Goal: Task Accomplishment & Management: Manage account settings

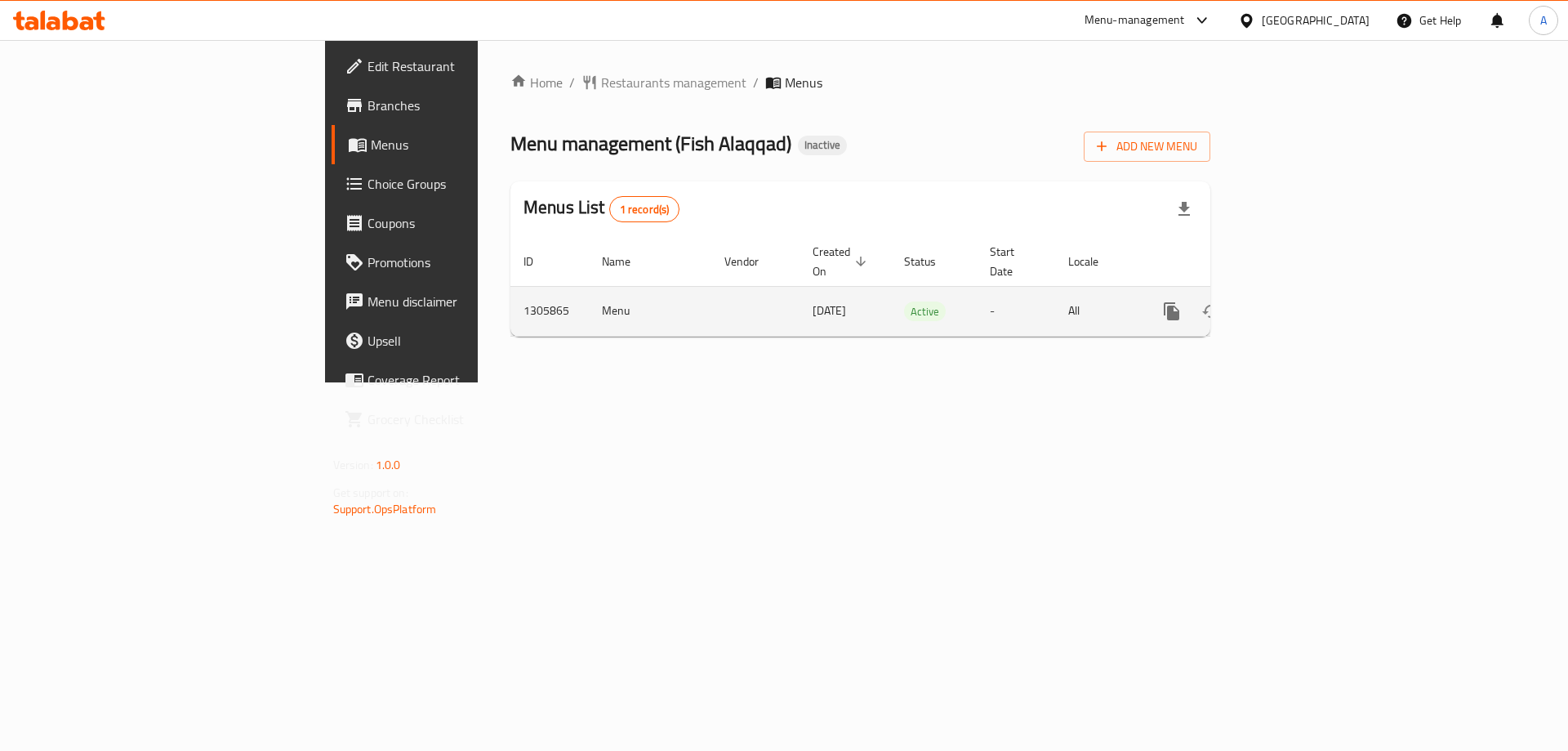
click at [1299, 302] on icon "enhanced table" at bounding box center [1289, 311] width 19 height 19
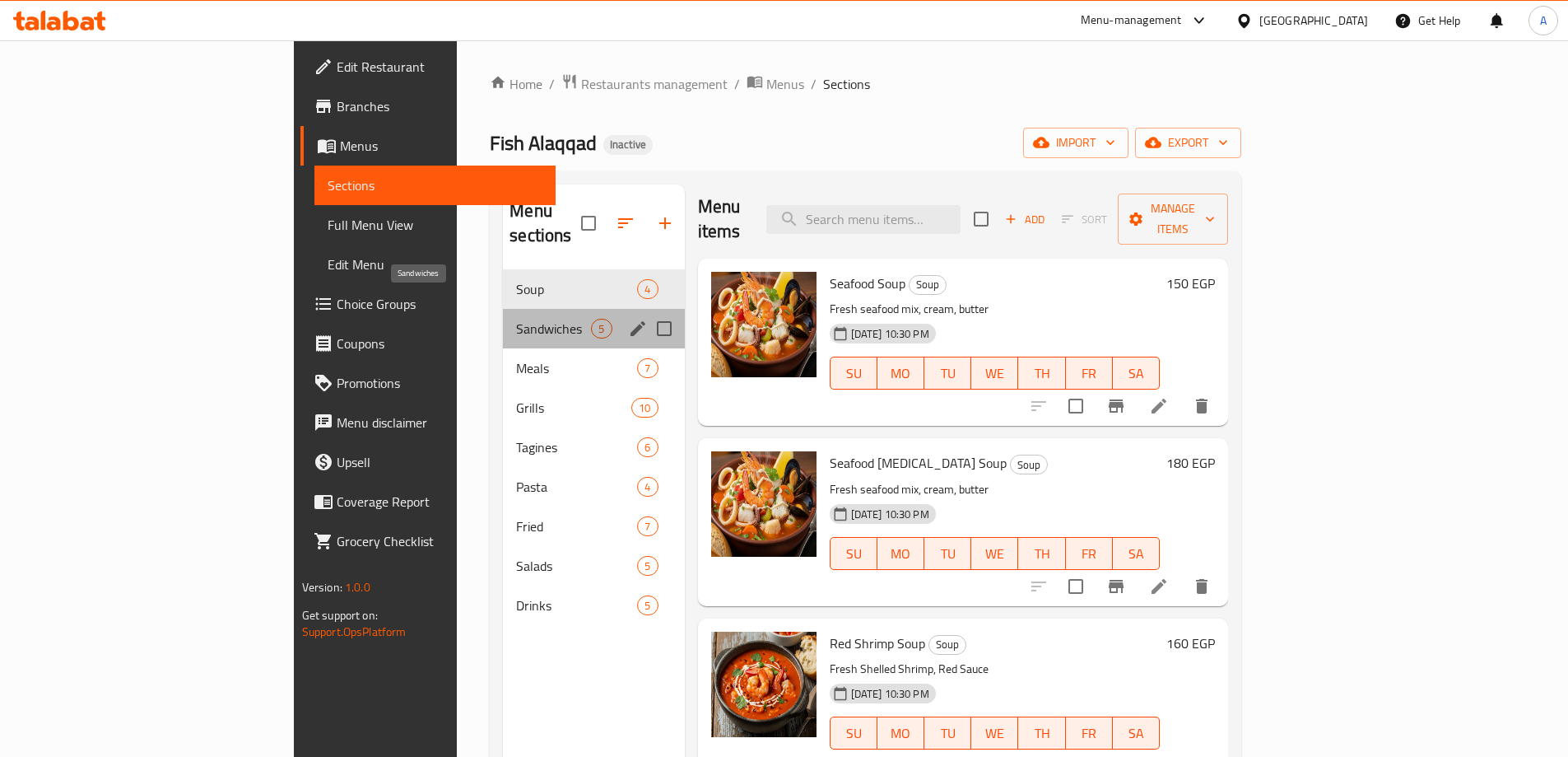
click at [516, 319] on span "Sandwiches" at bounding box center [553, 328] width 75 height 20
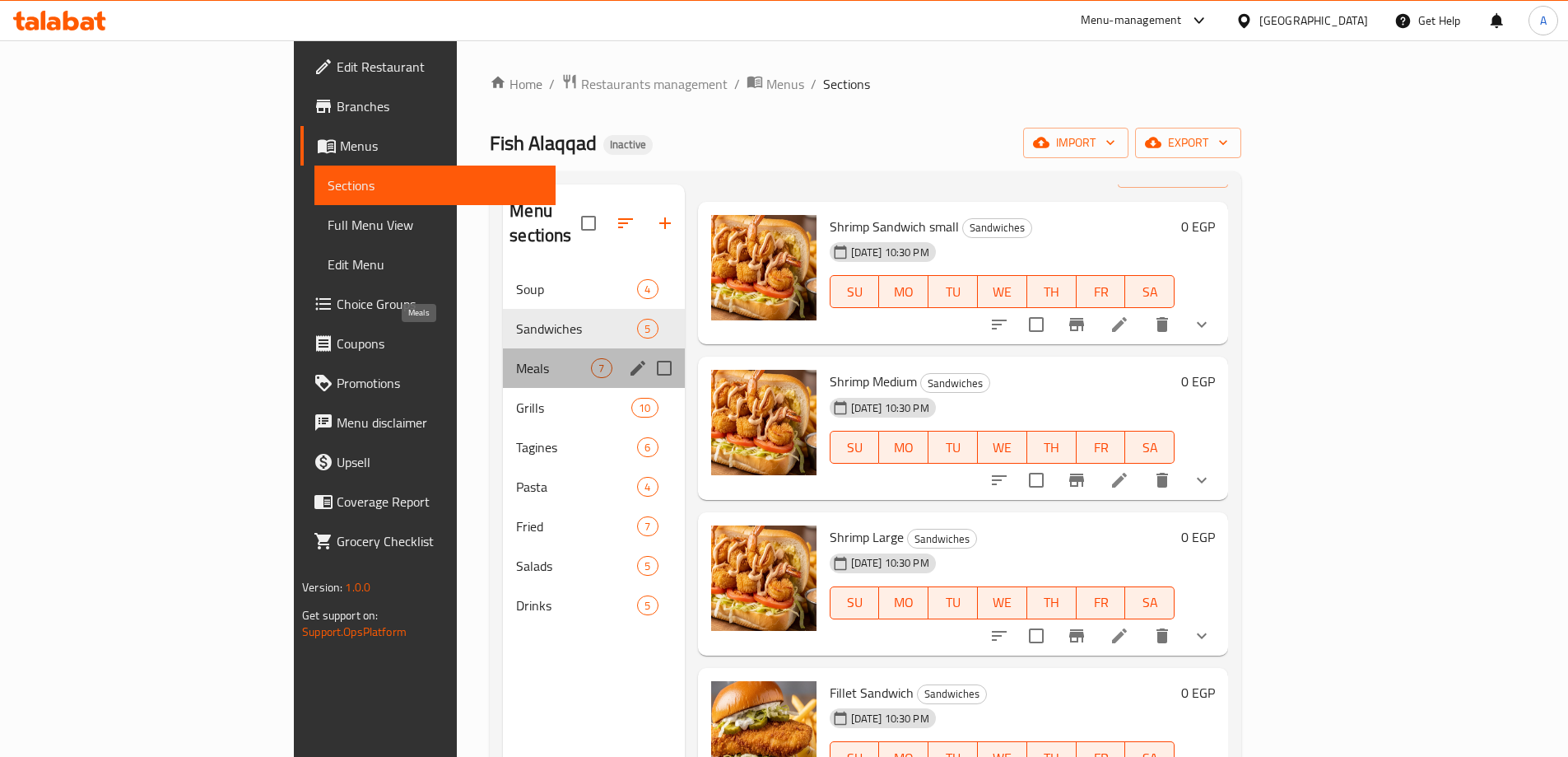
click at [516, 358] on span "Meals" at bounding box center [553, 367] width 75 height 20
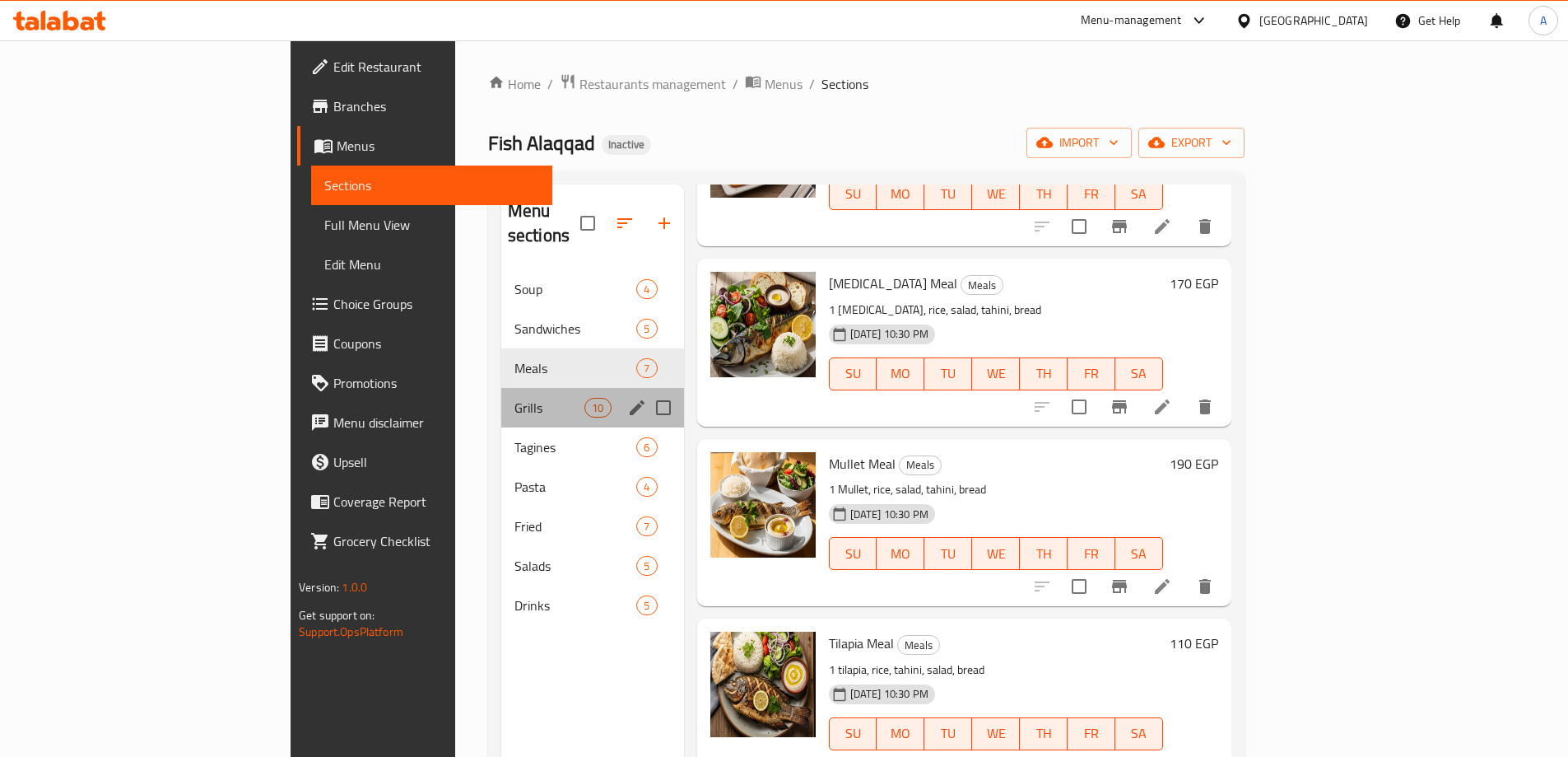
click at [501, 388] on div "Grills 10" at bounding box center [593, 407] width 183 height 39
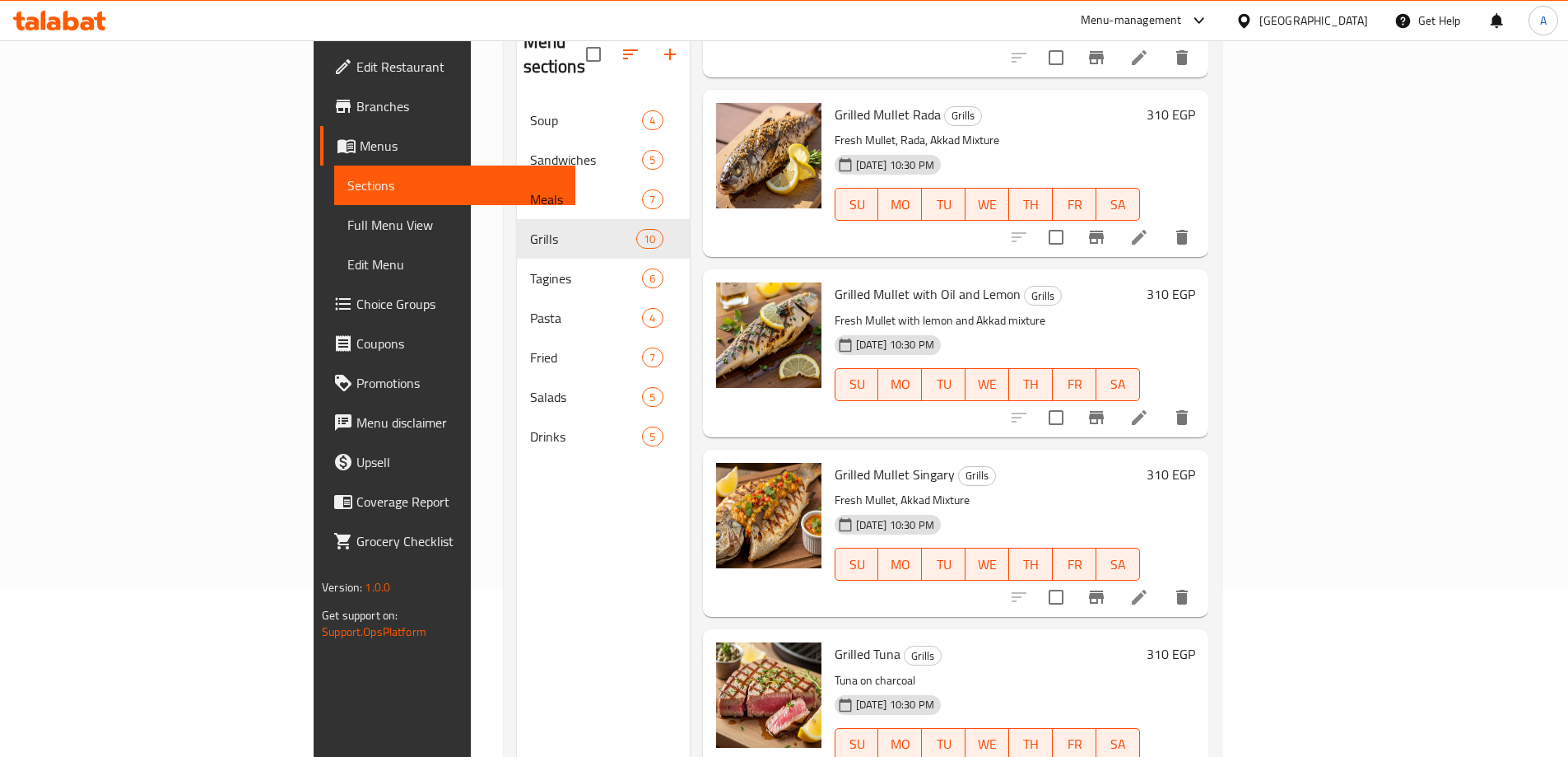
scroll to position [230, 0]
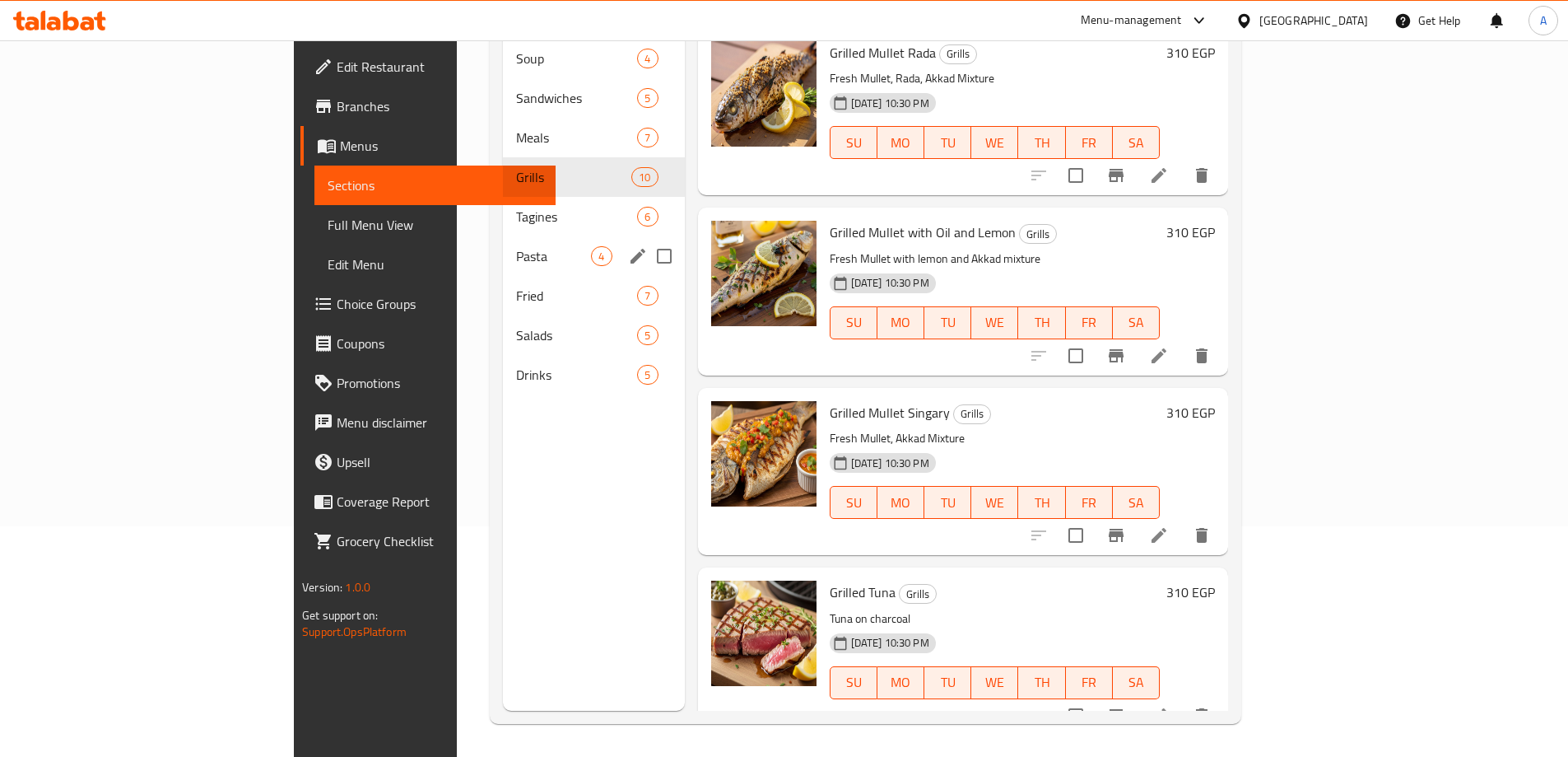
click at [503, 204] on div "Tagines 6" at bounding box center [593, 216] width 181 height 39
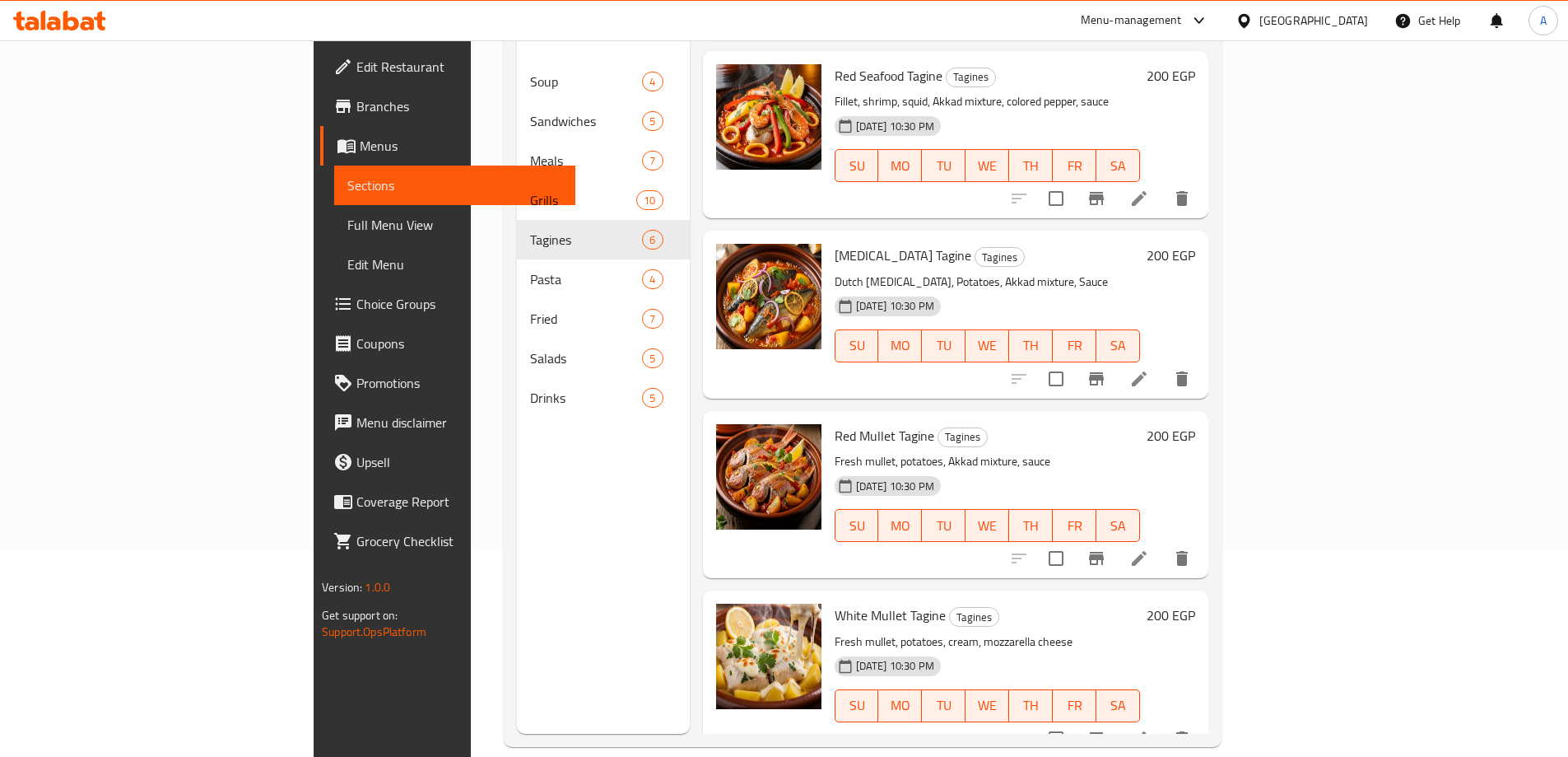
scroll to position [230, 0]
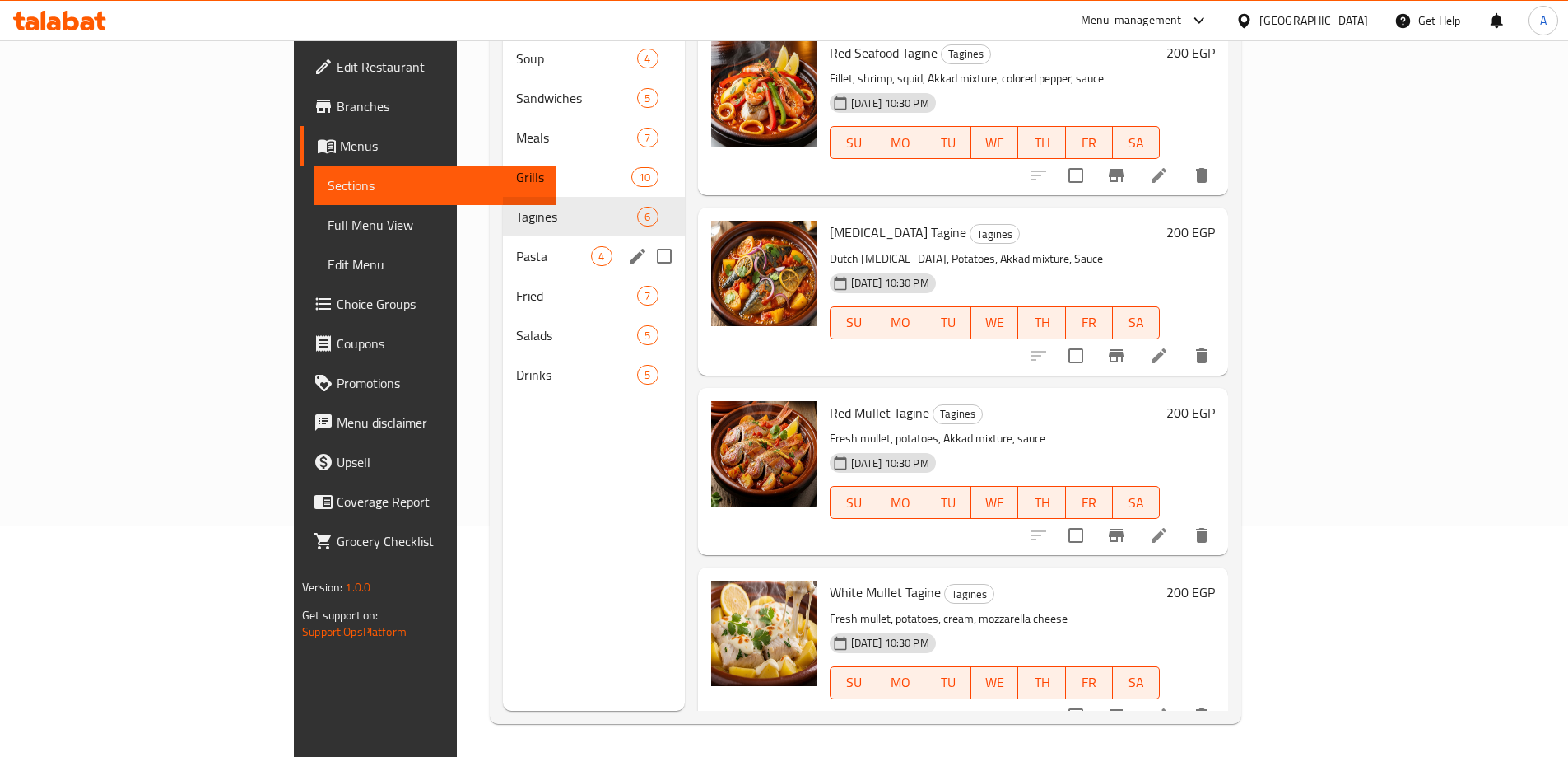
click at [516, 246] on span "Pasta" at bounding box center [553, 255] width 75 height 20
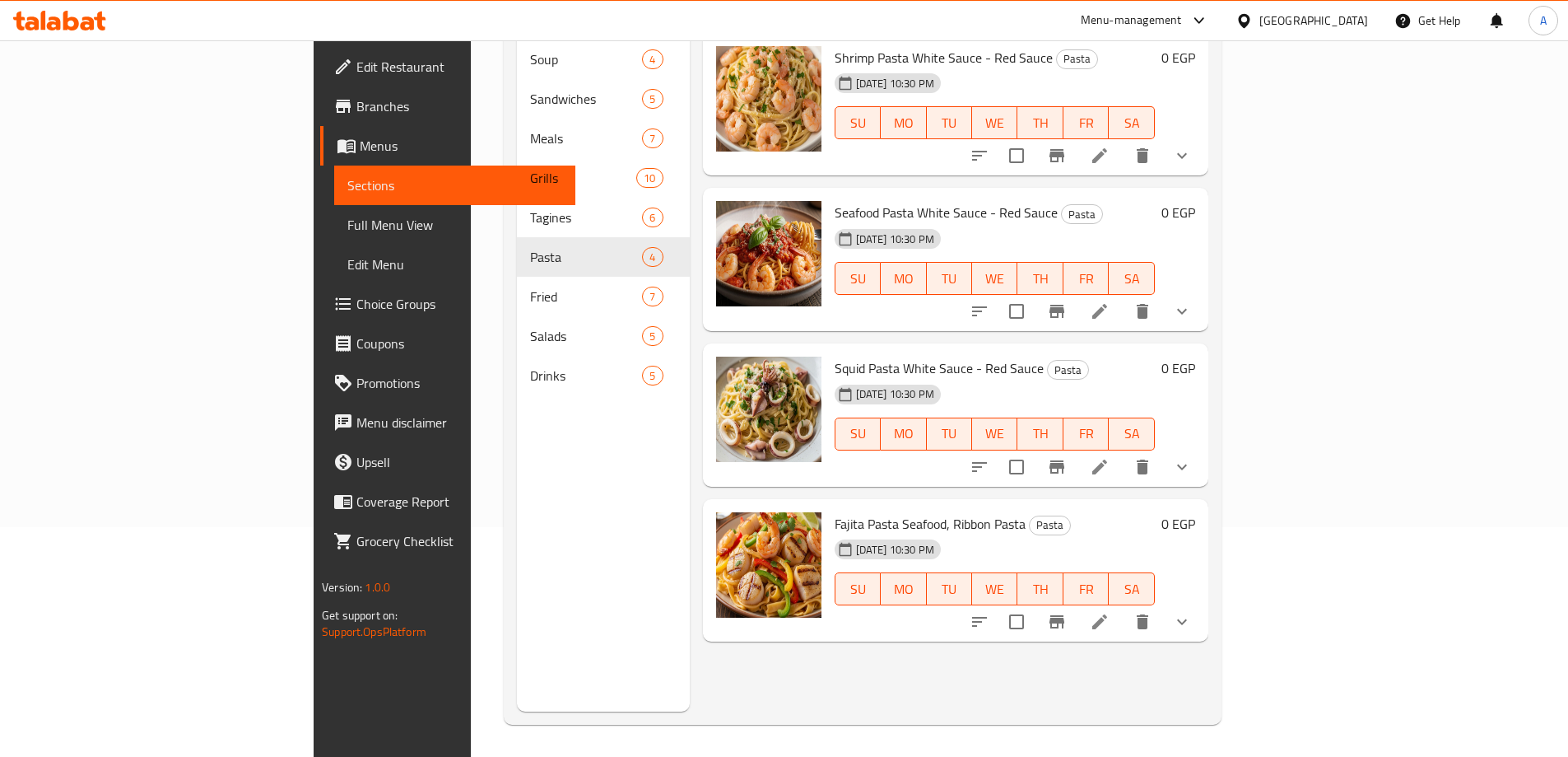
scroll to position [230, 0]
click at [504, 272] on div "Menu sections Soup 4 Sandwiches 5 Meals 7 Grills 10 Tagines 6 Pasta 4 Fried 7 S…" at bounding box center [863, 332] width 717 height 783
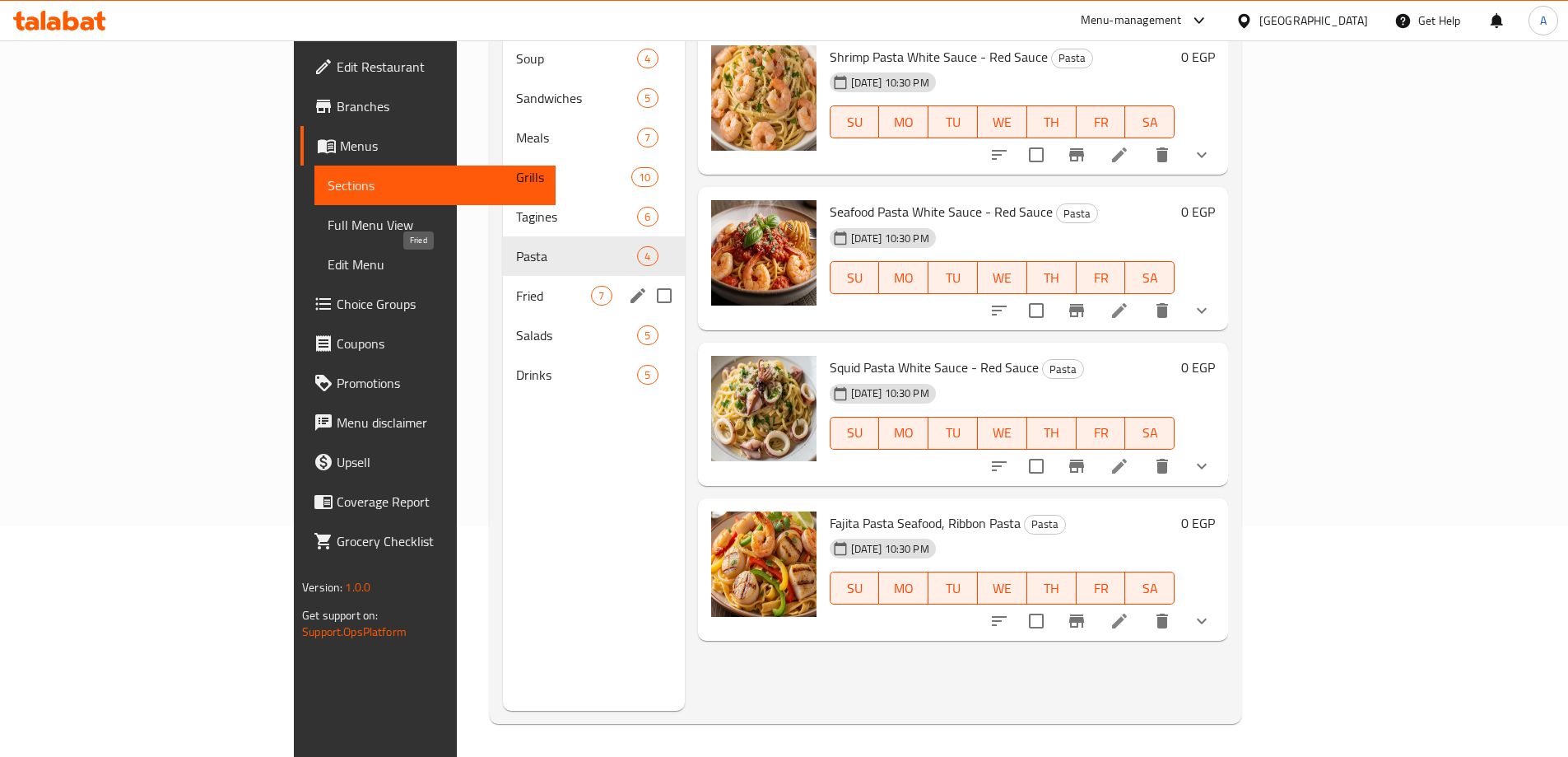
click at [516, 285] on span "Fried" at bounding box center [553, 295] width 75 height 20
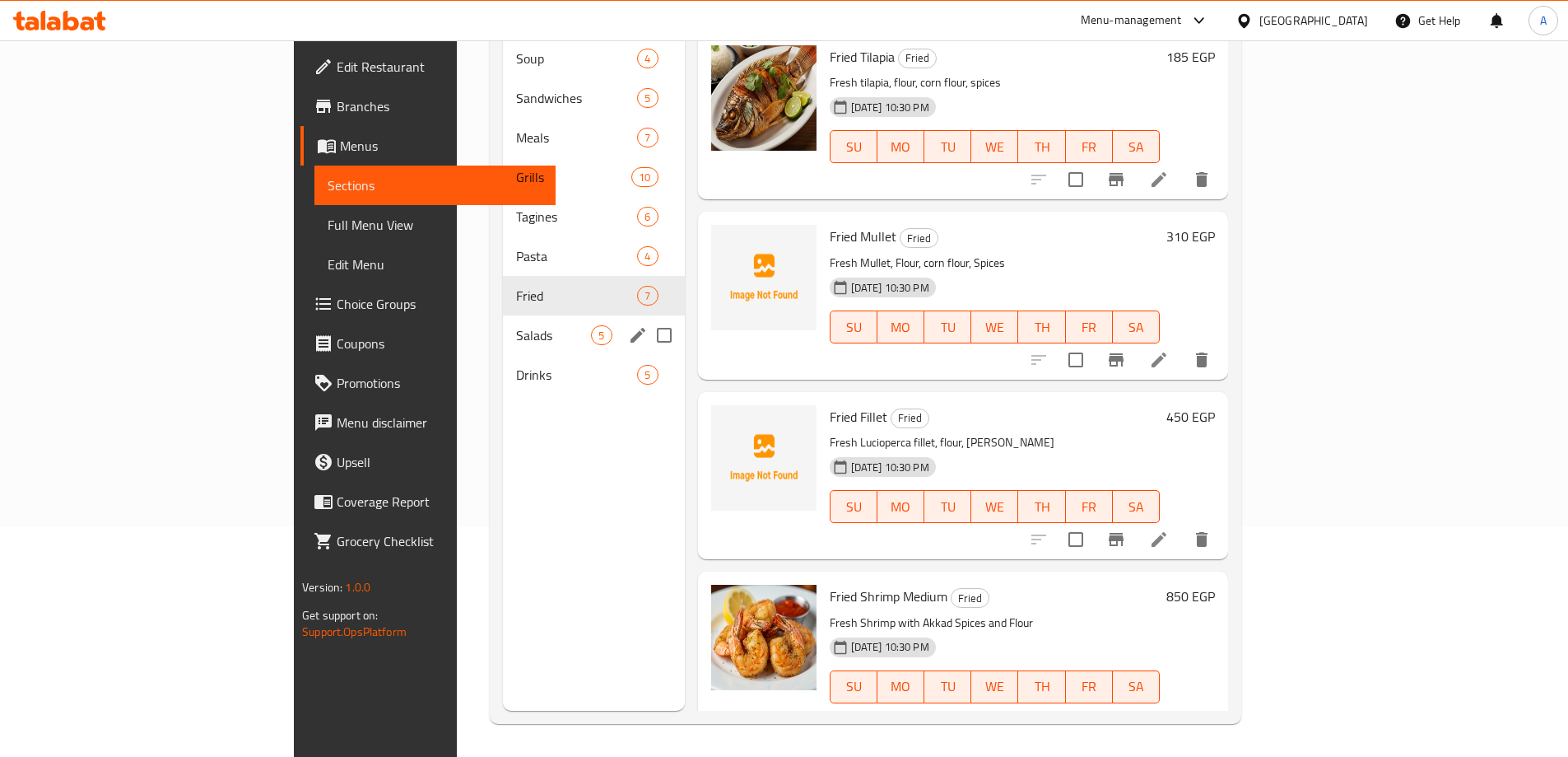
click at [516, 325] on span "Salads" at bounding box center [553, 335] width 75 height 20
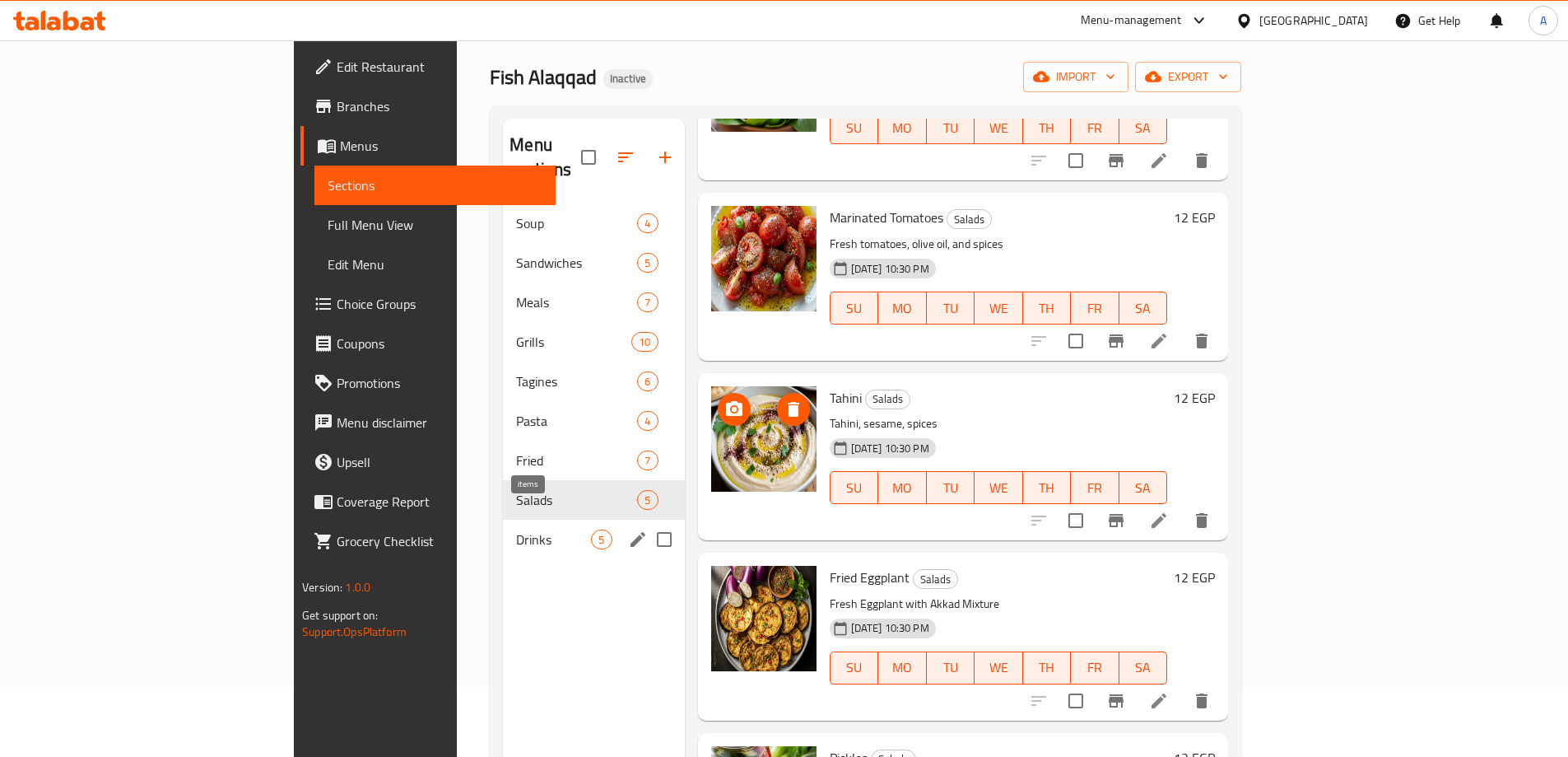
scroll to position [230, 0]
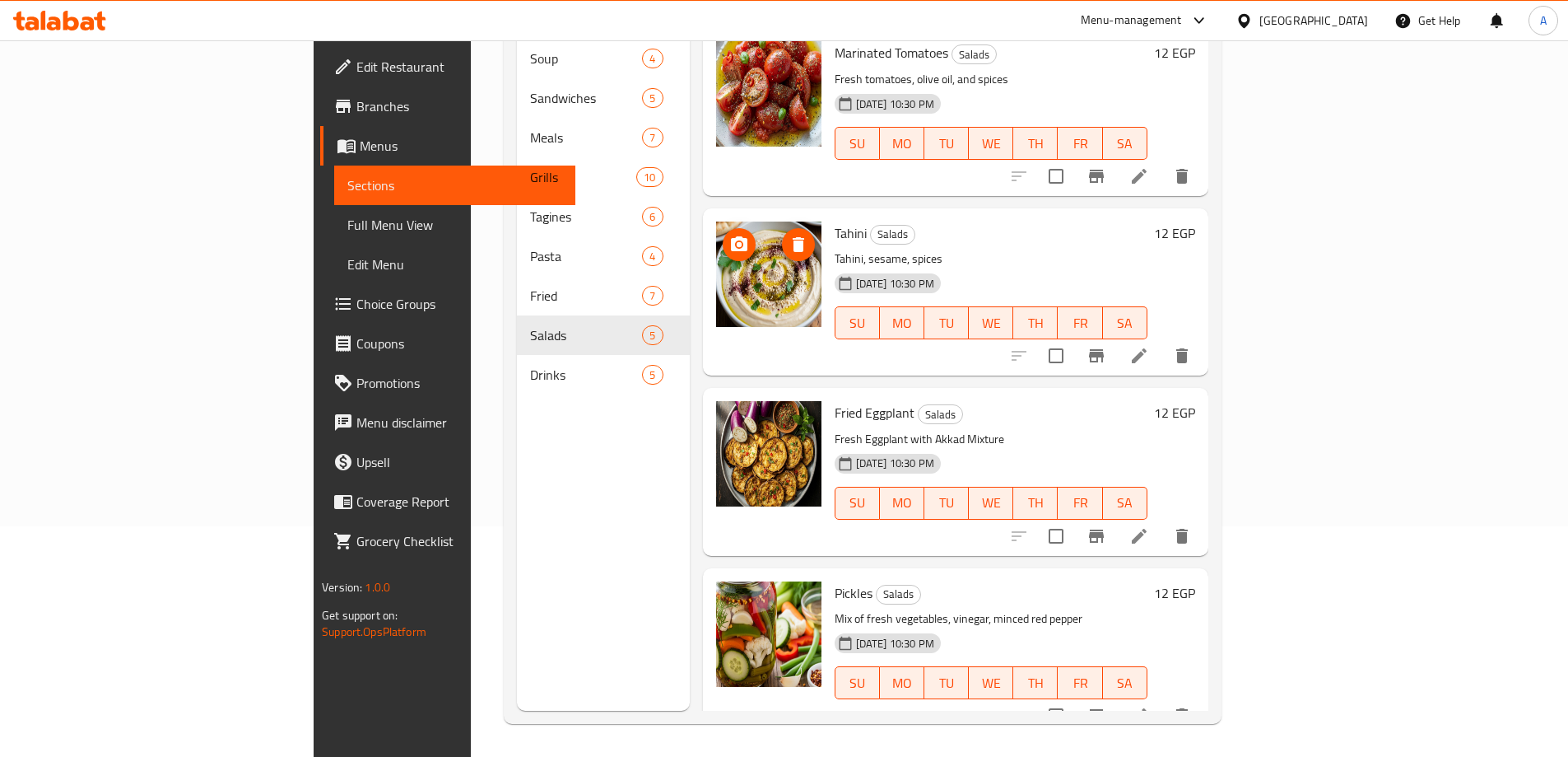
click at [517, 363] on div "Drinks 5" at bounding box center [603, 375] width 172 height 39
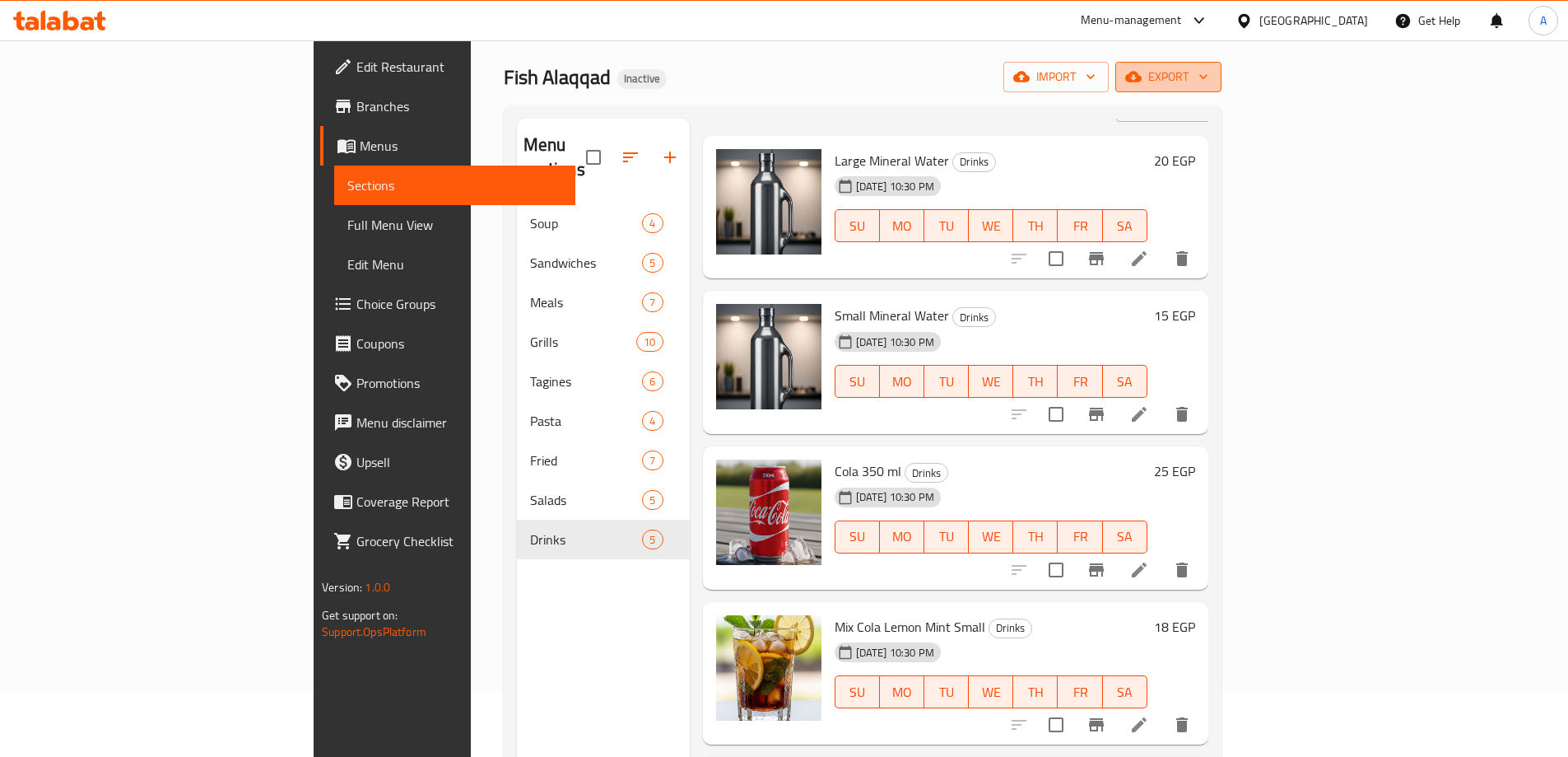
click at [1208, 86] on span "export" at bounding box center [1168, 77] width 80 height 21
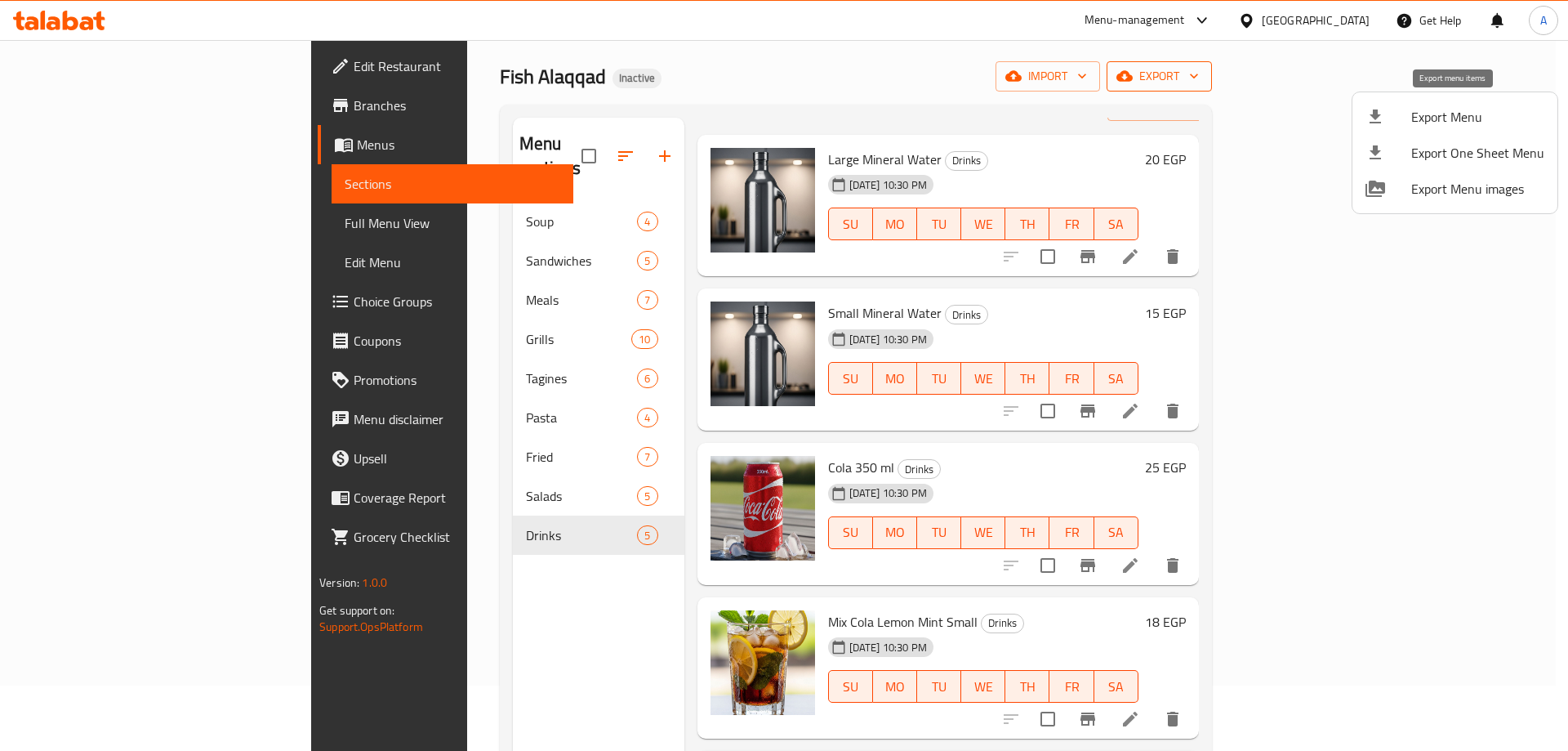
click at [1428, 114] on span "Export Menu" at bounding box center [1477, 117] width 133 height 19
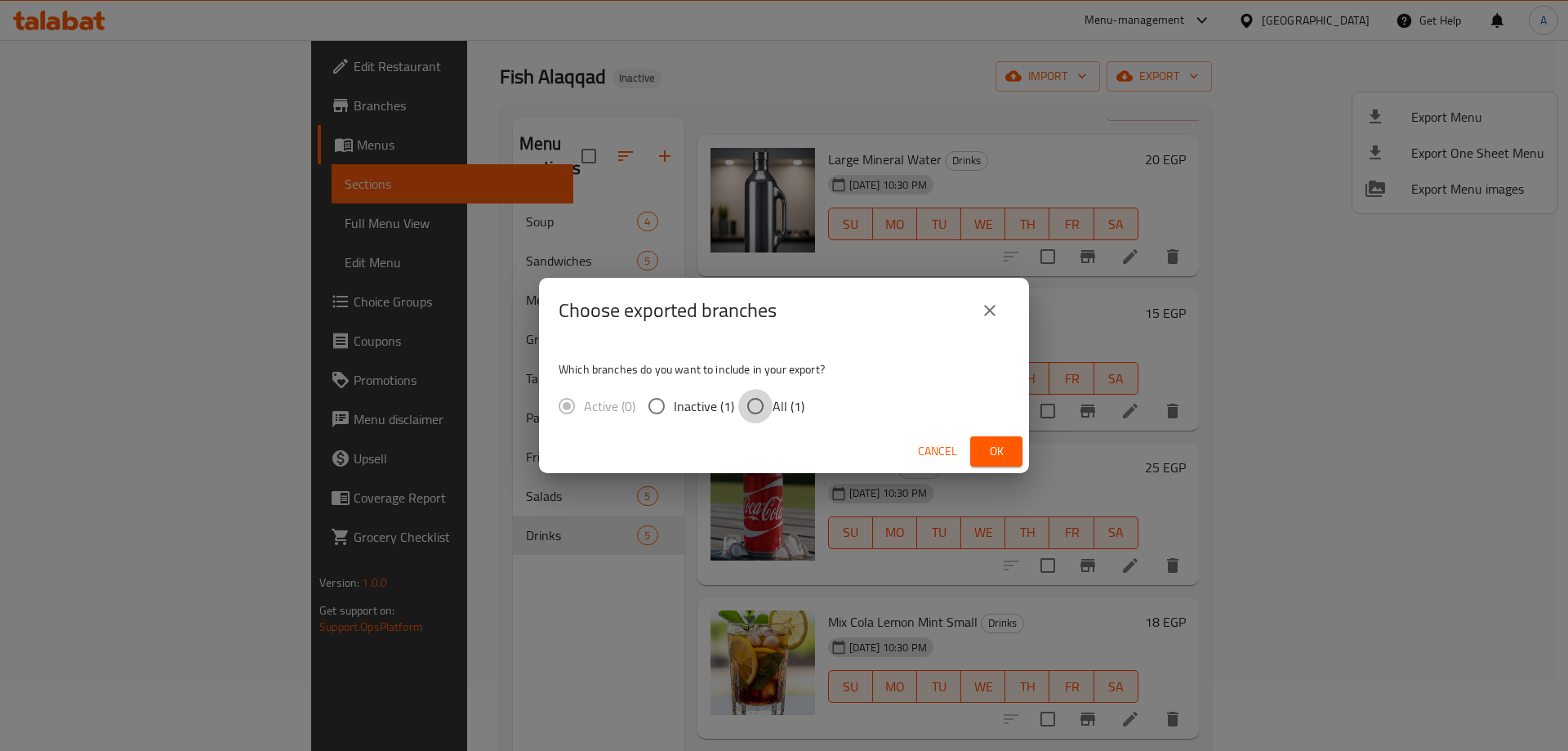
click at [770, 400] on input "All (1)" at bounding box center [754, 405] width 34 height 34
radio input "true"
click at [982, 443] on button "Ok" at bounding box center [996, 451] width 53 height 31
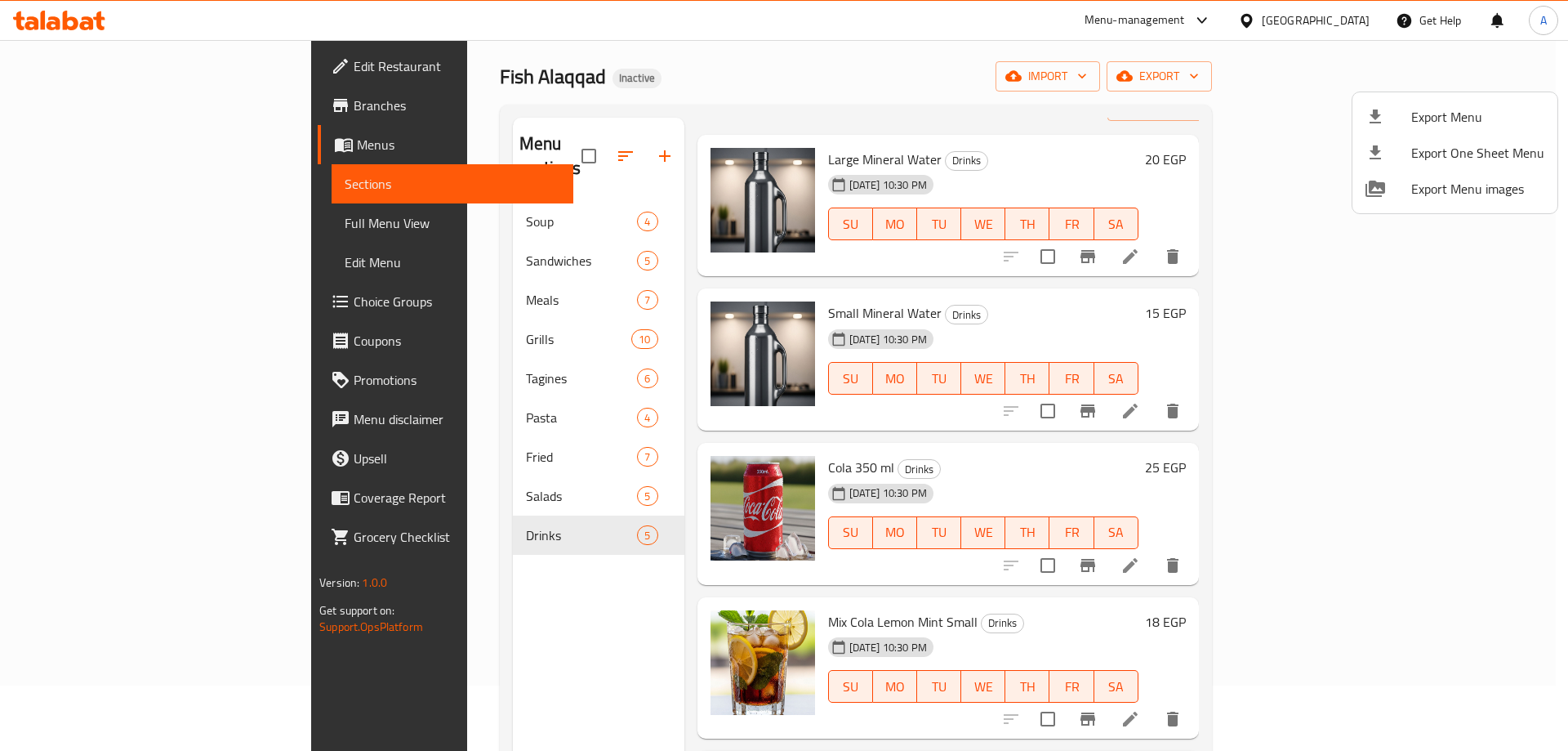
click at [1339, 19] on div at bounding box center [784, 376] width 1568 height 751
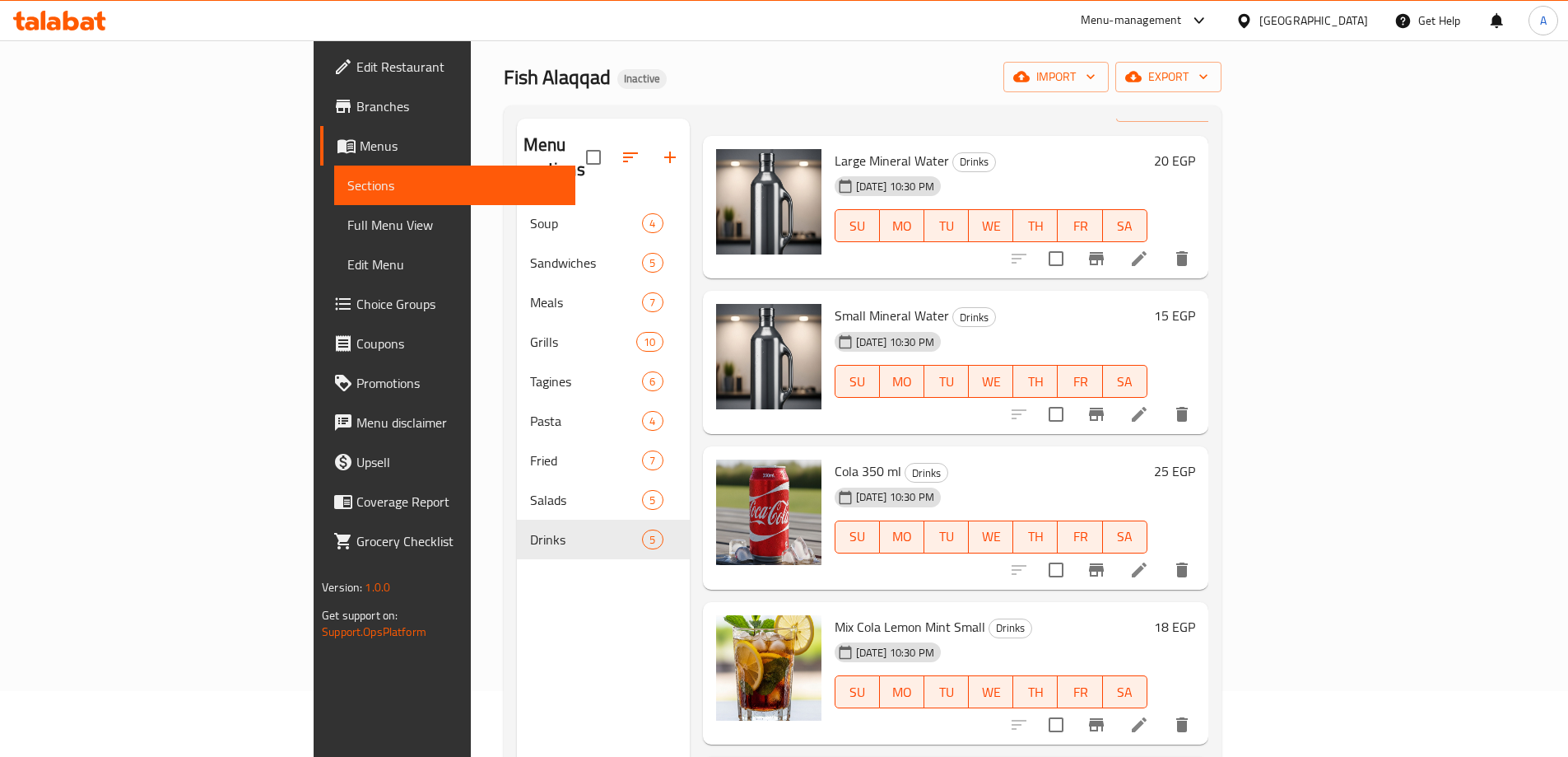
click at [1349, 20] on div "Egypt" at bounding box center [1313, 20] width 109 height 18
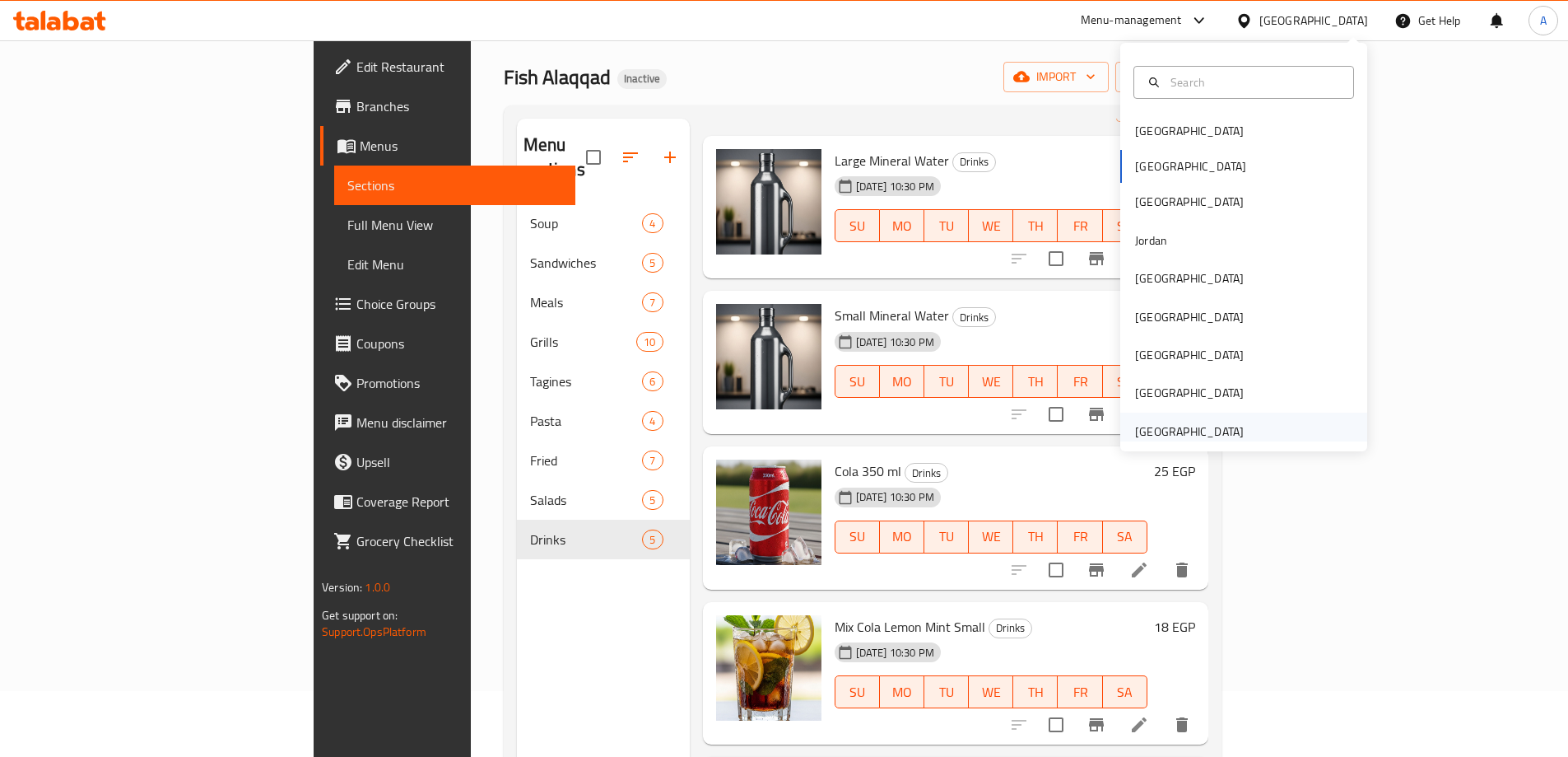
click at [1189, 427] on div "[GEOGRAPHIC_DATA]" at bounding box center [1189, 431] width 109 height 18
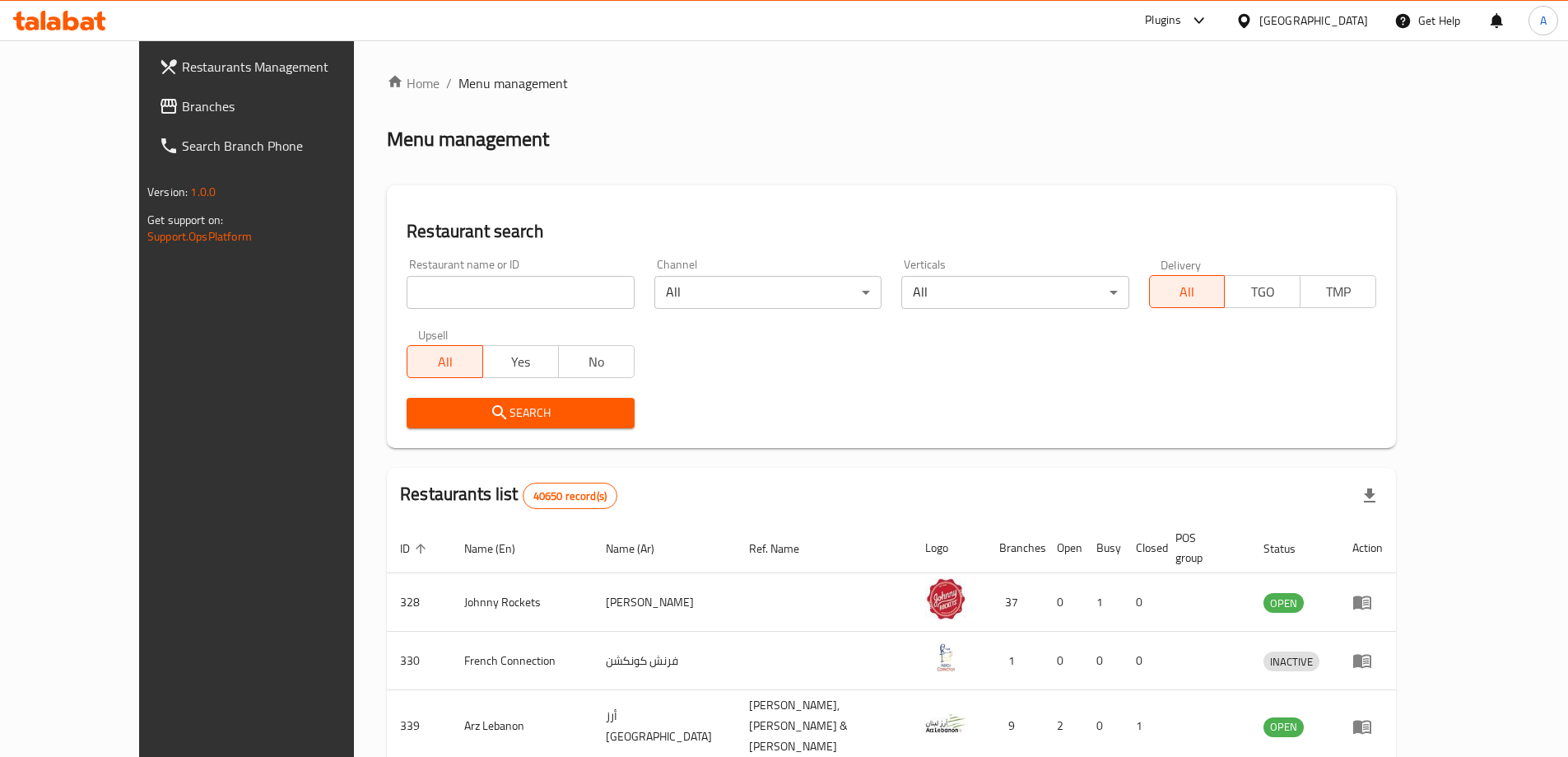
click at [437, 307] on input "search" at bounding box center [520, 292] width 227 height 33
paste input "top [PERSON_NAME] and grill"
type input "top [PERSON_NAME] and grill"
click button "Search" at bounding box center [520, 413] width 227 height 31
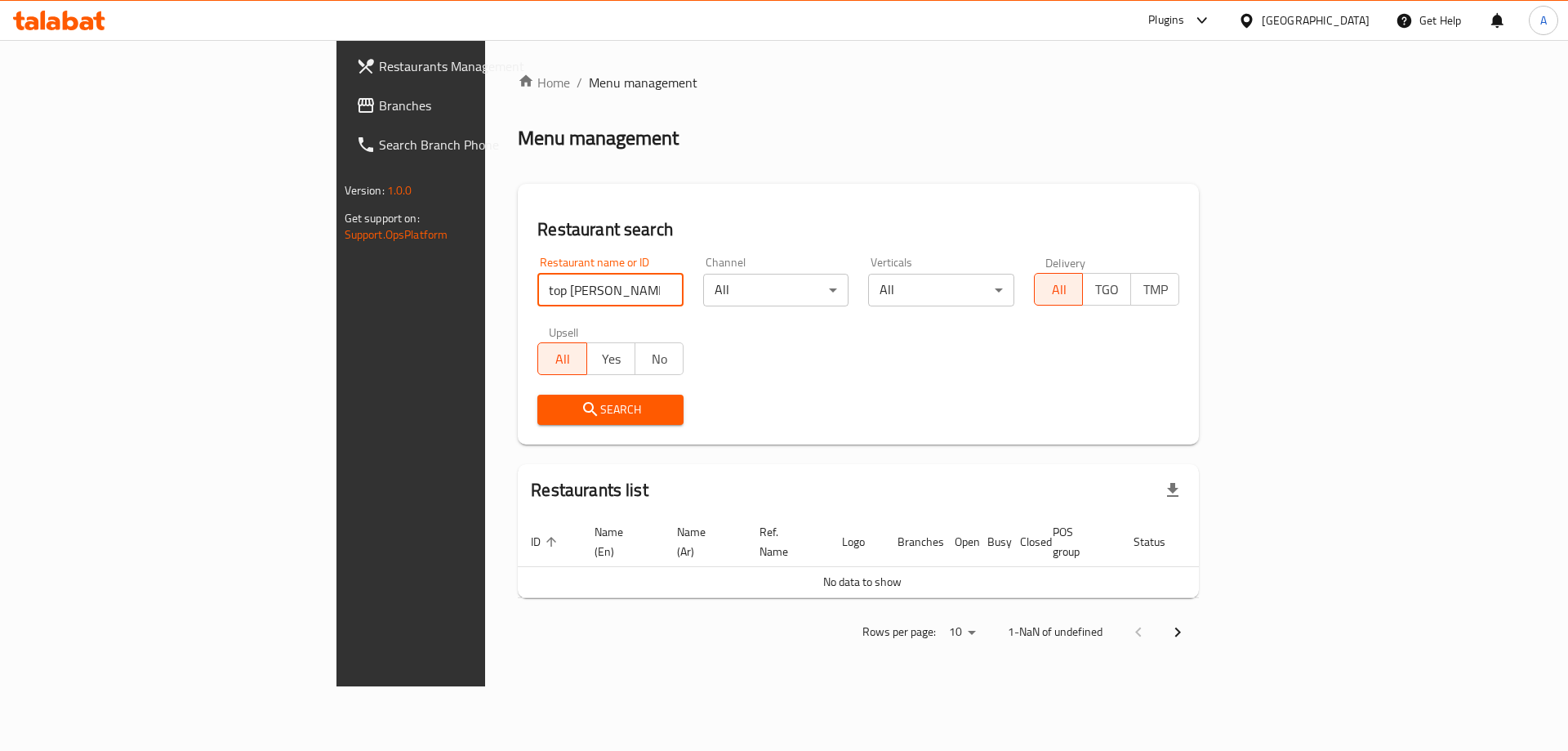
click at [379, 111] on span "Branches" at bounding box center [482, 105] width 206 height 19
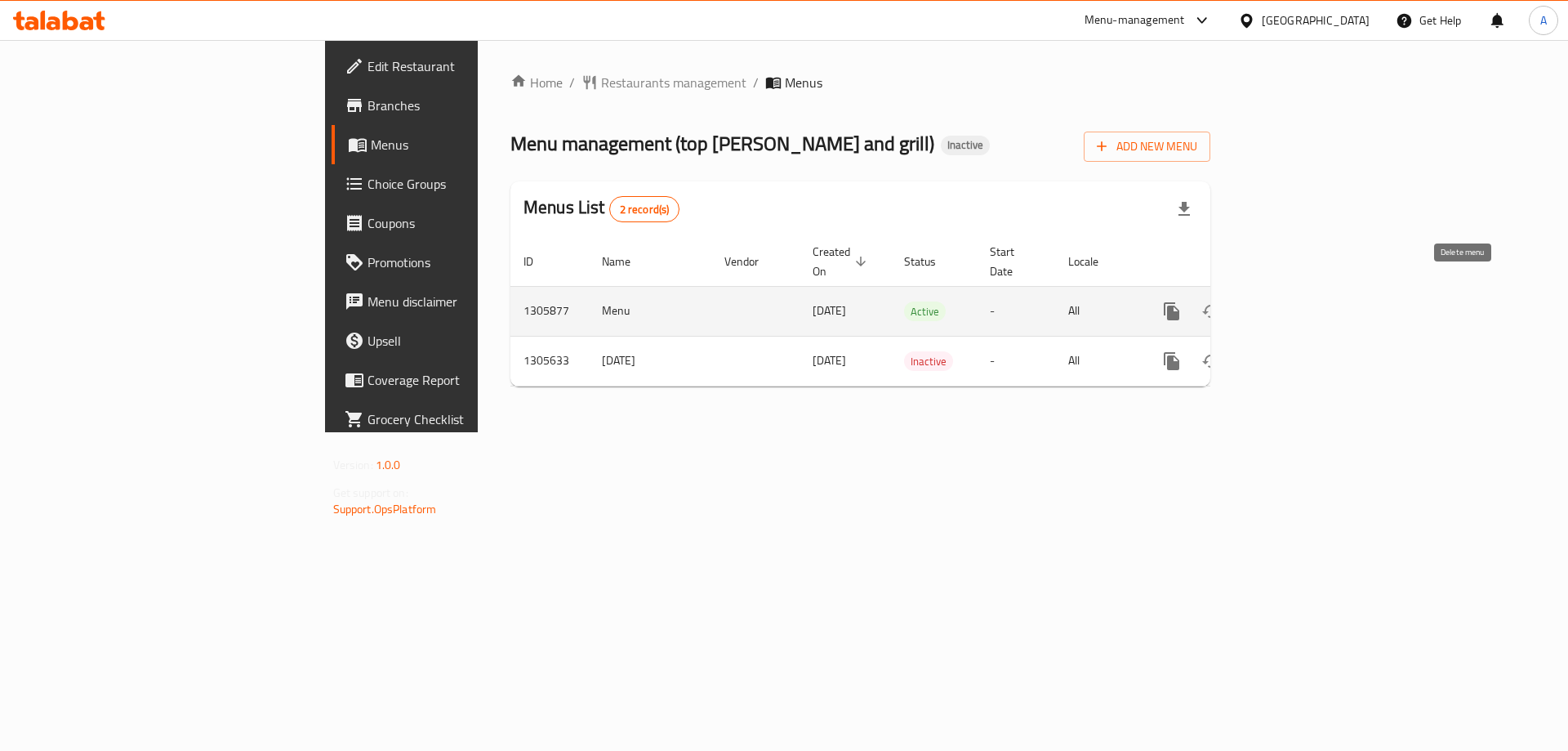
click at [1309, 291] on link "enhanced table" at bounding box center [1289, 311] width 39 height 39
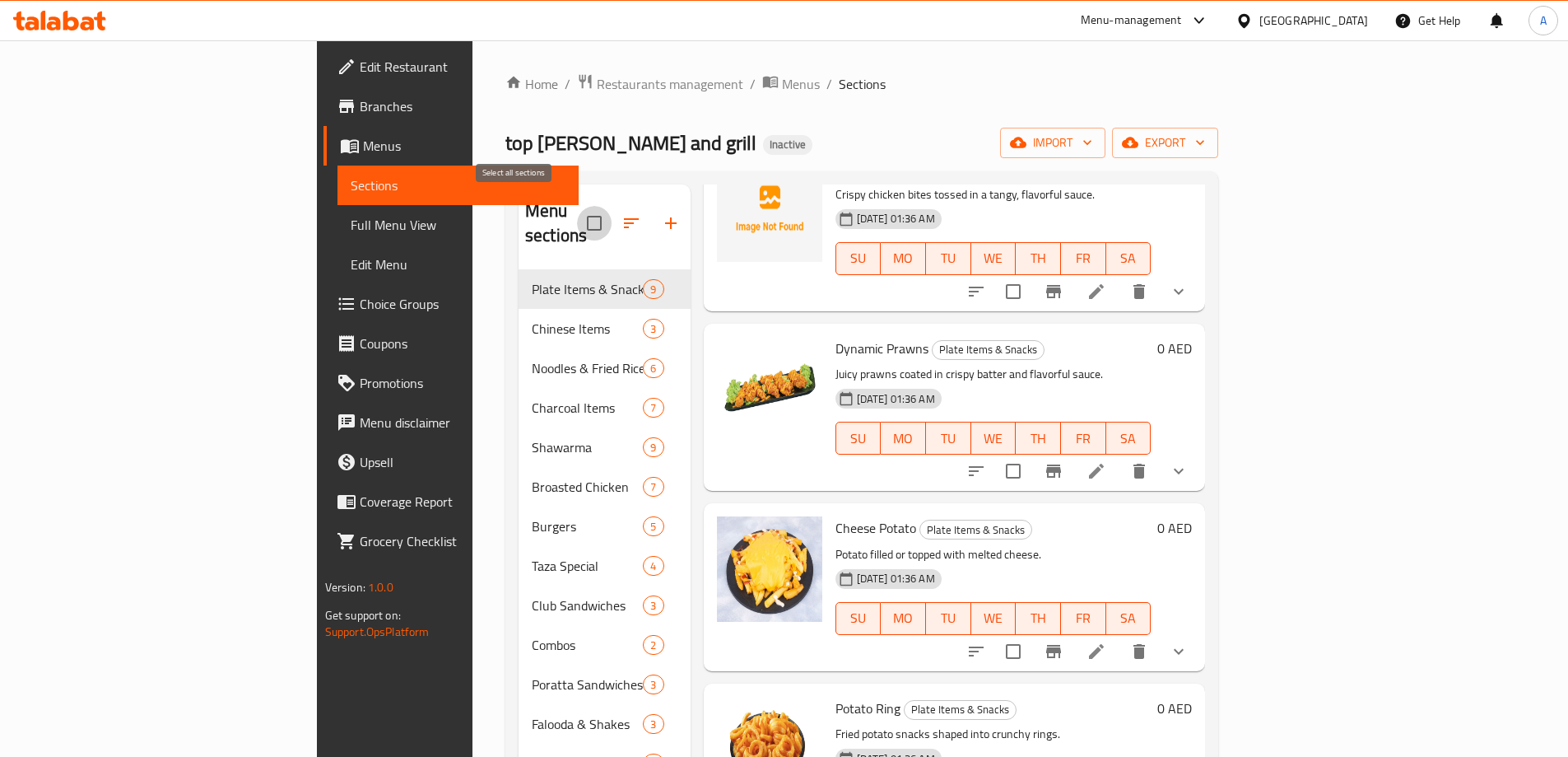
click at [577, 207] on input "checkbox" at bounding box center [593, 223] width 34 height 34
checkbox input "true"
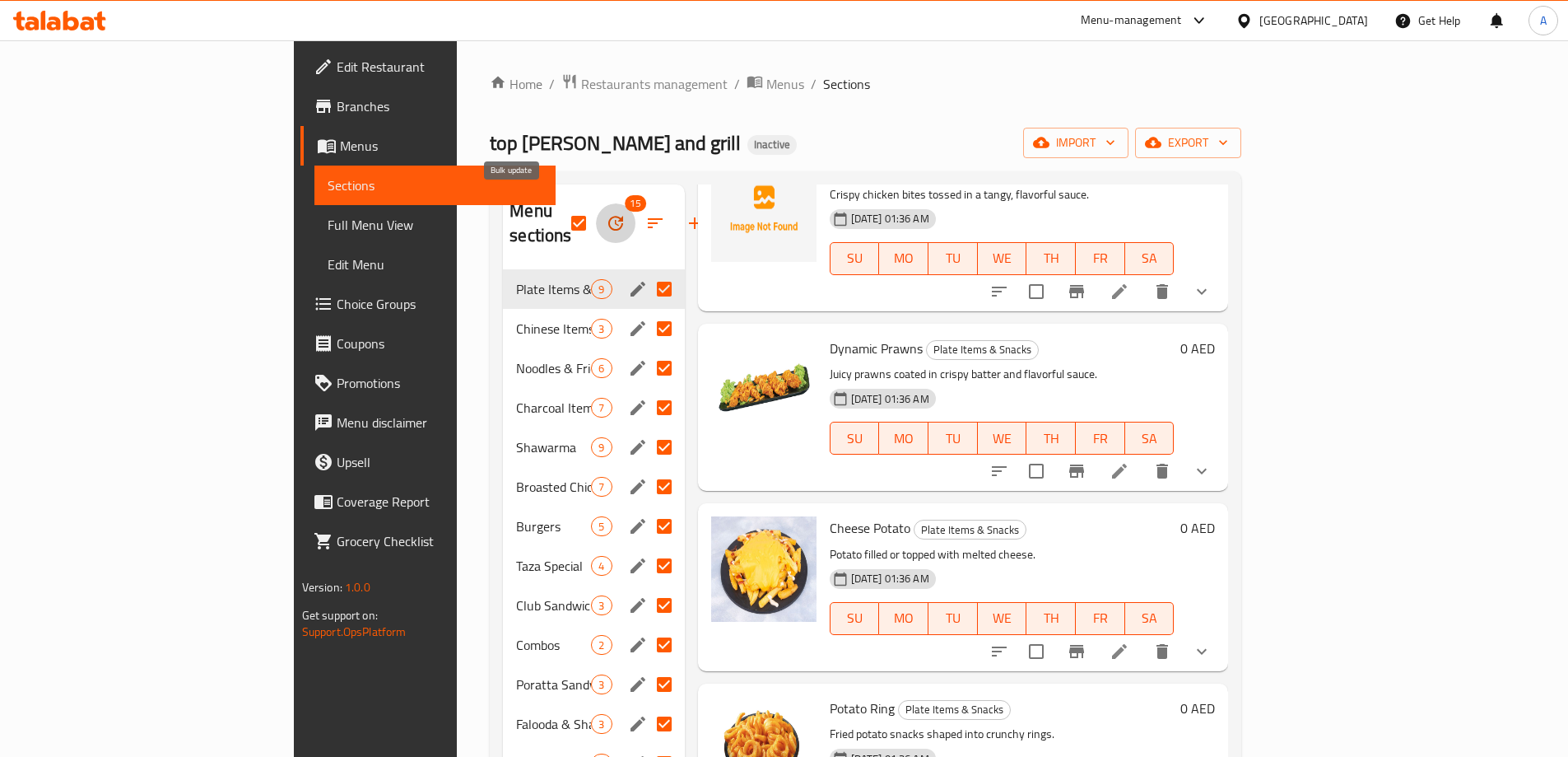
click at [606, 213] on icon "button" at bounding box center [615, 223] width 20 height 20
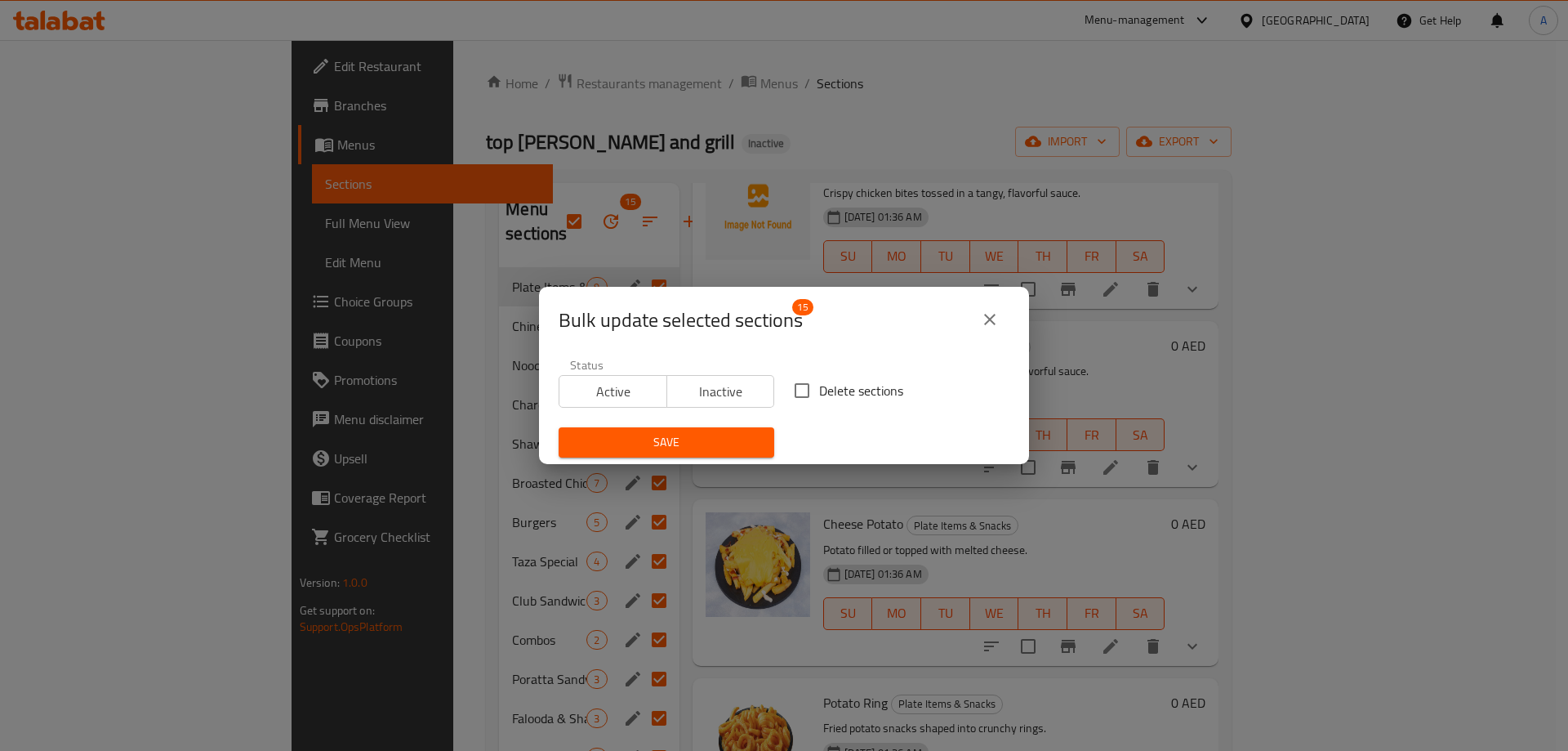
click at [995, 320] on icon "close" at bounding box center [989, 319] width 19 height 19
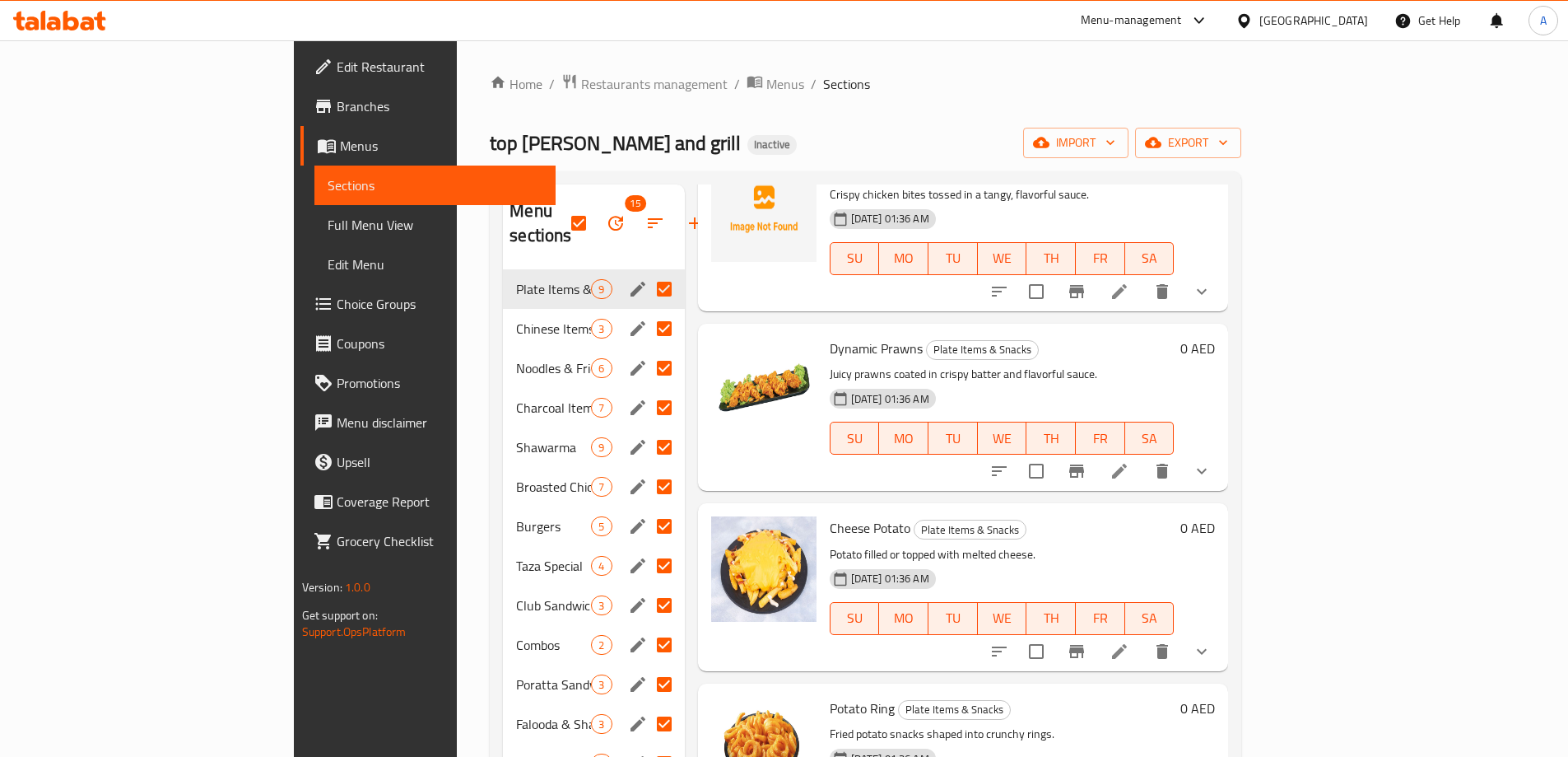
click at [314, 213] on link "Full Menu View" at bounding box center [434, 225] width 241 height 39
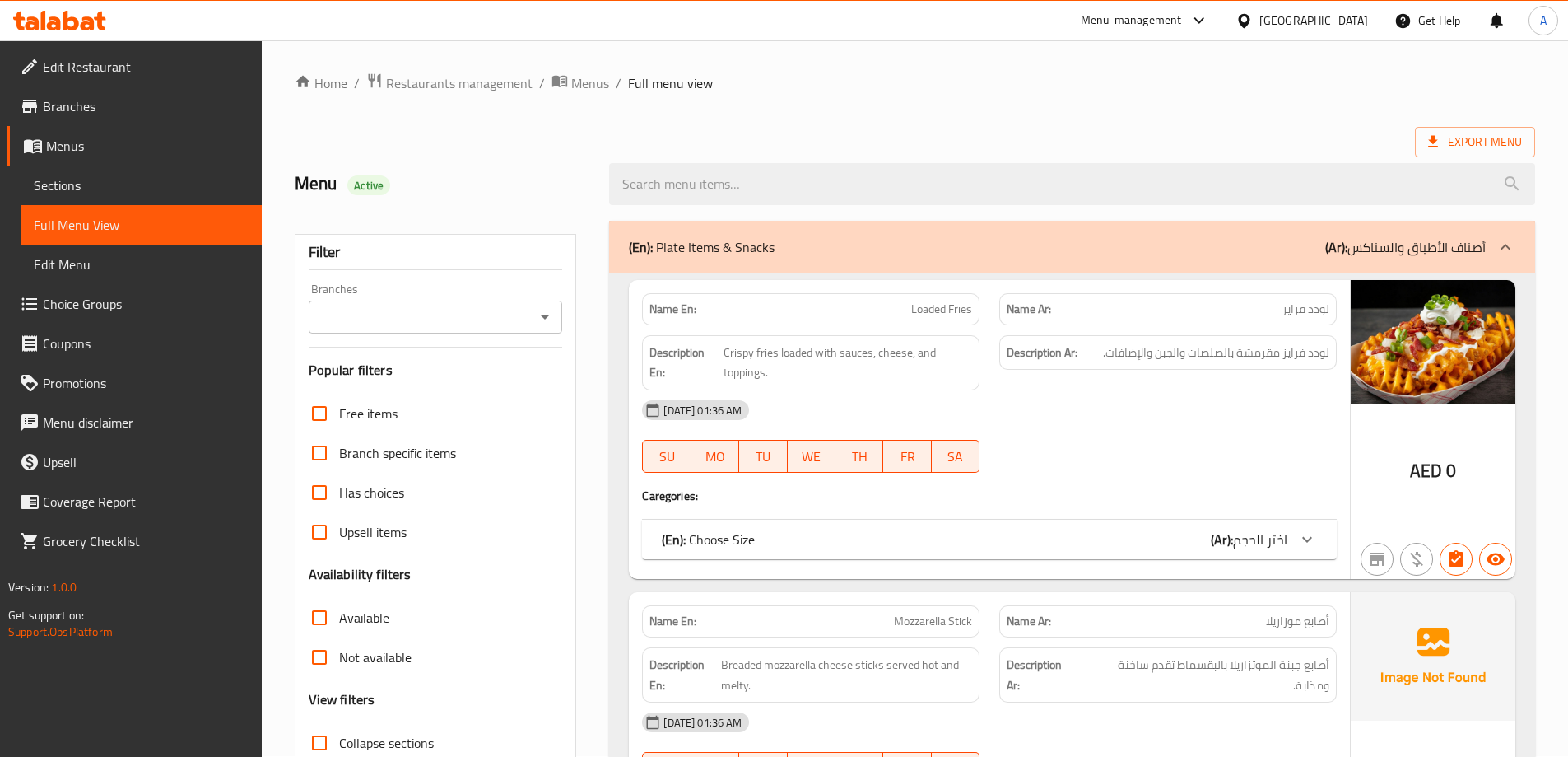
scroll to position [329, 0]
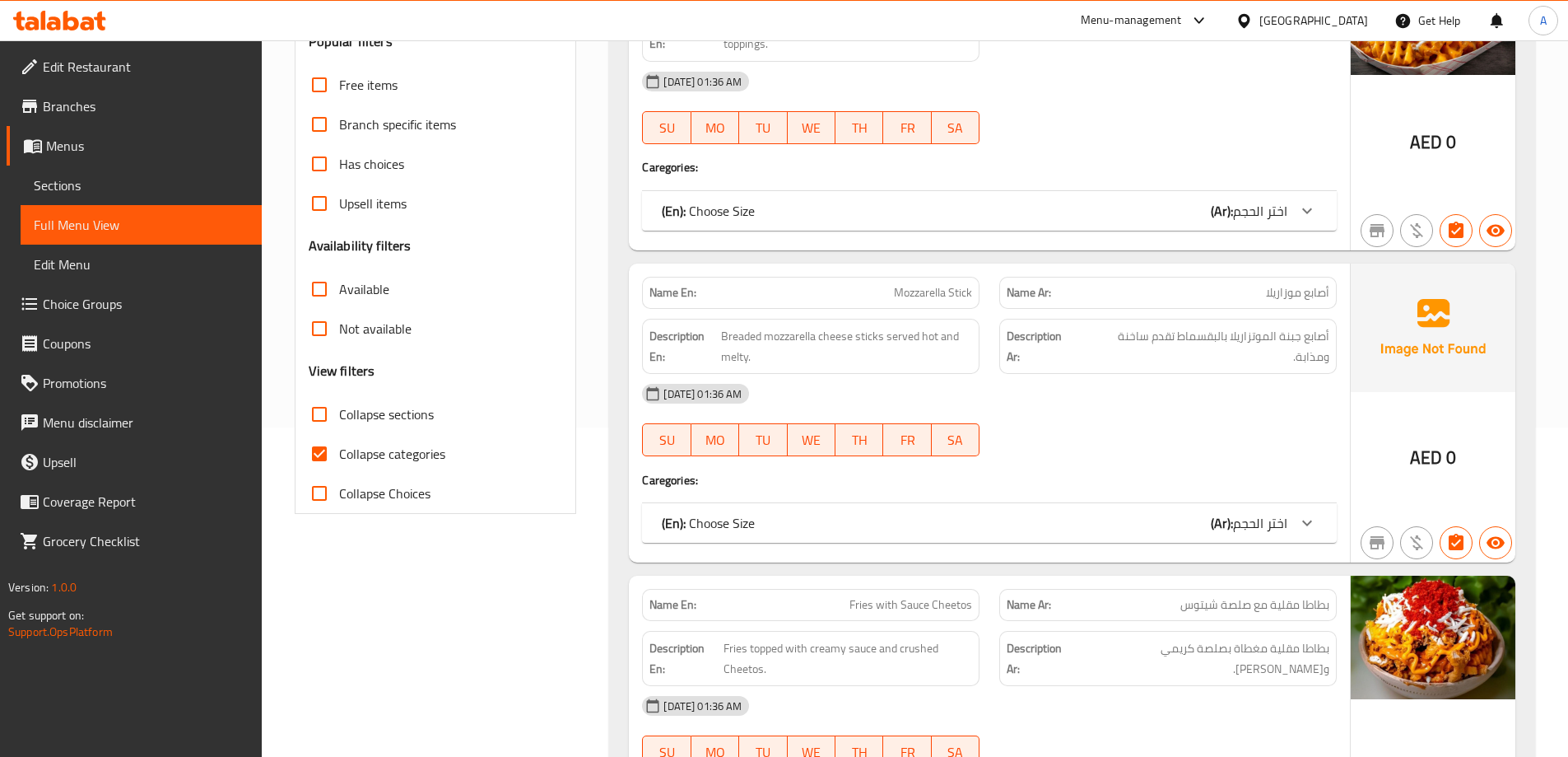
click at [392, 454] on span "Collapse categories" at bounding box center [392, 453] width 106 height 20
click at [339, 454] on input "Collapse categories" at bounding box center [319, 453] width 39 height 39
checkbox input "false"
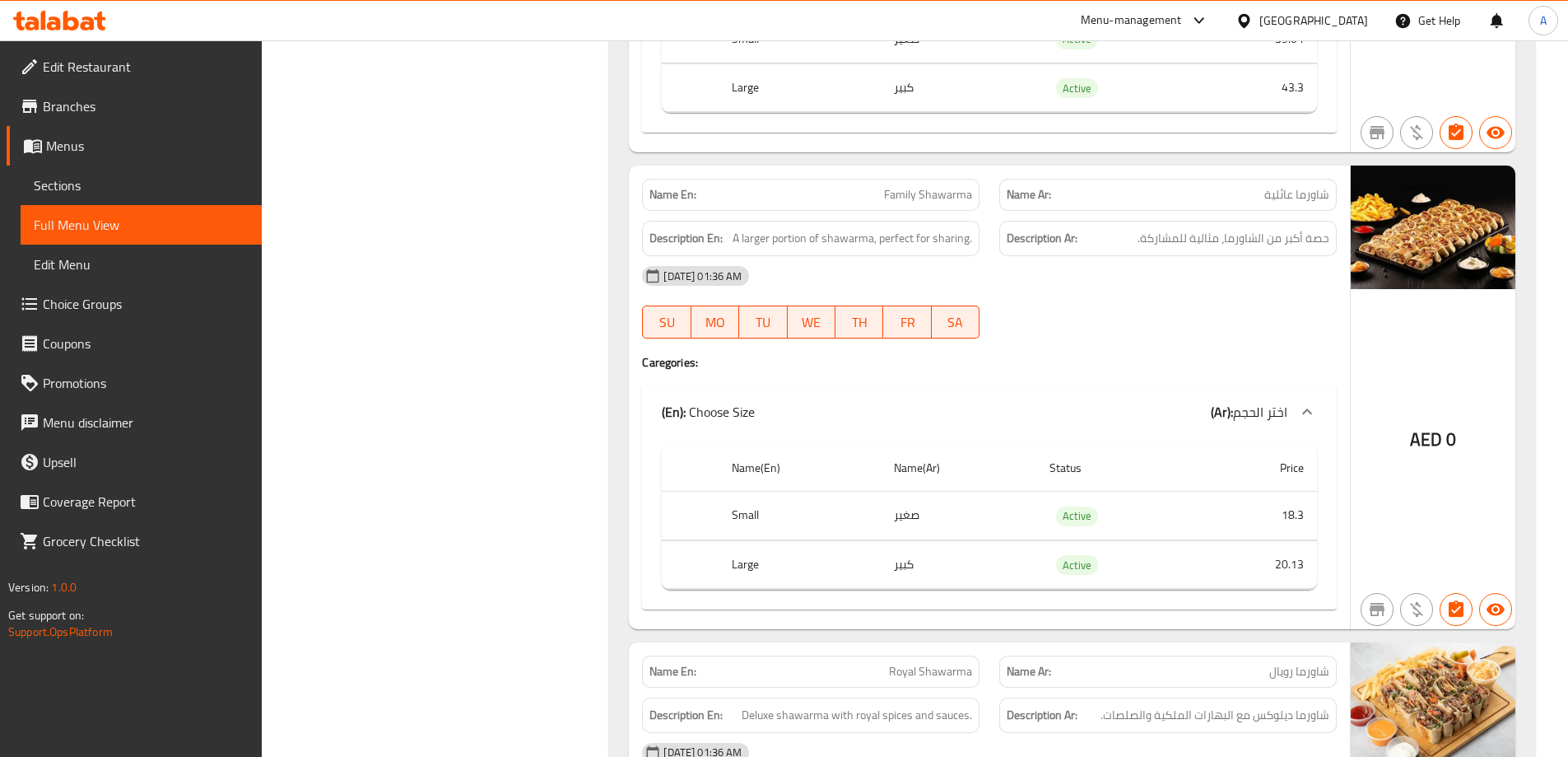
scroll to position [14829, 0]
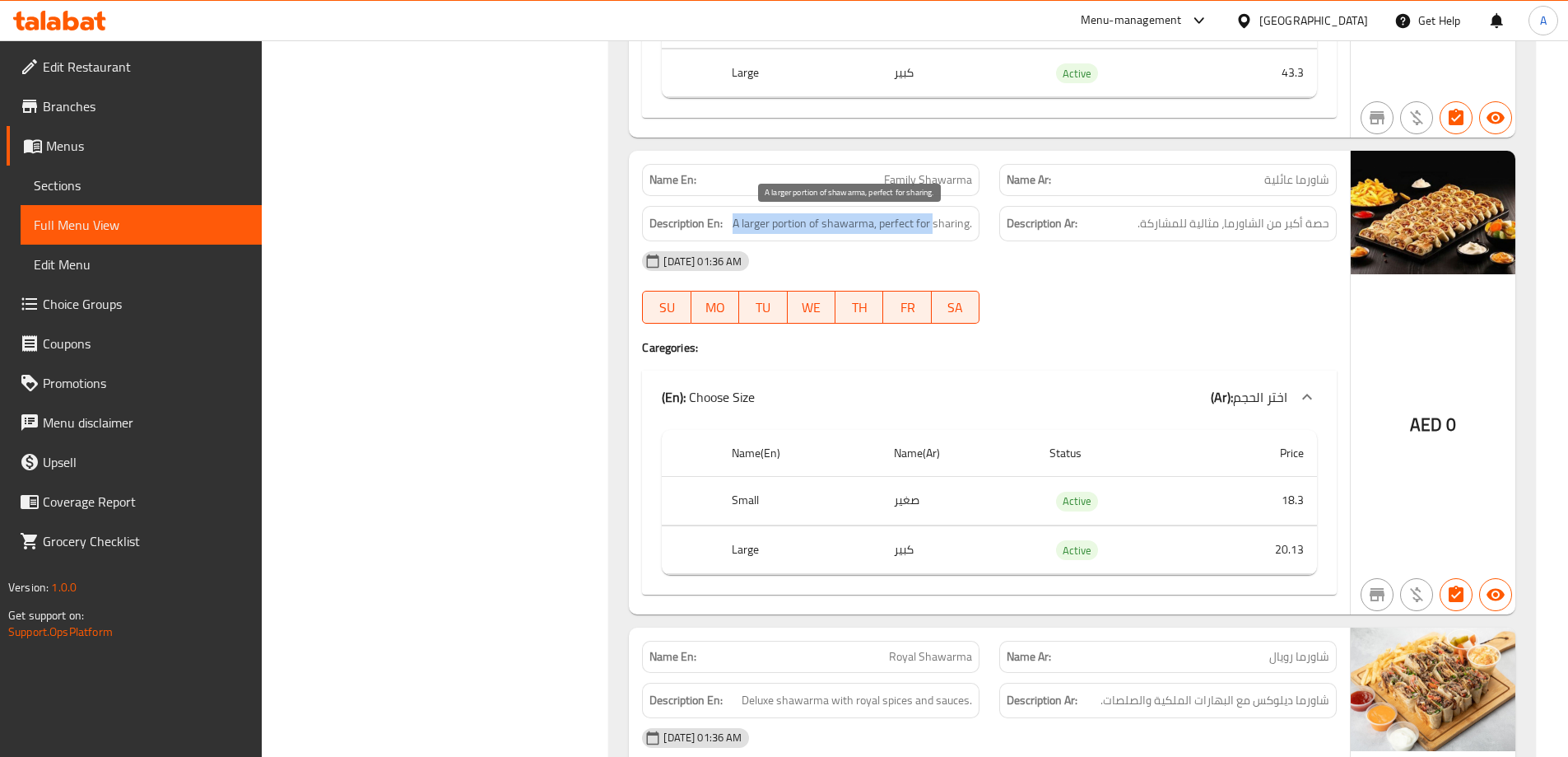
drag, startPoint x: 729, startPoint y: 220, endPoint x: 950, endPoint y: 226, distance: 221.1
click at [961, 229] on span "A larger portion of shawarma, perfect for sharing." at bounding box center [852, 224] width 239 height 21
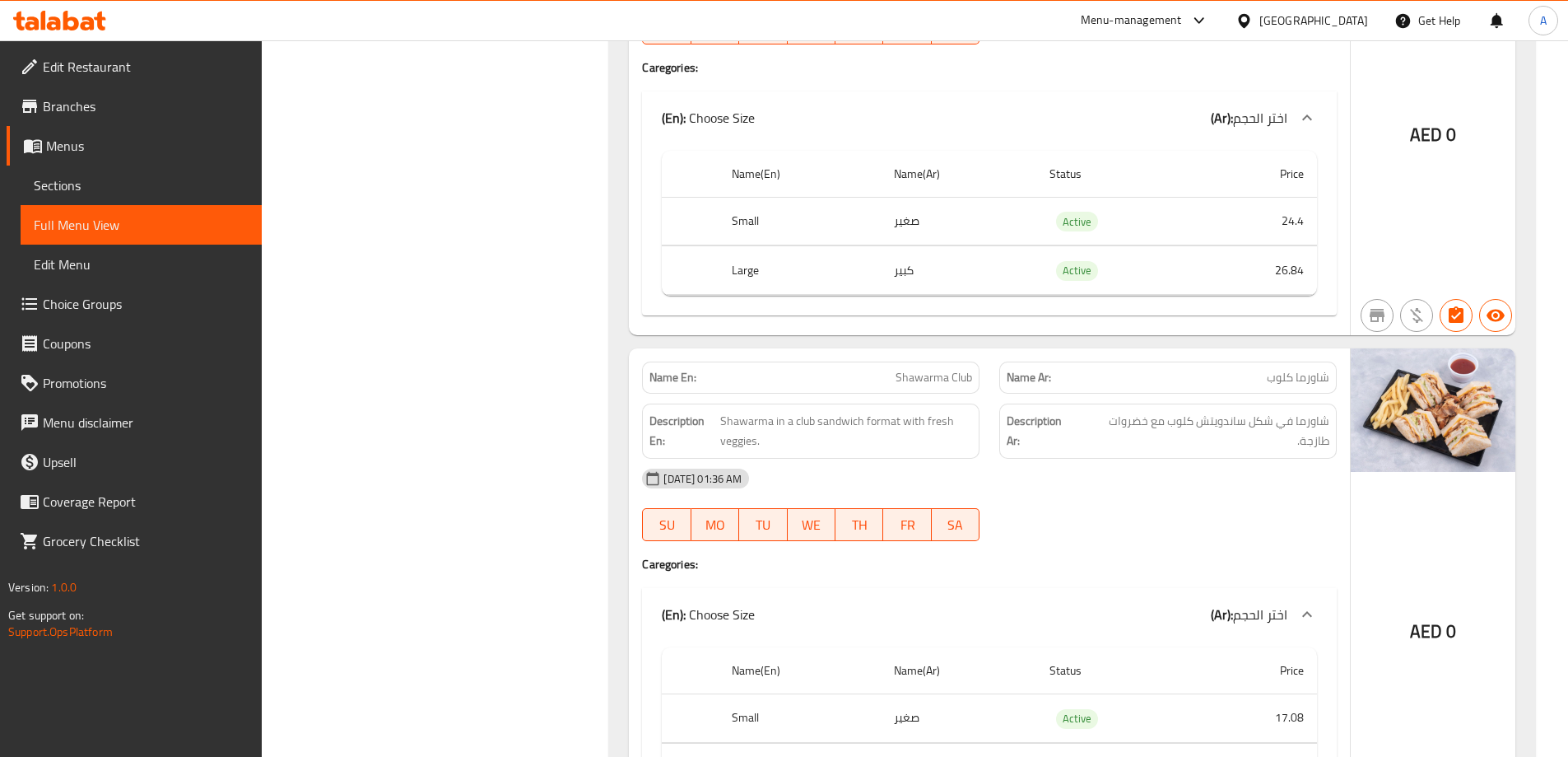
scroll to position [12914, 0]
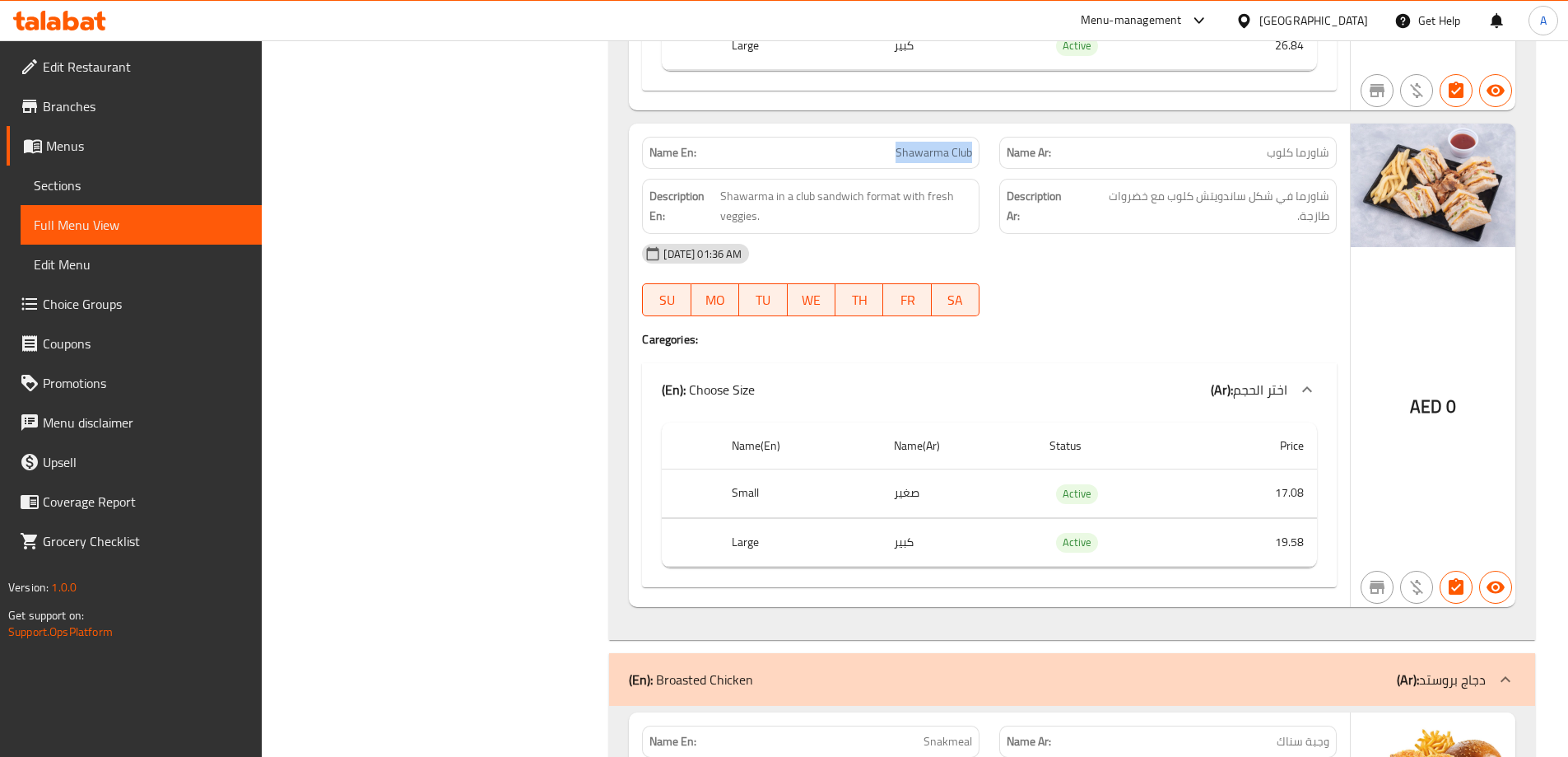
scroll to position [16803, 0]
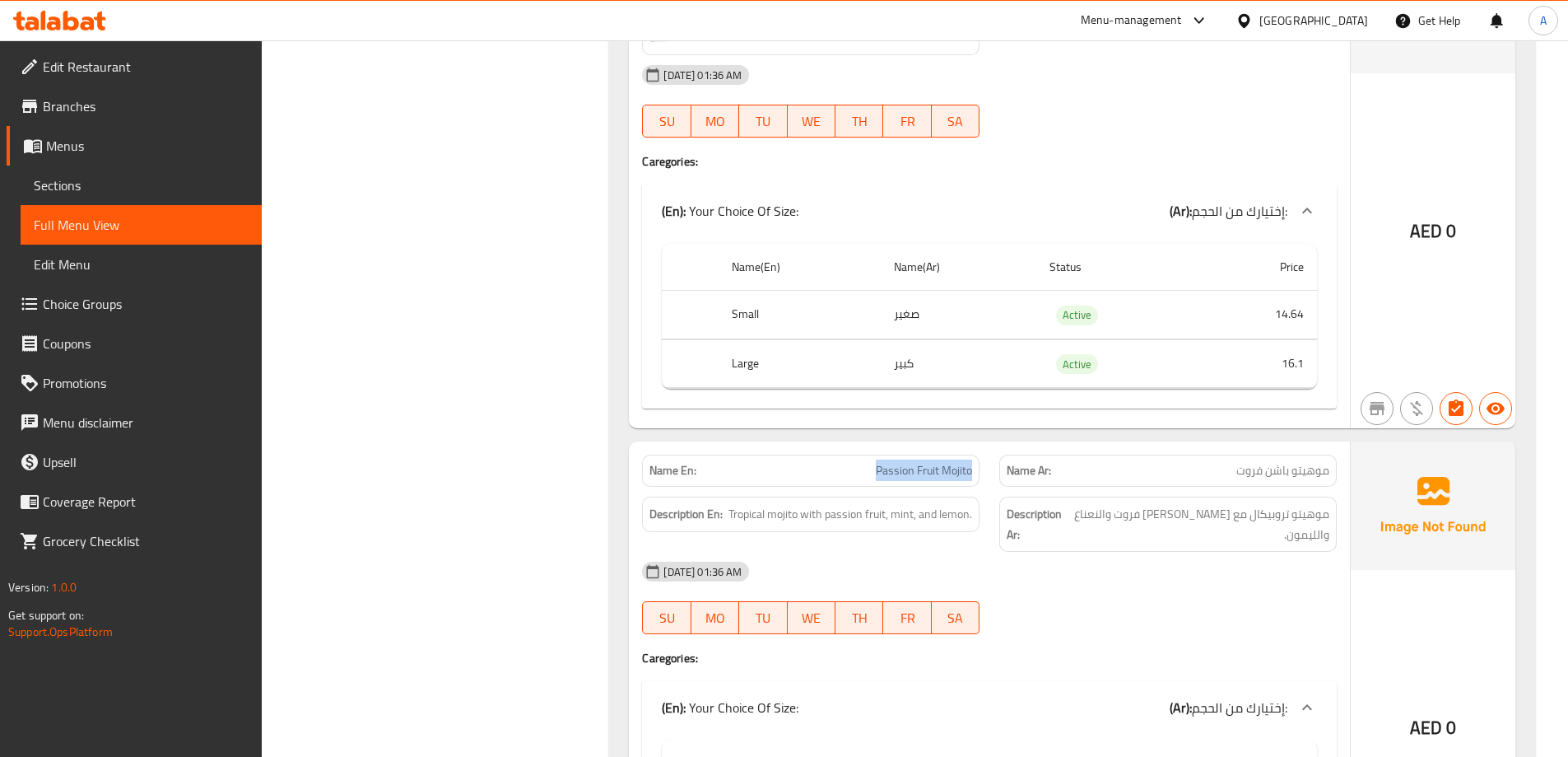
scroll to position [32238, 0]
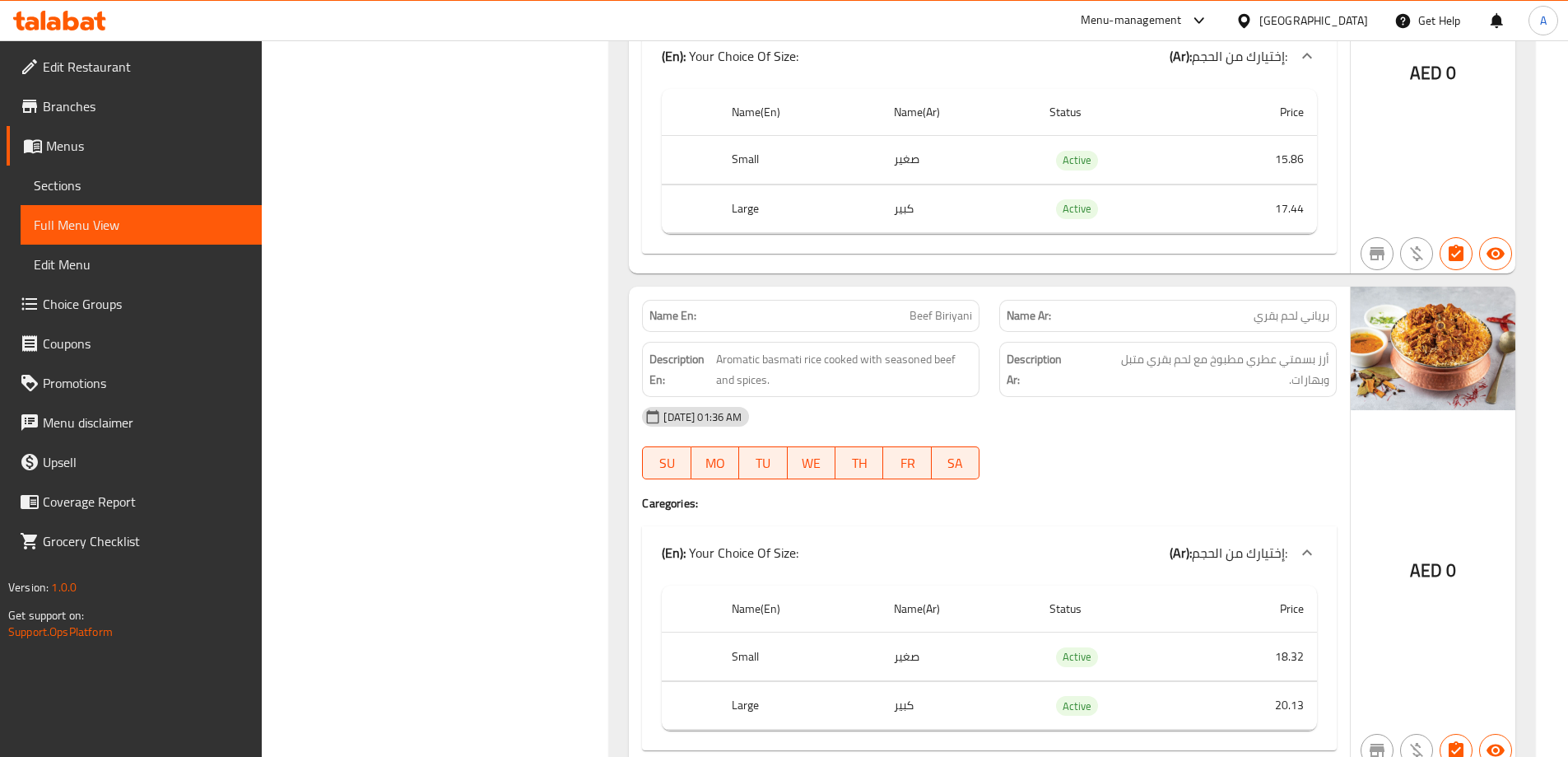
scroll to position [35691, 0]
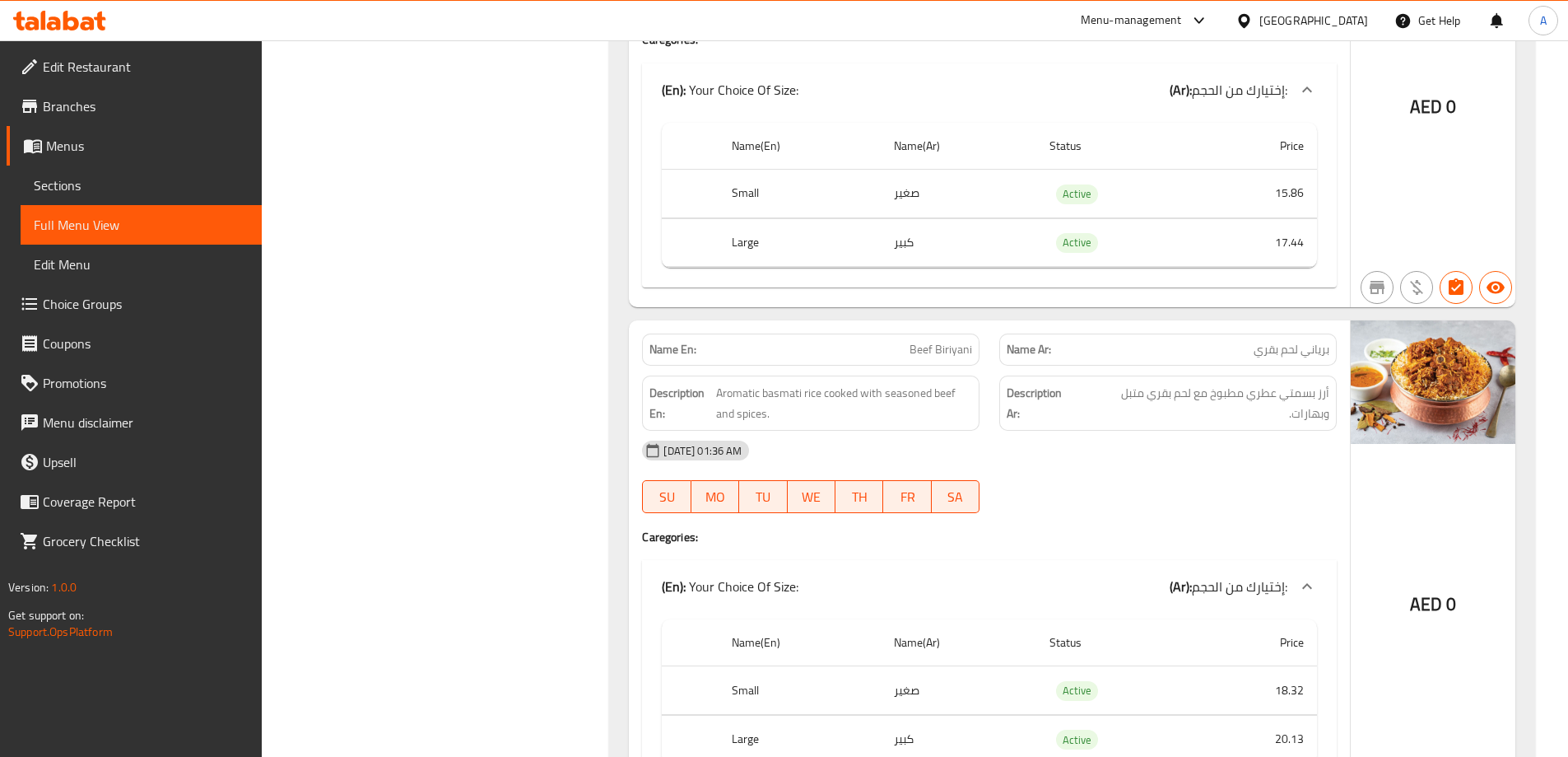
scroll to position [35609, 0]
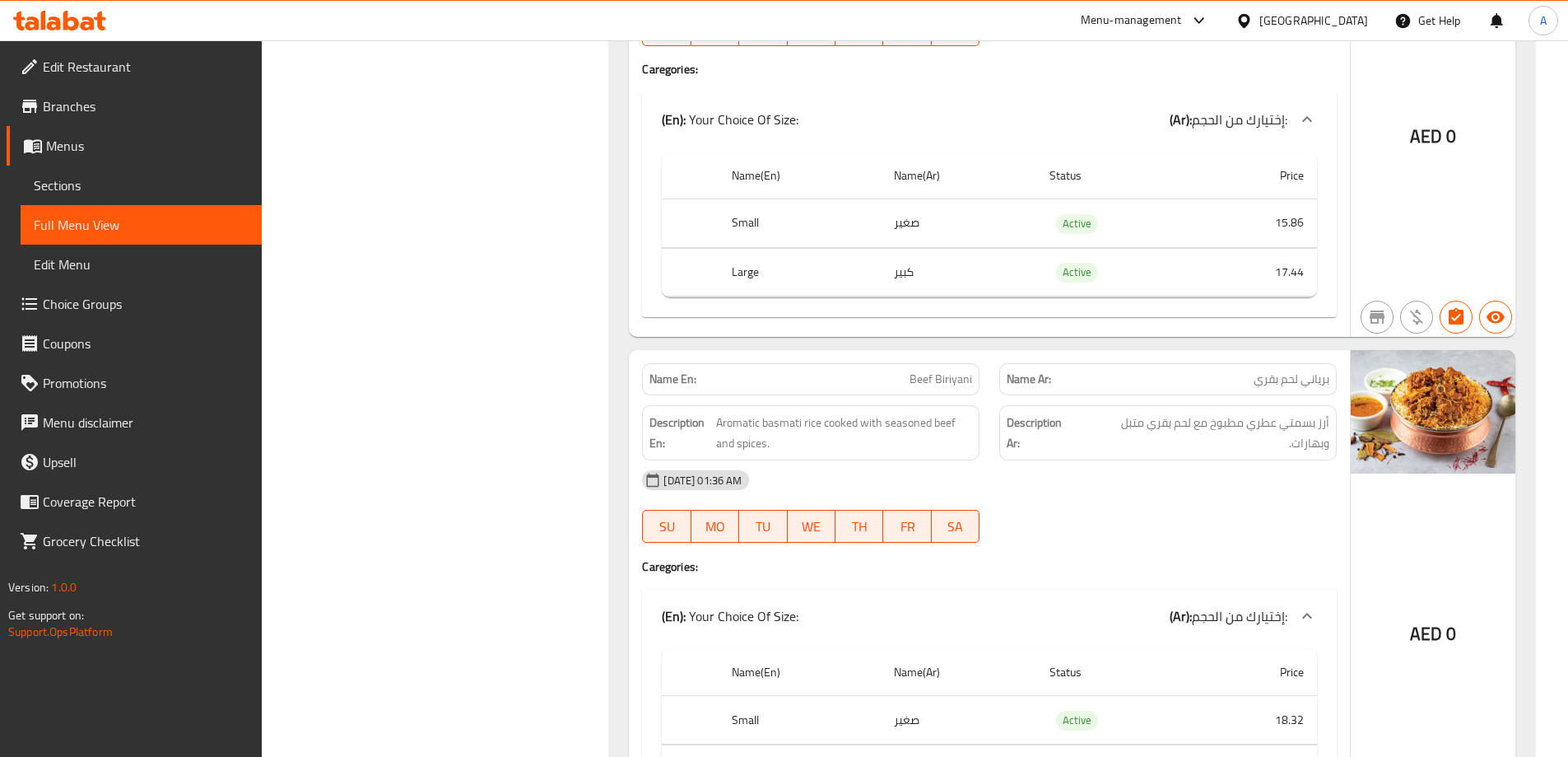
copy span "Beef Biriyani"
click at [143, 192] on span "Sections" at bounding box center [141, 185] width 215 height 20
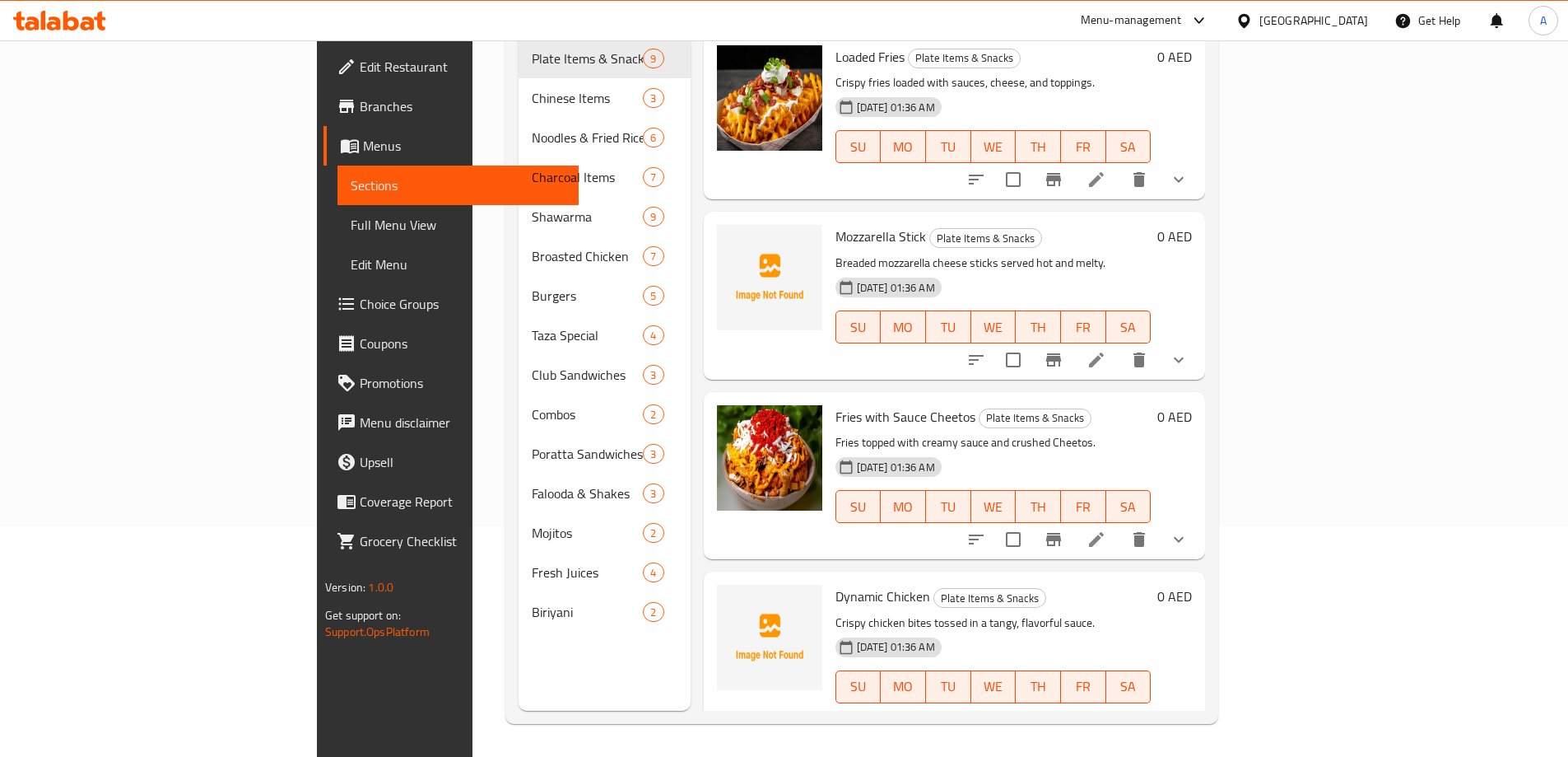
scroll to position [230, 0]
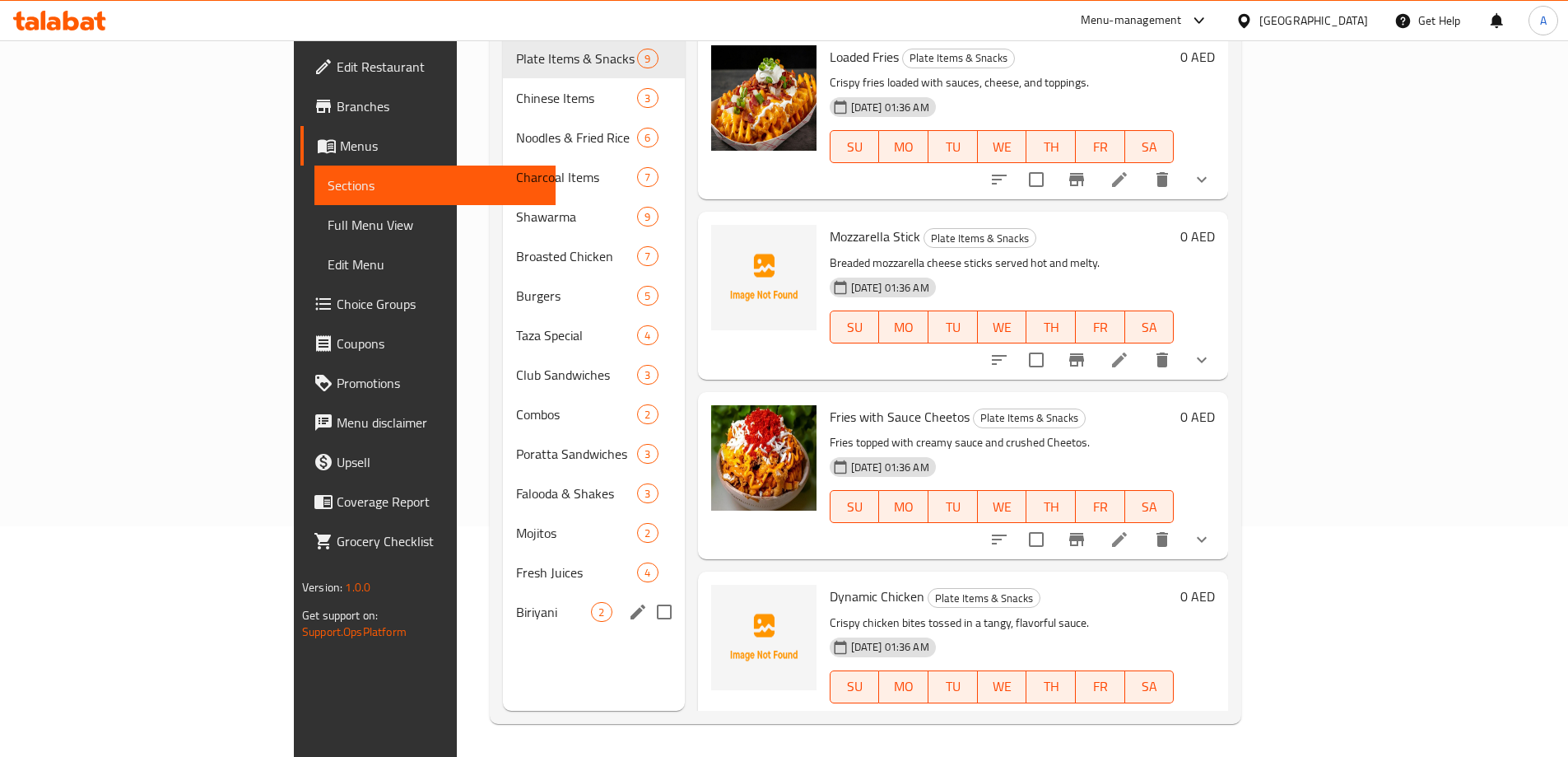
click at [516, 602] on span "Biriyani" at bounding box center [553, 612] width 75 height 20
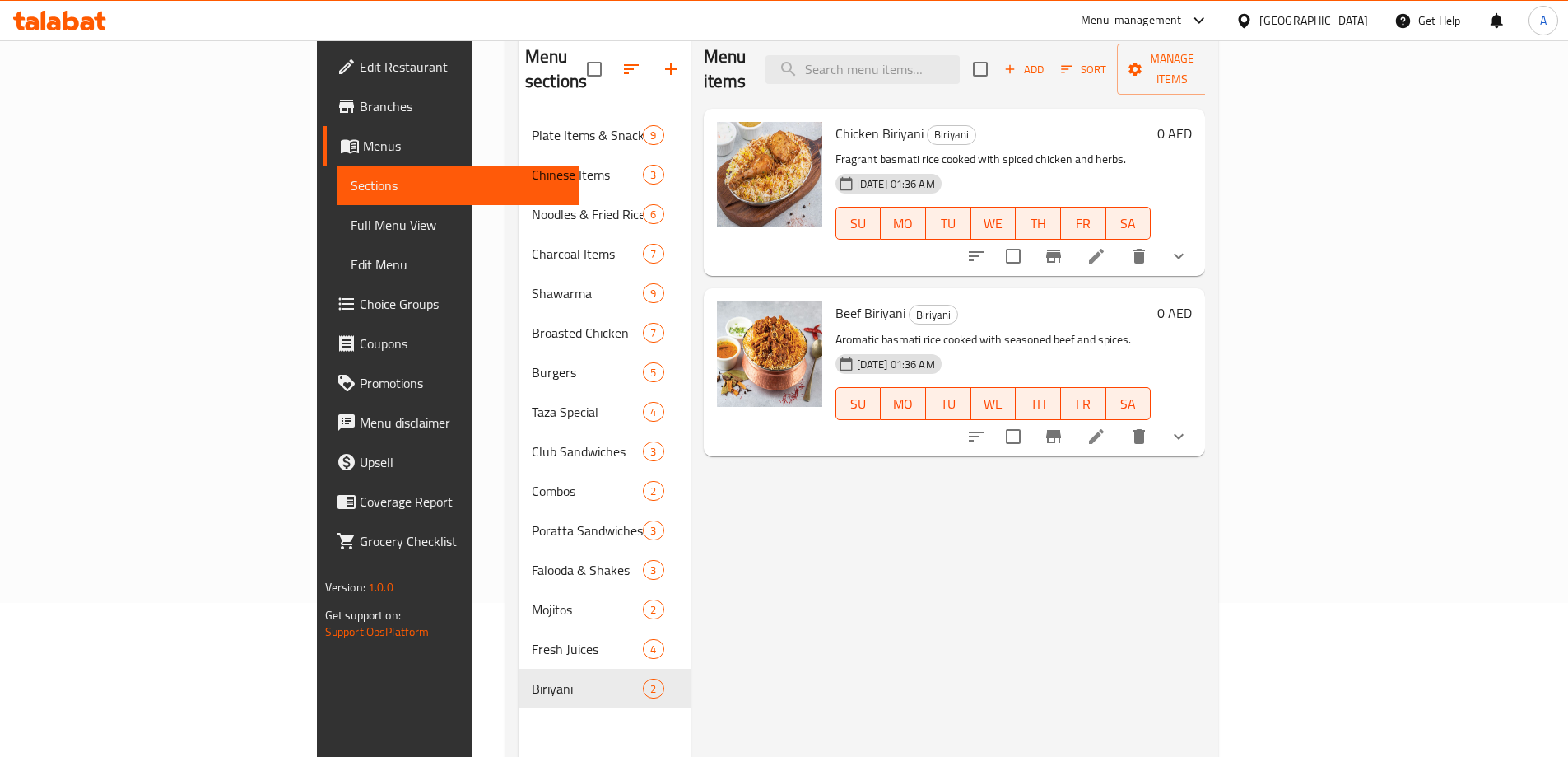
scroll to position [66, 0]
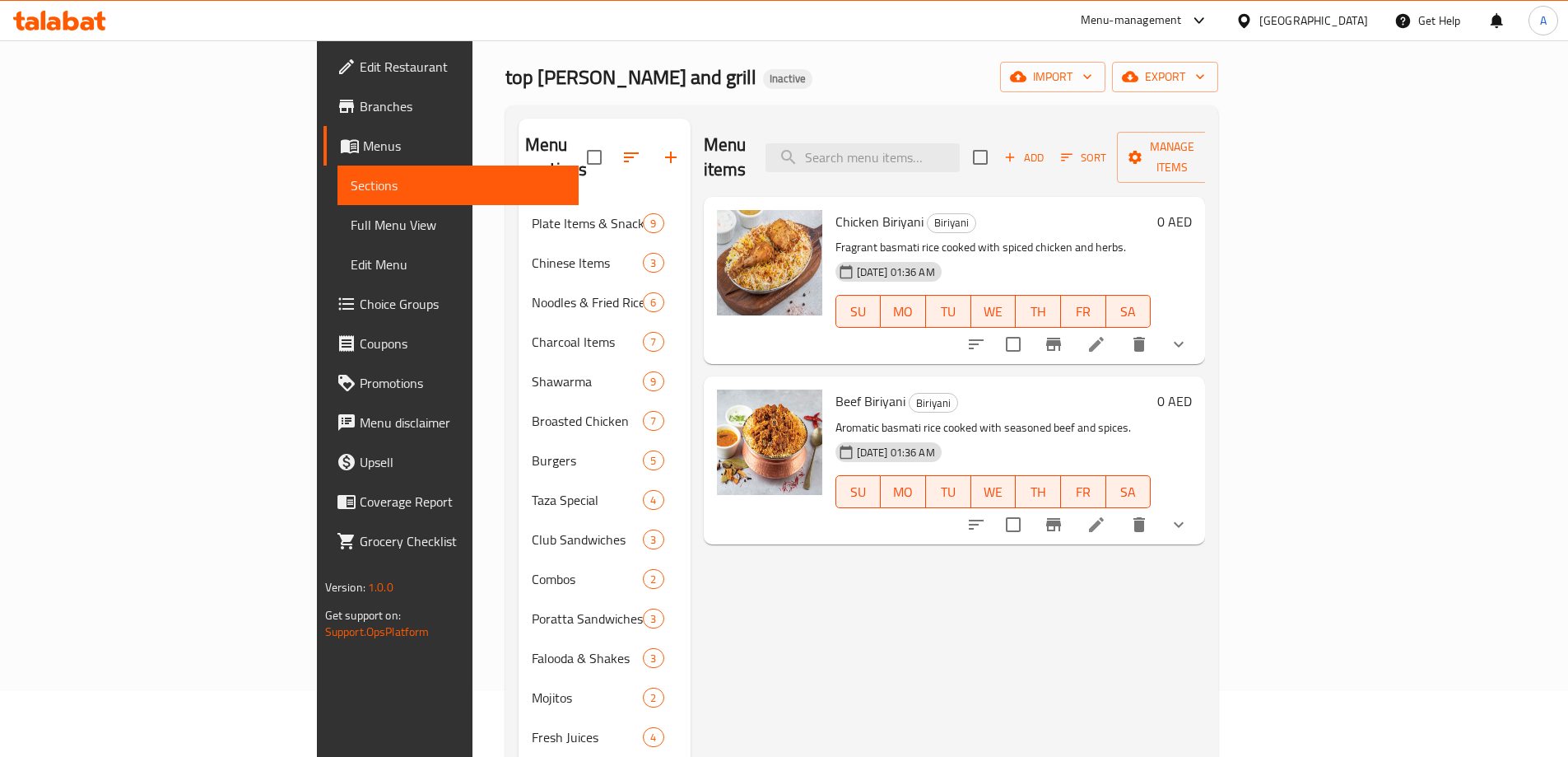
click at [1198, 513] on button "show more" at bounding box center [1179, 524] width 39 height 39
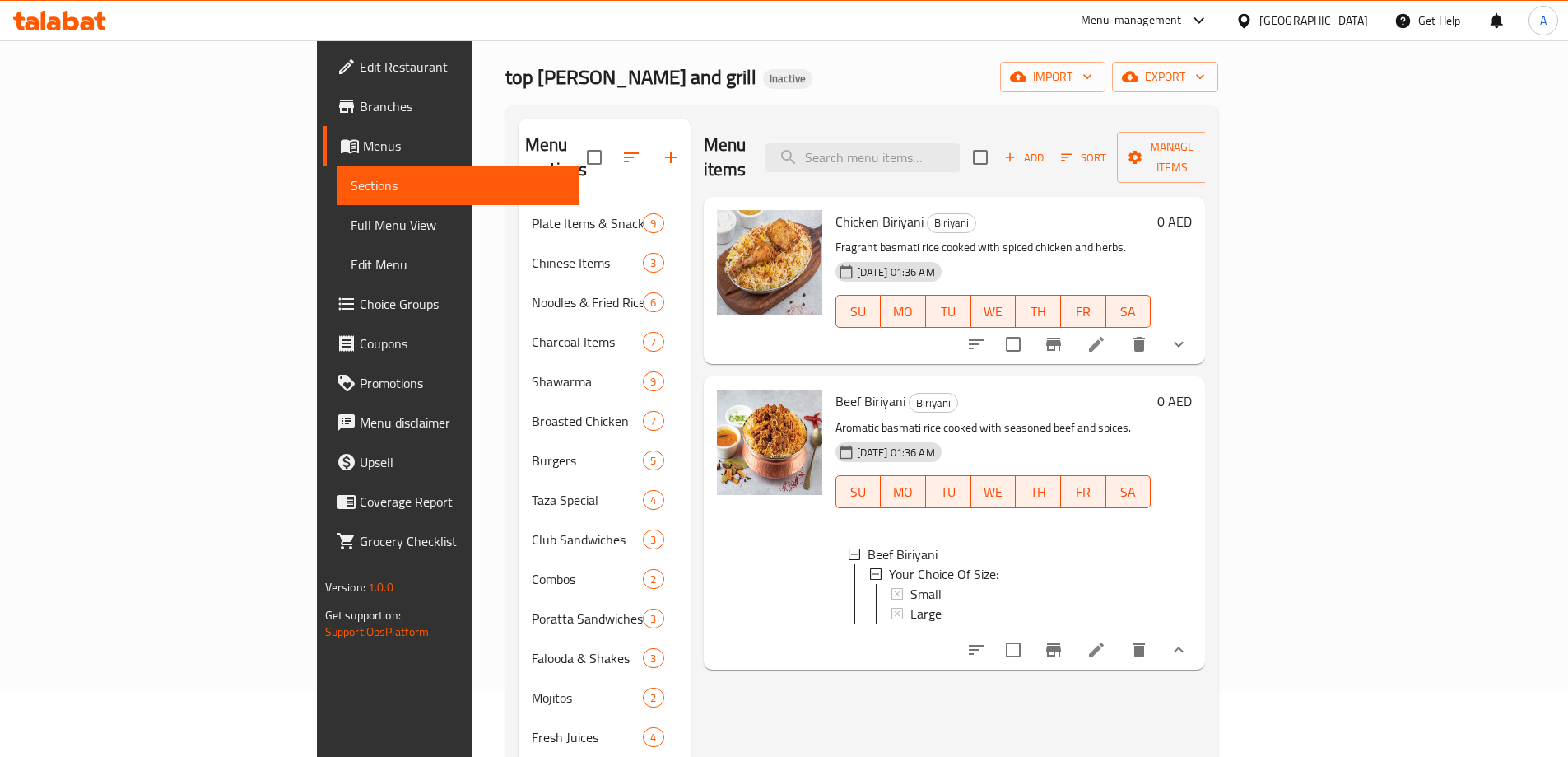
click at [1106, 640] on icon at bounding box center [1096, 649] width 20 height 20
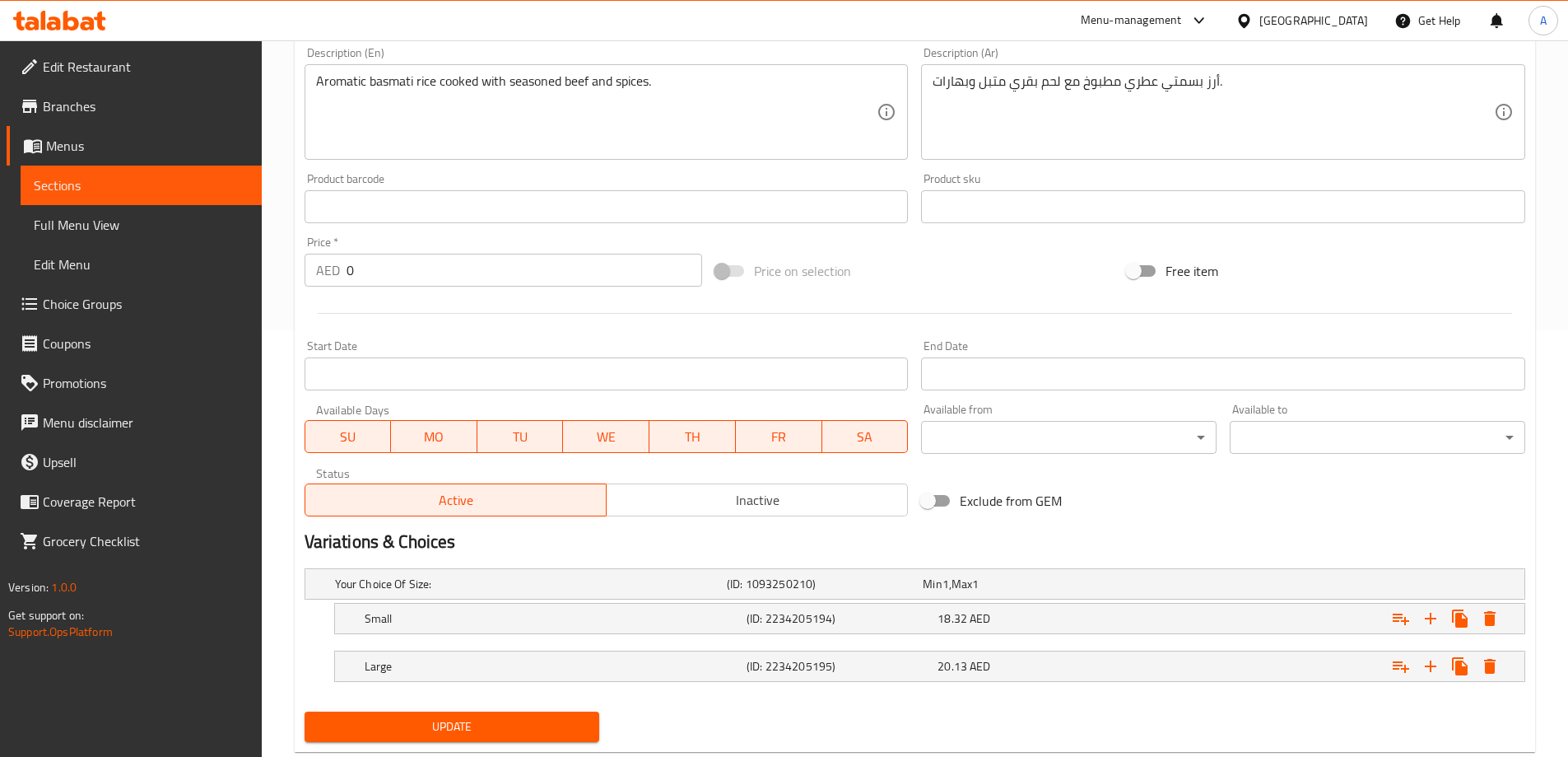
scroll to position [468, 0]
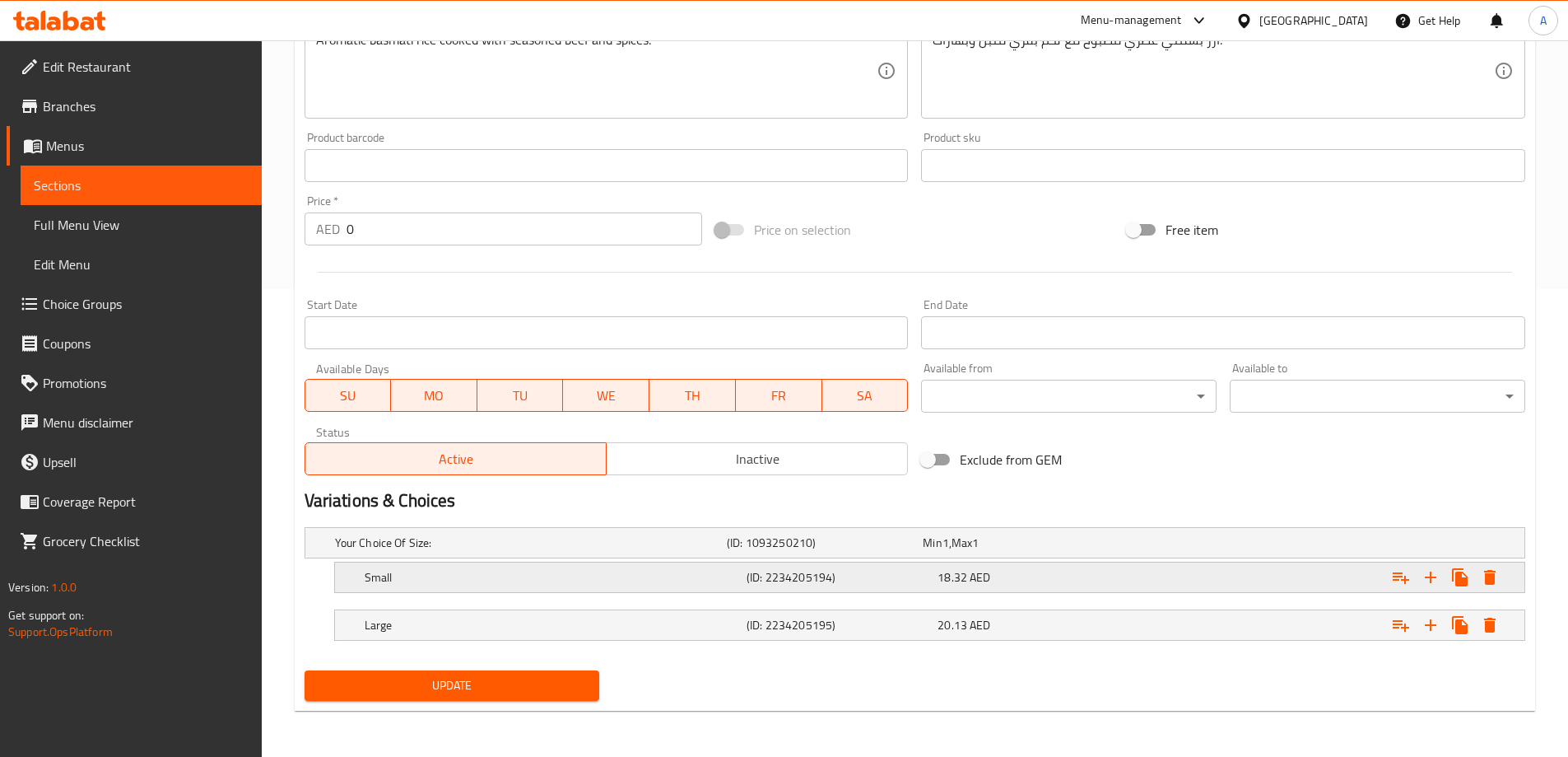
click at [1016, 551] on div "18.32 AED" at bounding box center [1016, 543] width 189 height 17
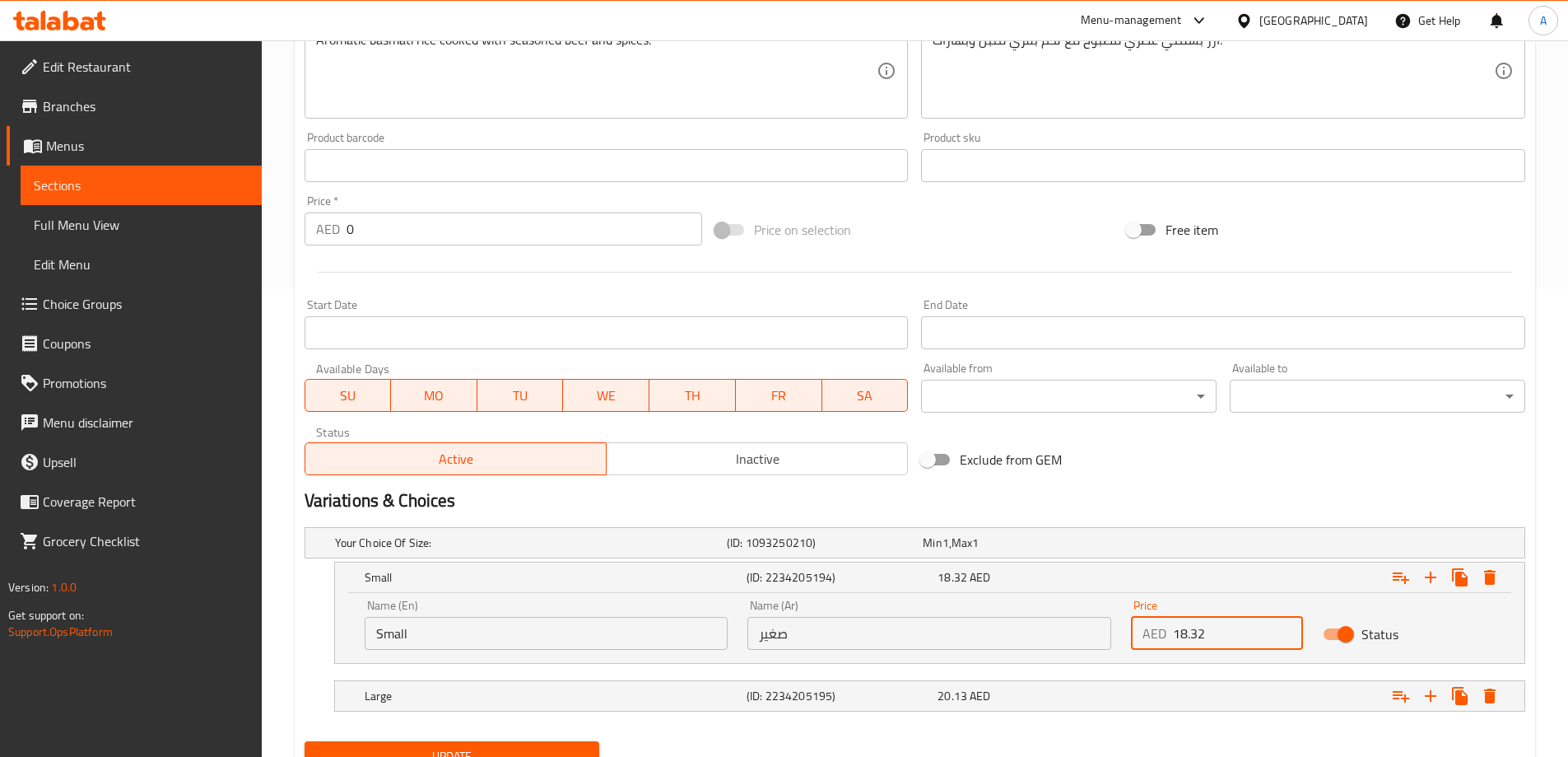
click at [1201, 626] on input "18.32" at bounding box center [1238, 633] width 130 height 33
type input "18.30"
click at [305, 741] on button "Update" at bounding box center [452, 756] width 295 height 31
click at [99, 220] on span "Full Menu View" at bounding box center [141, 225] width 215 height 20
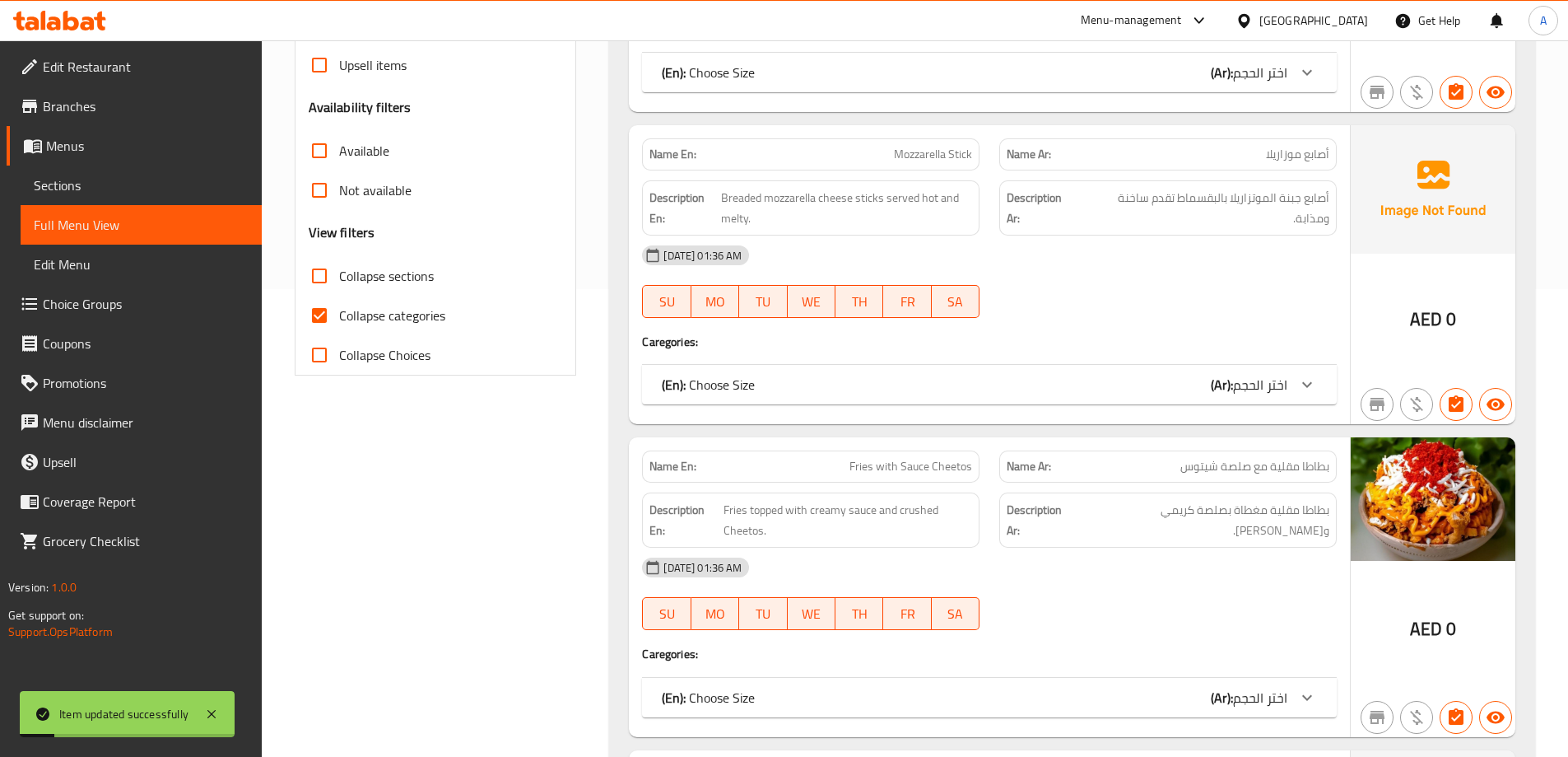
click at [319, 318] on input "Collapse categories" at bounding box center [319, 315] width 39 height 39
checkbox input "false"
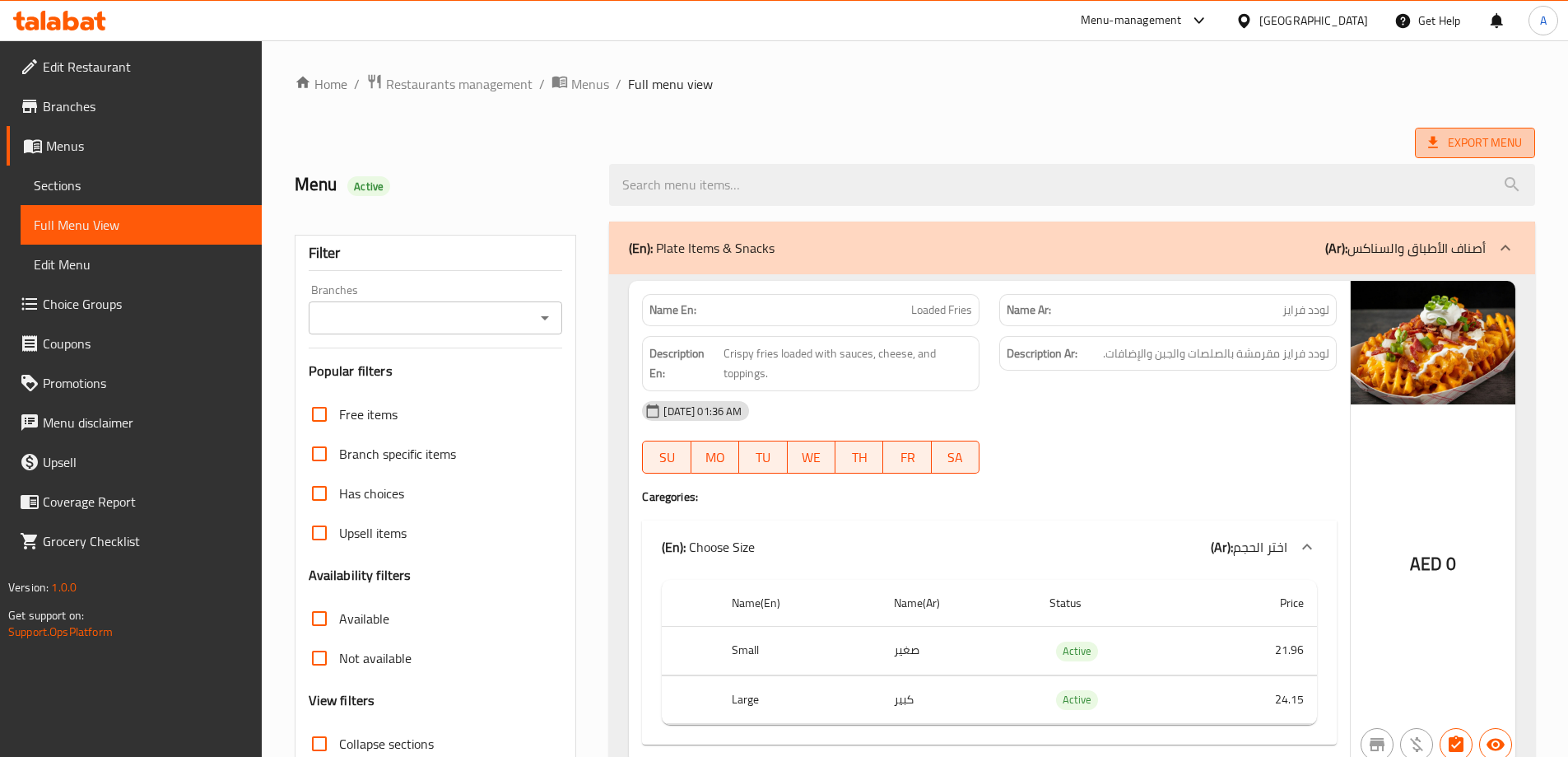
click at [1458, 144] on span "Export Menu" at bounding box center [1474, 143] width 94 height 21
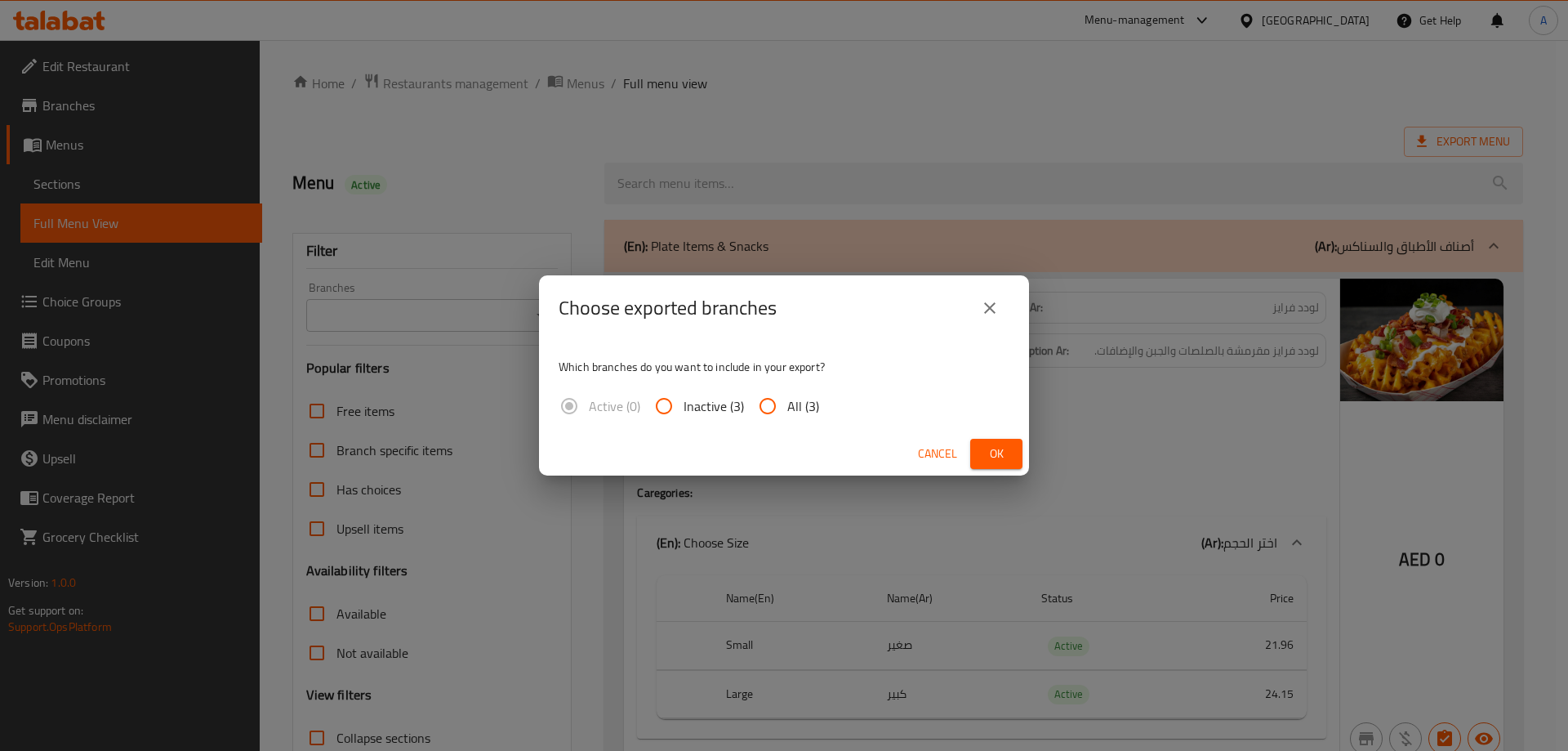
click at [767, 426] on div "Which branches do you want to include in your export? Active (0) Inactive (3) A…" at bounding box center [784, 386] width 490 height 92
click at [779, 413] on input "All (3)" at bounding box center [767, 406] width 39 height 39
radio input "true"
click at [994, 449] on span "Ok" at bounding box center [996, 454] width 26 height 20
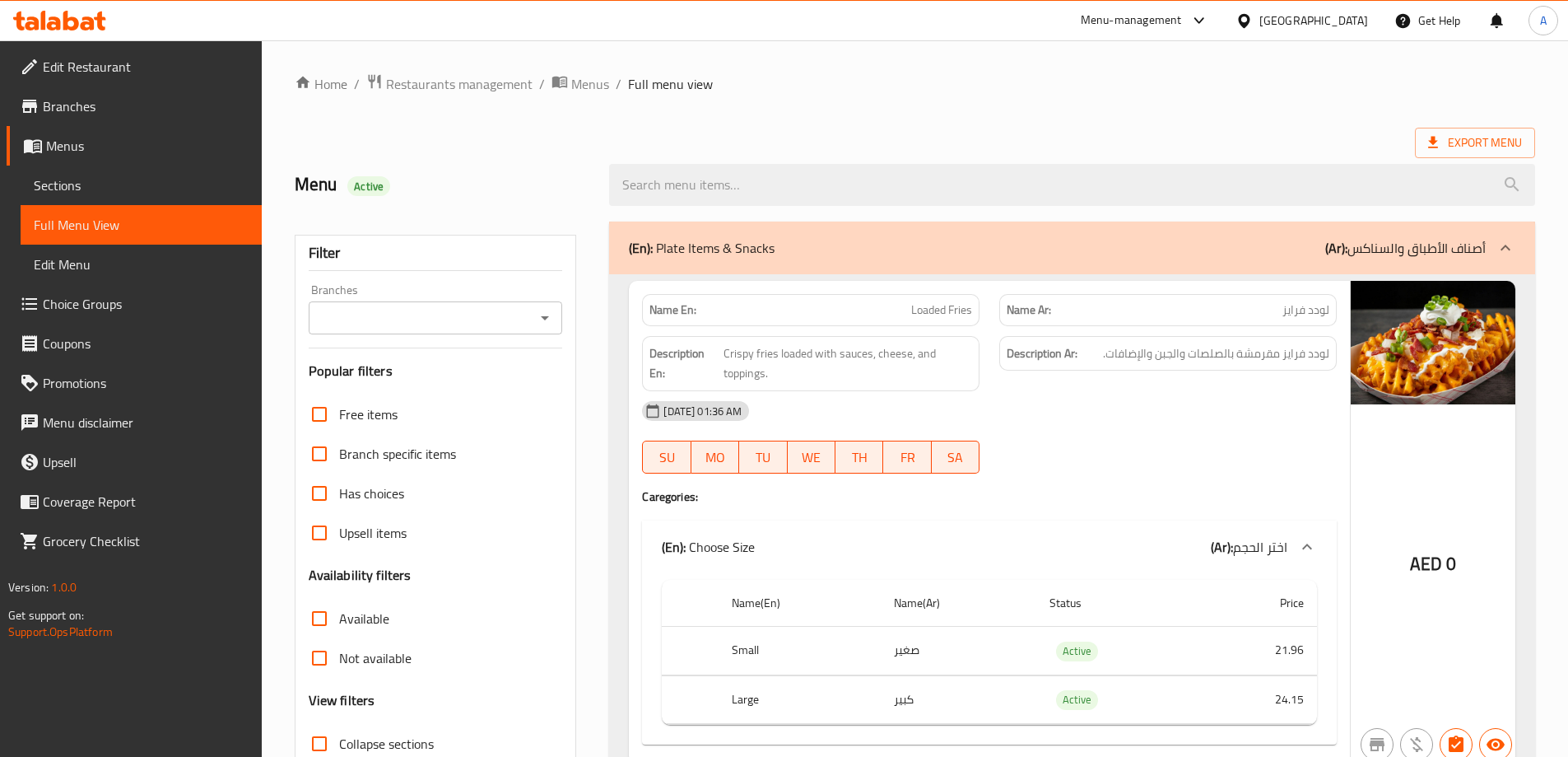
click at [1014, 144] on div "Export Menu" at bounding box center [914, 143] width 1240 height 31
click at [184, 70] on span "Edit Restaurant" at bounding box center [145, 66] width 206 height 20
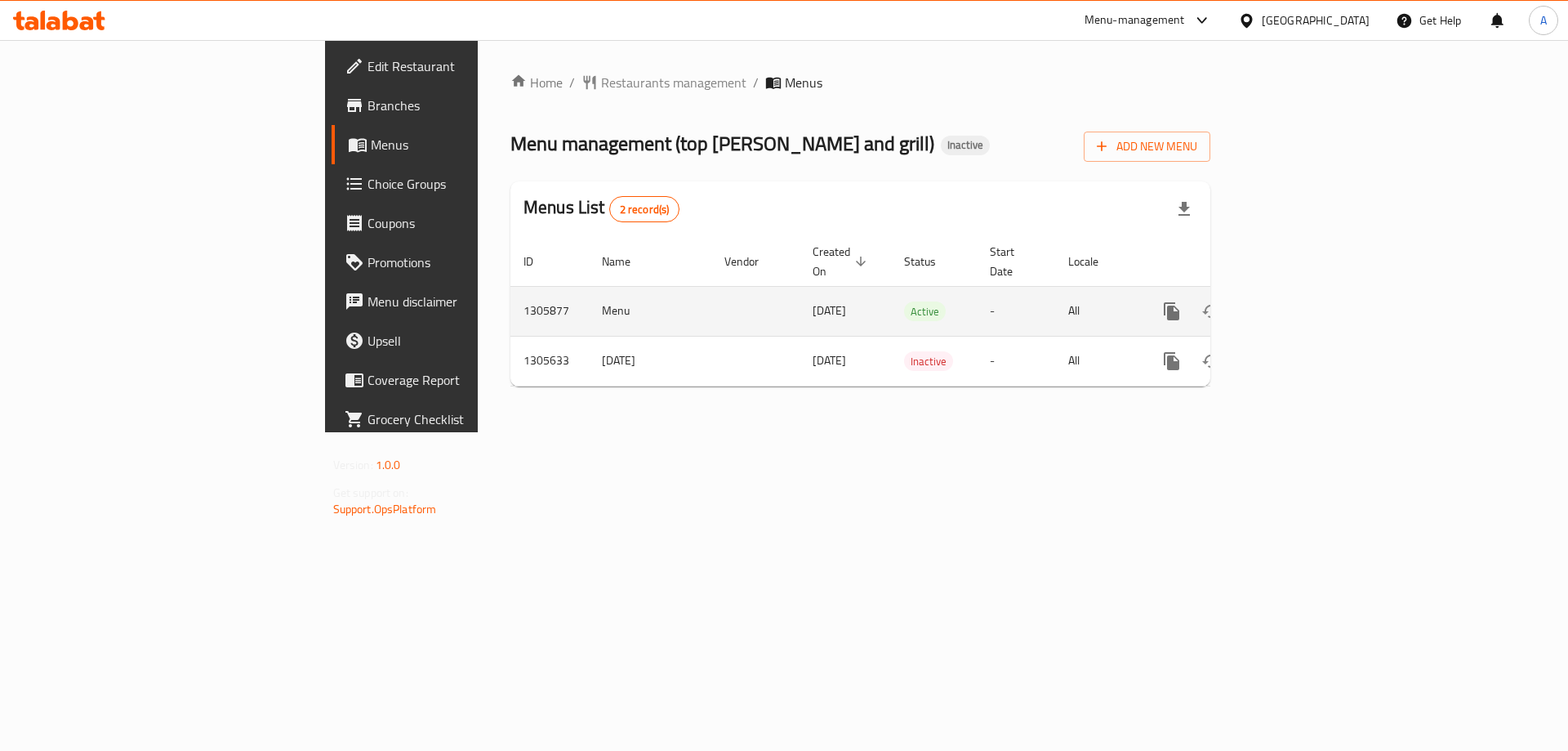
click at [1299, 302] on icon "enhanced table" at bounding box center [1289, 311] width 19 height 19
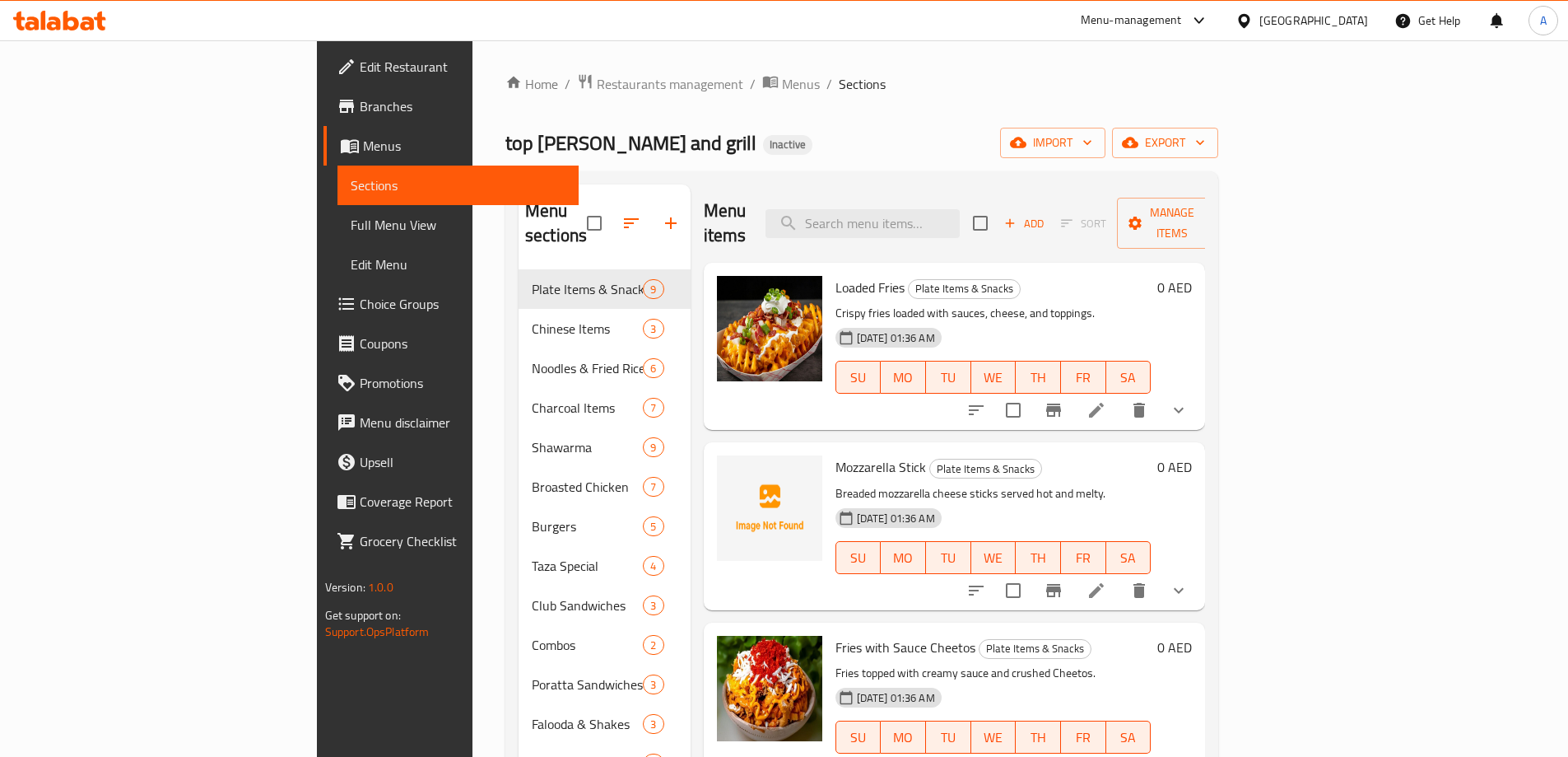
click at [828, 448] on div "Mozzarella Stick Plate Items & Snacks Breaded mozzarella cheese sticks served h…" at bounding box center [992, 525] width 329 height 154
copy h6 "Mozzarella Stick"
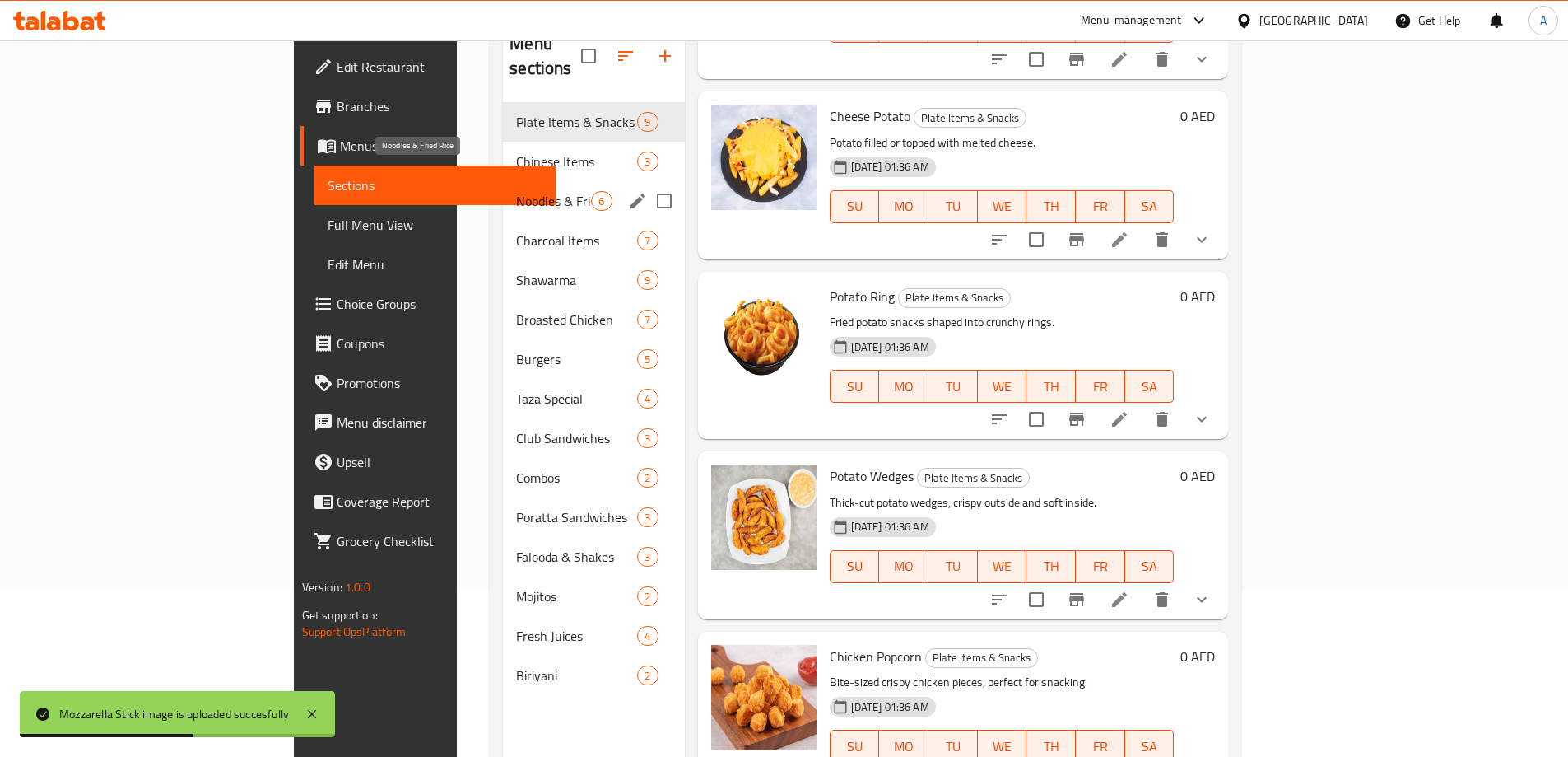
scroll to position [148, 0]
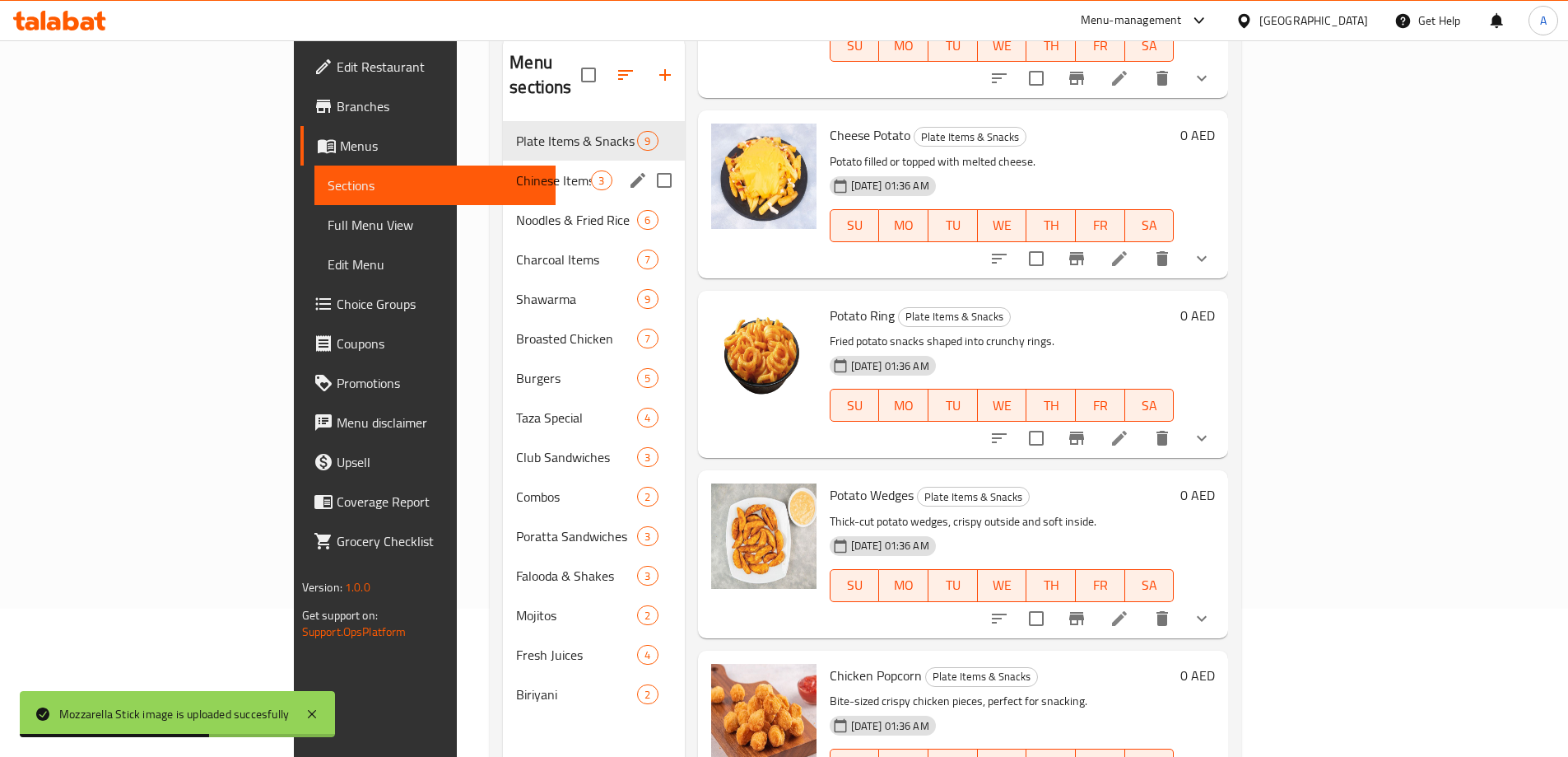
click at [516, 171] on span "Chinese Items" at bounding box center [553, 180] width 75 height 20
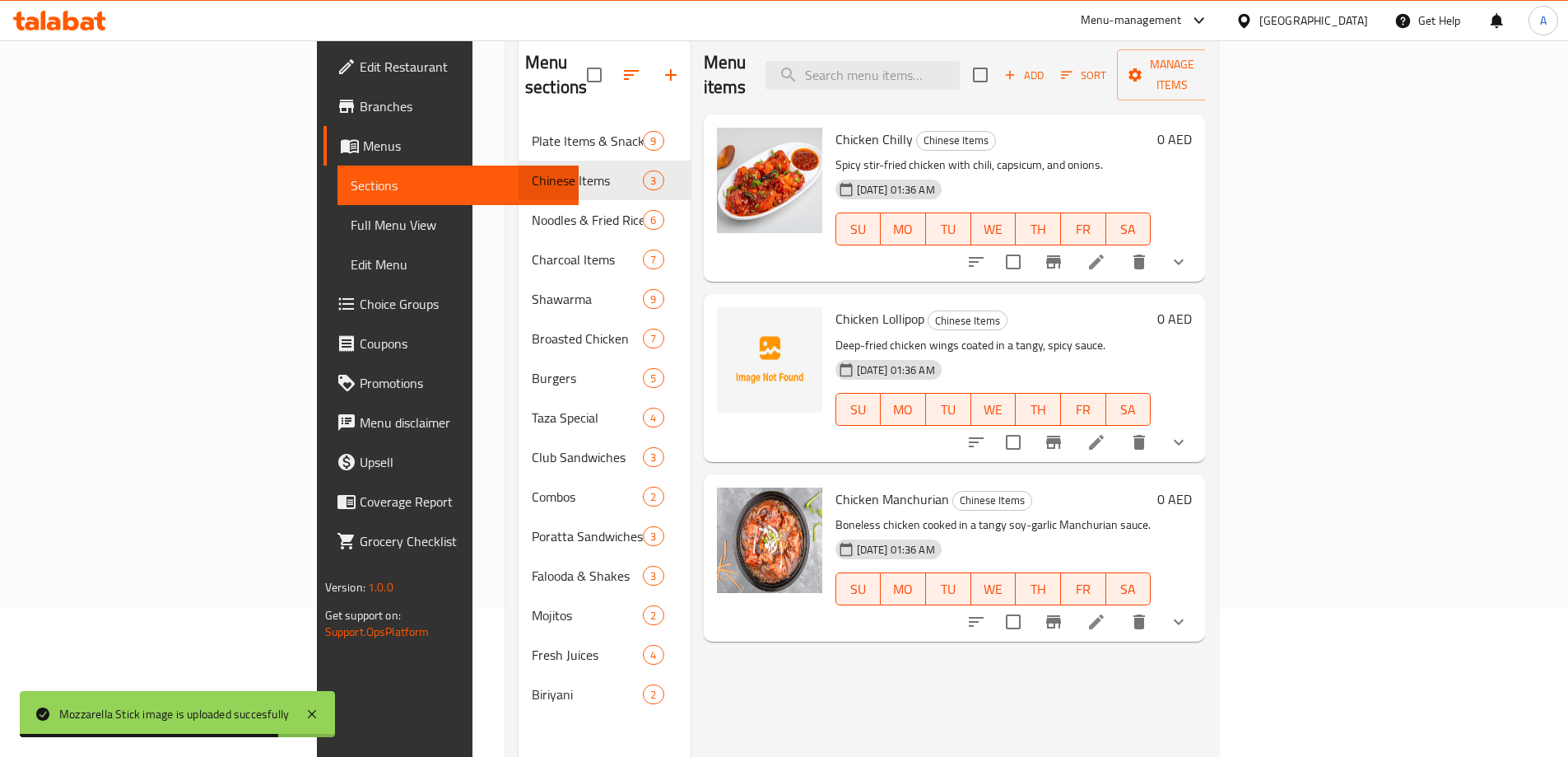
click at [739, 307] on img at bounding box center [769, 359] width 105 height 105
click at [835, 307] on span "Chicken Lollipop" at bounding box center [879, 319] width 89 height 24
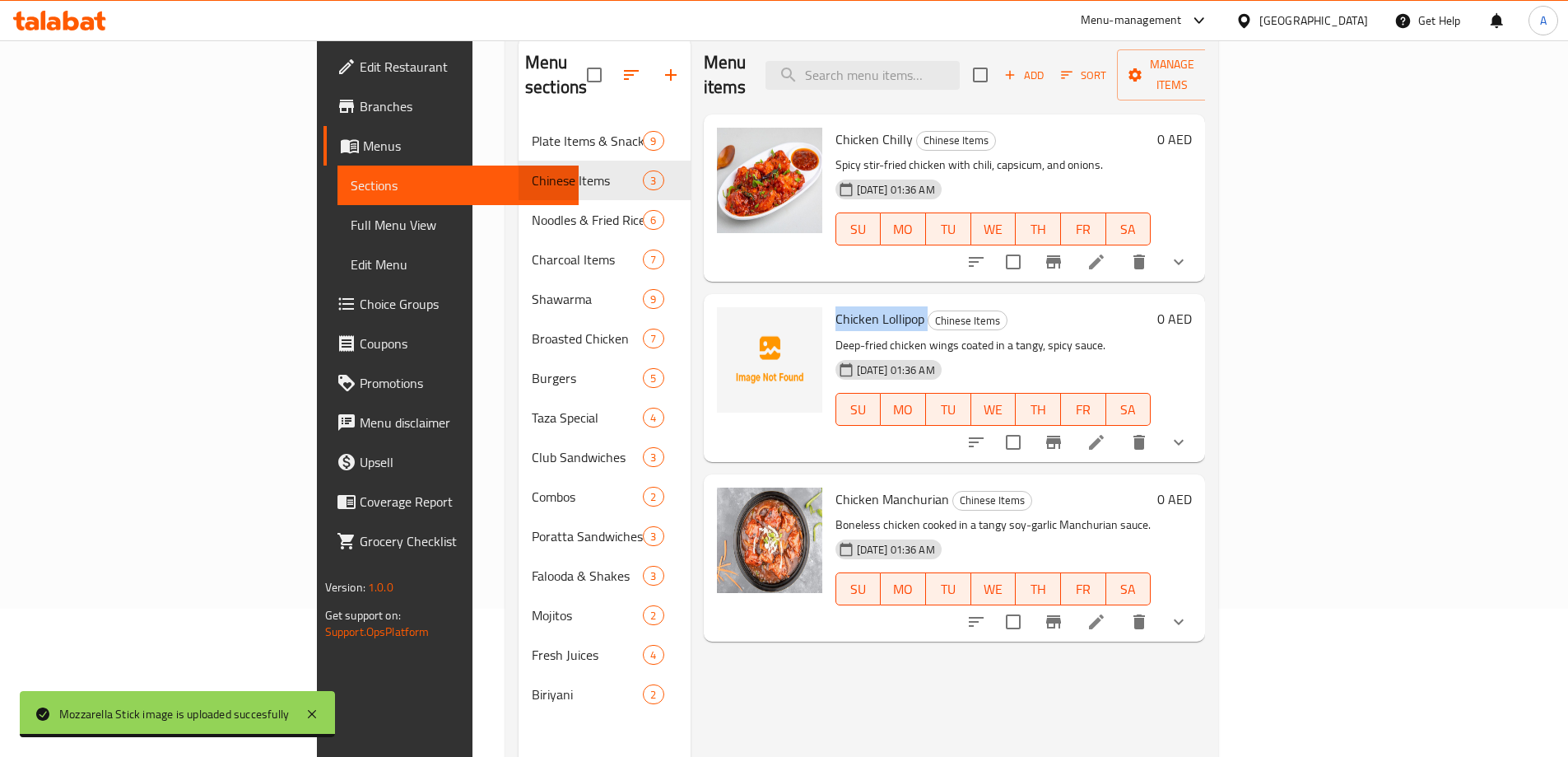
copy h6 "Chicken Lollipop"
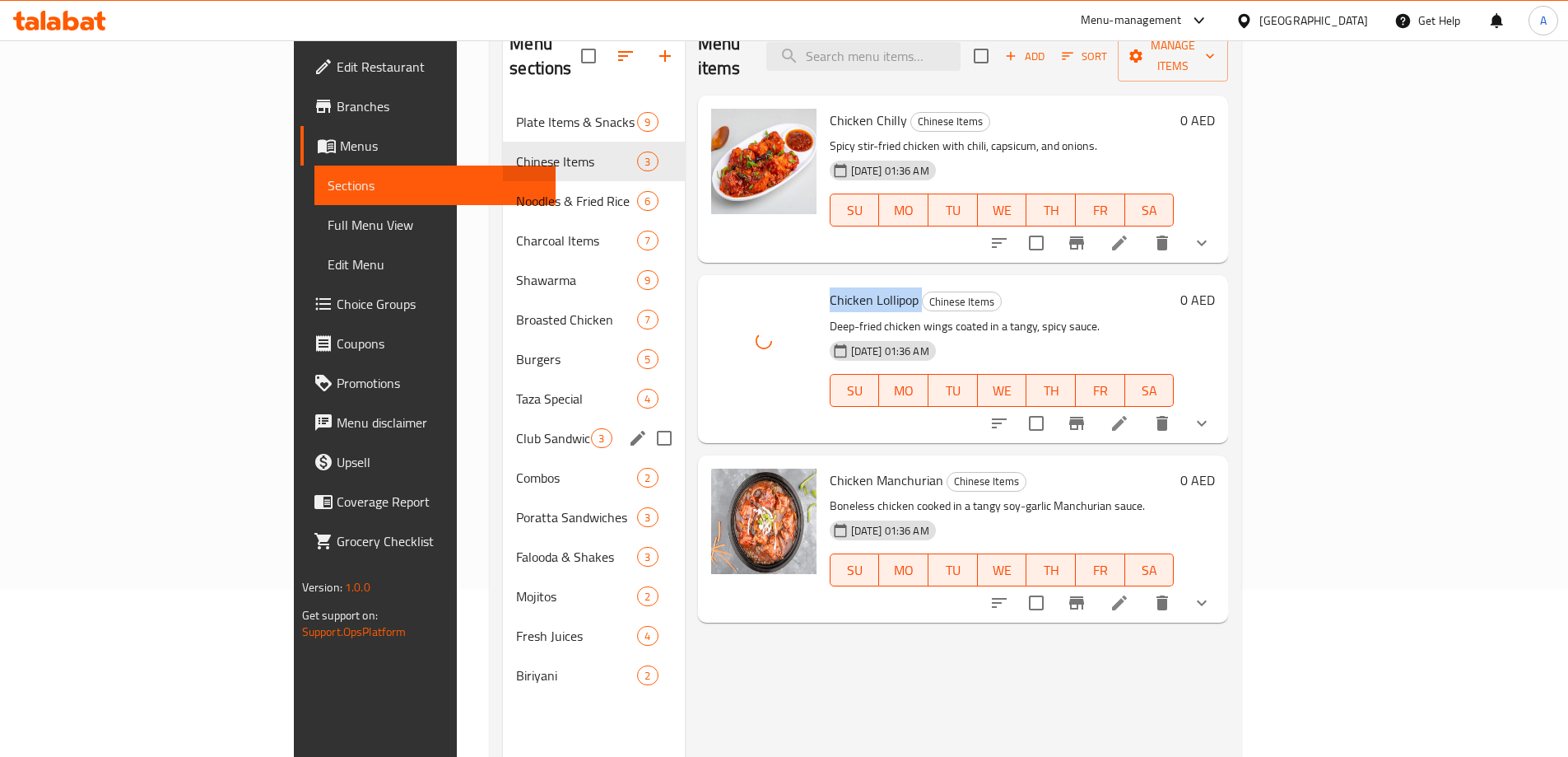
scroll to position [148, 0]
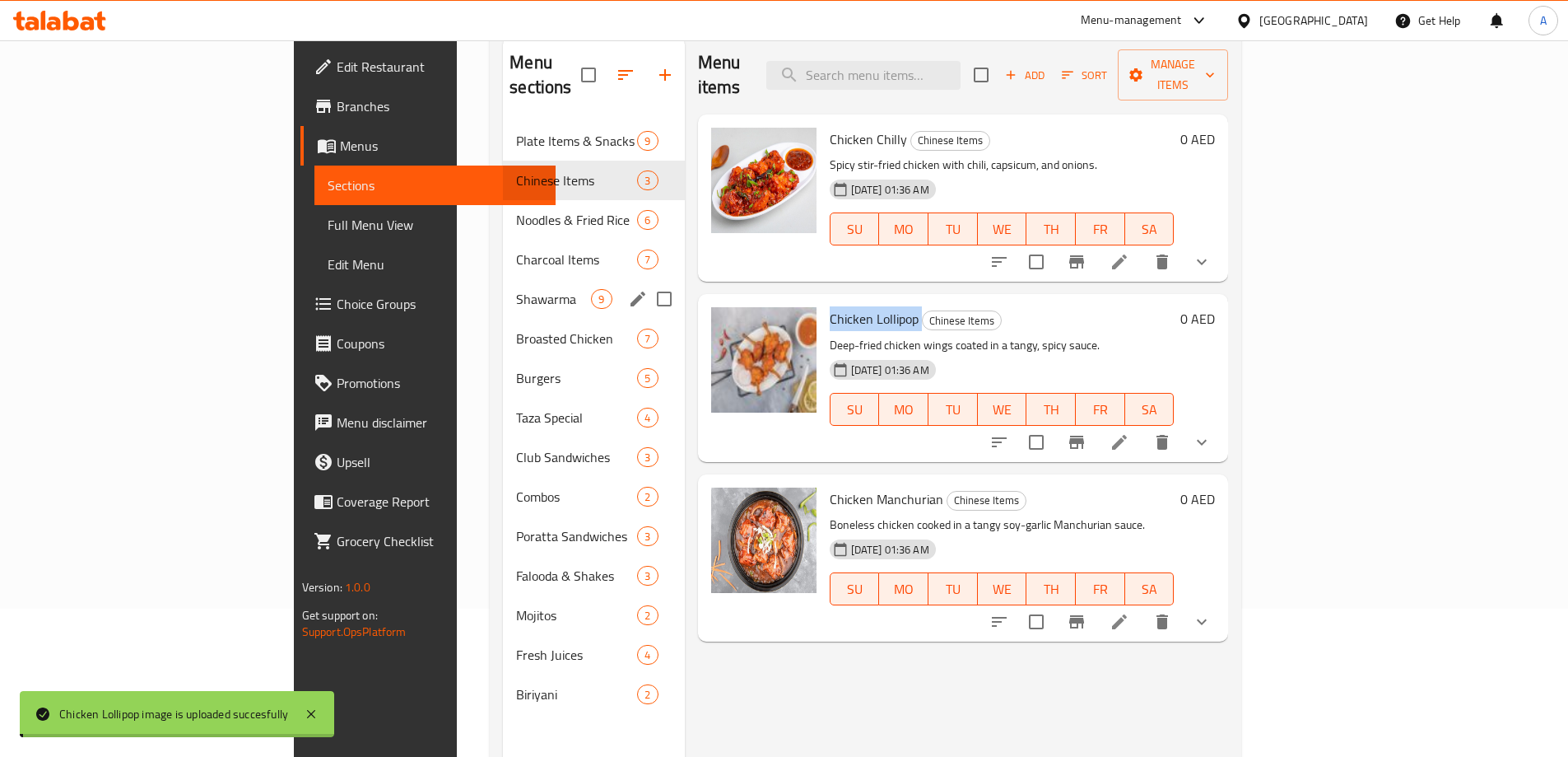
click at [516, 210] on span "Noodles & Fried Rice" at bounding box center [577, 219] width 121 height 20
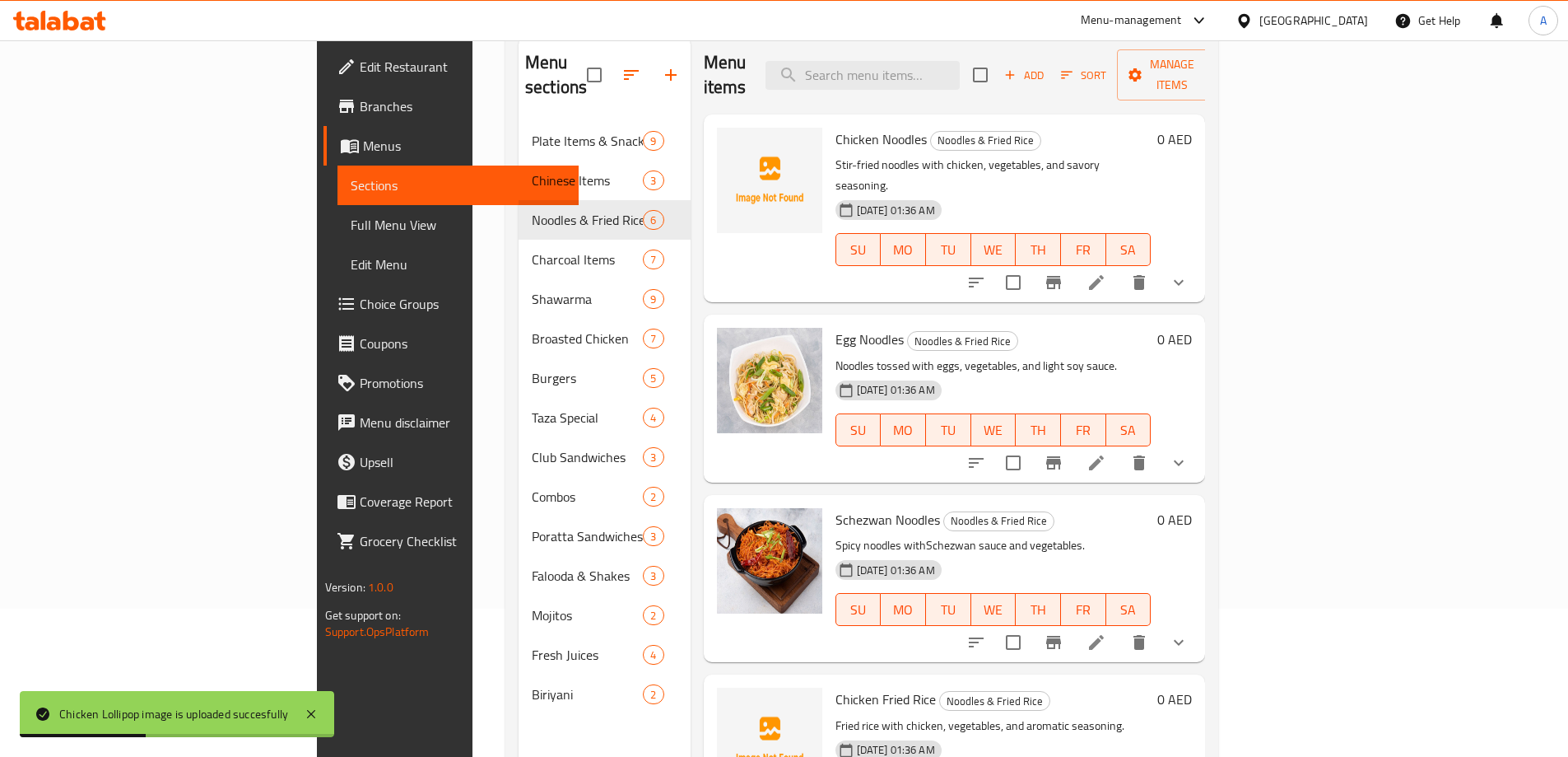
click at [835, 127] on span "Chicken Noodles" at bounding box center [880, 139] width 91 height 24
copy h6 "Chicken Noodles"
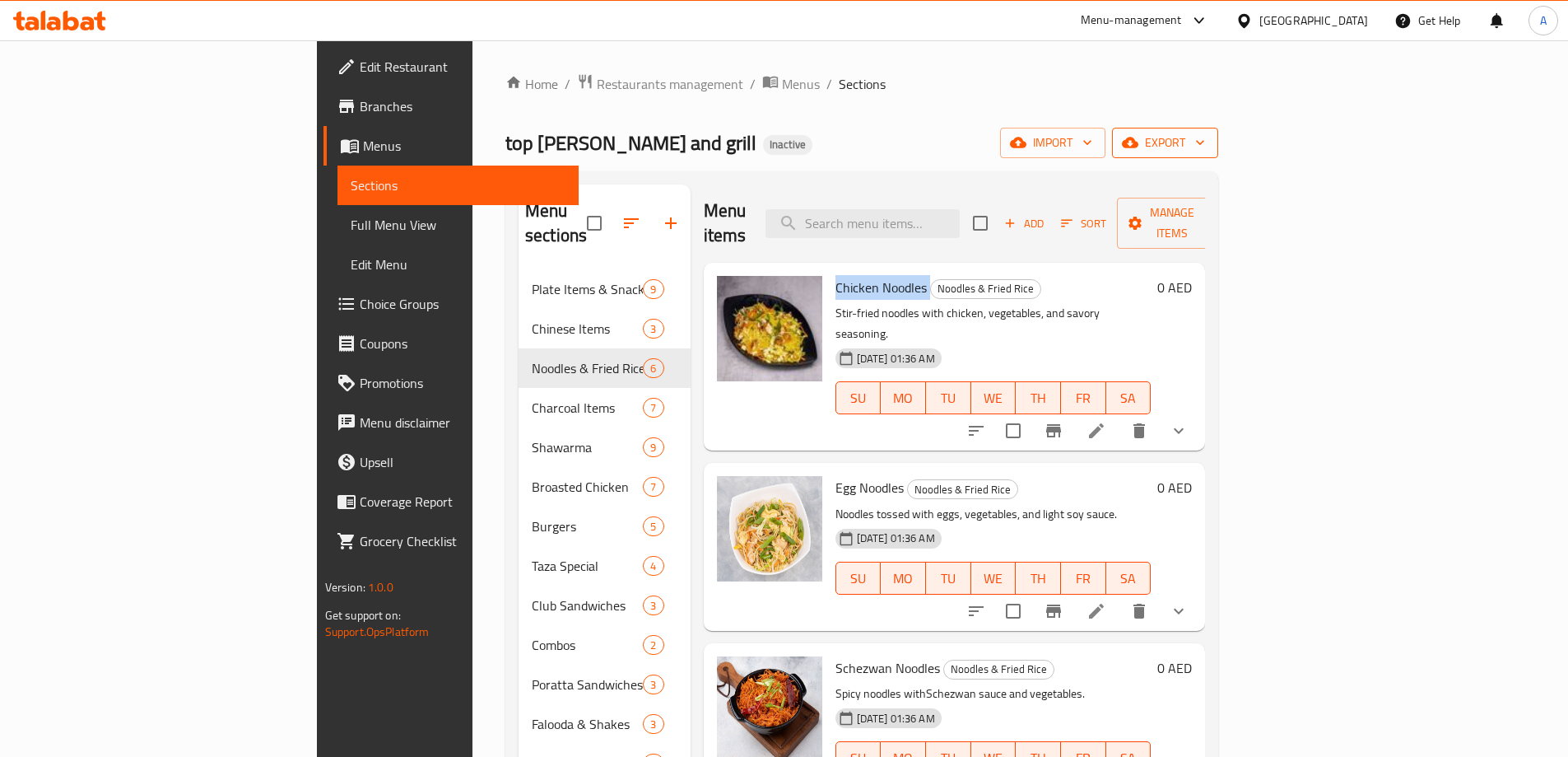
click at [1205, 147] on span "export" at bounding box center [1165, 143] width 80 height 21
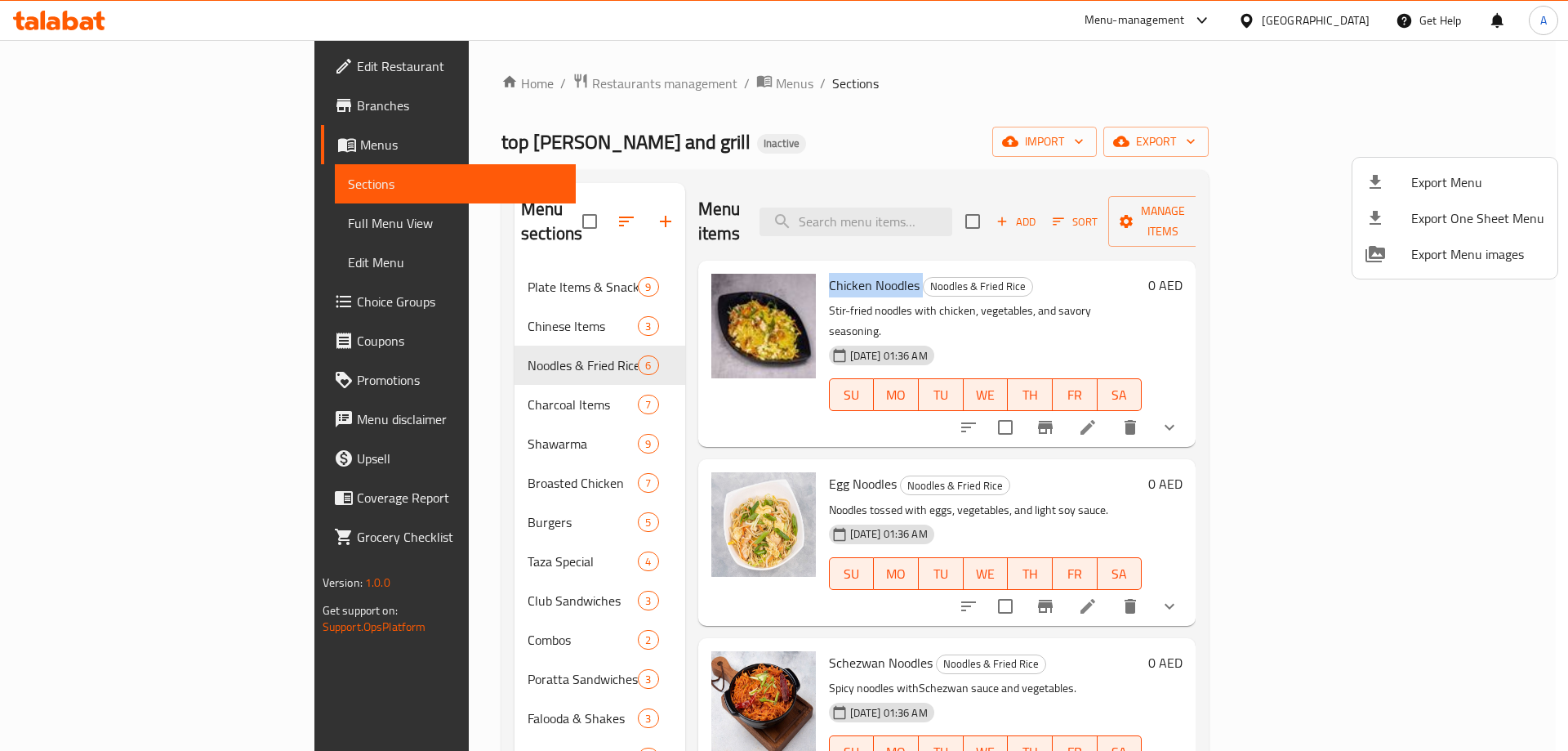
click at [1424, 181] on span "Export Menu" at bounding box center [1477, 181] width 133 height 19
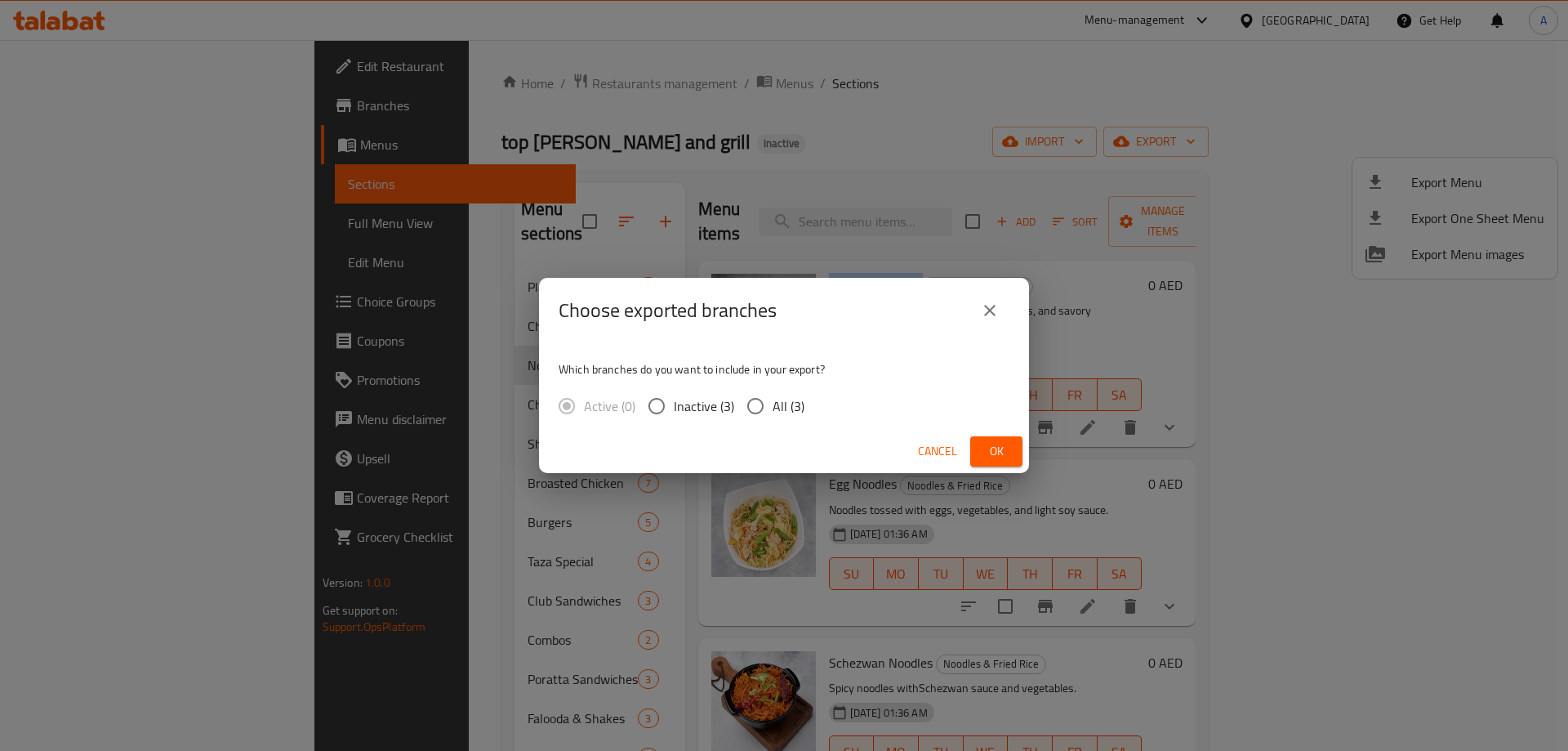
click at [756, 404] on input "All (3)" at bounding box center [754, 405] width 34 height 34
radio input "true"
click at [1011, 458] on button "Ok" at bounding box center [996, 451] width 53 height 31
